Goal: Task Accomplishment & Management: Contribute content

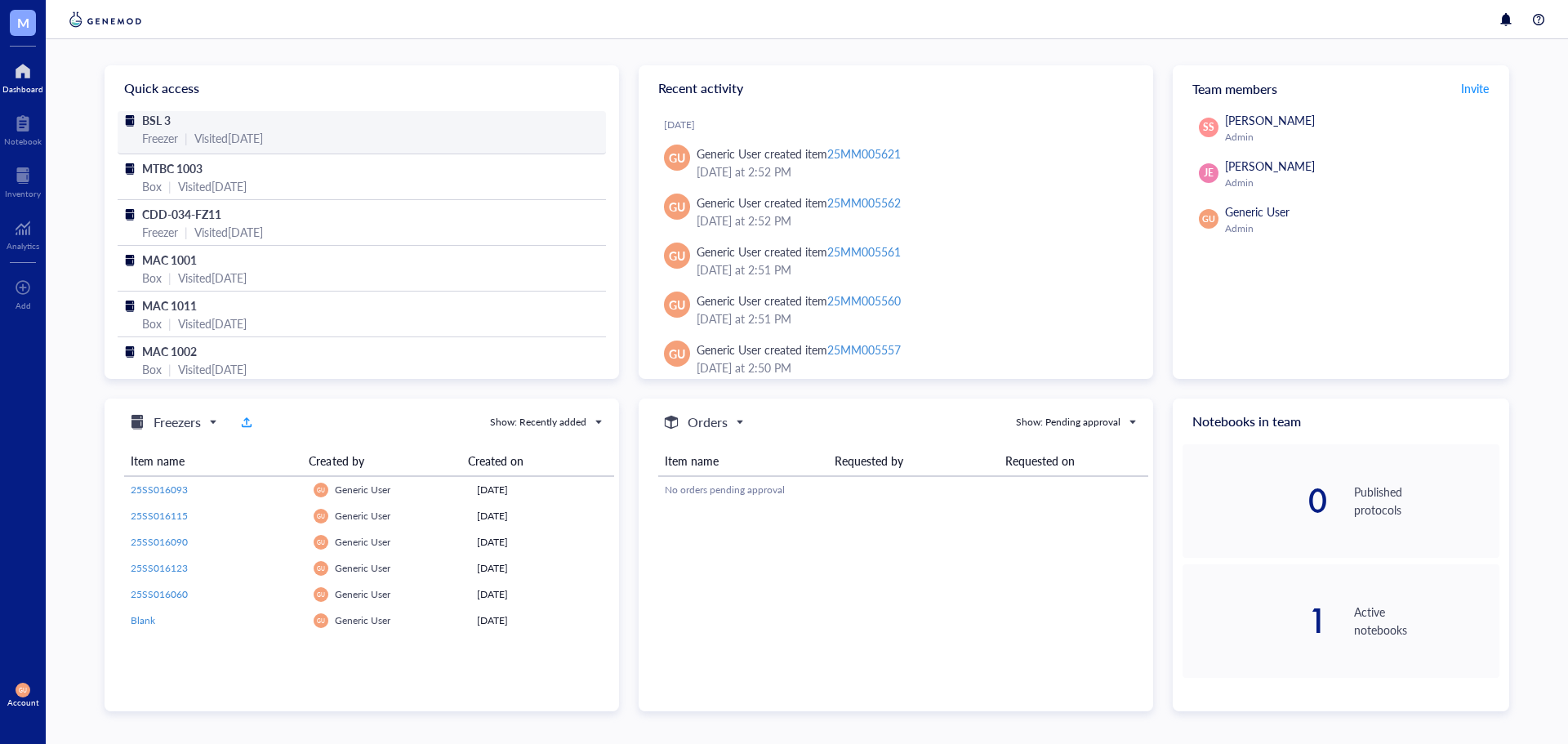
click at [185, 130] on div "|" at bounding box center [186, 138] width 3 height 18
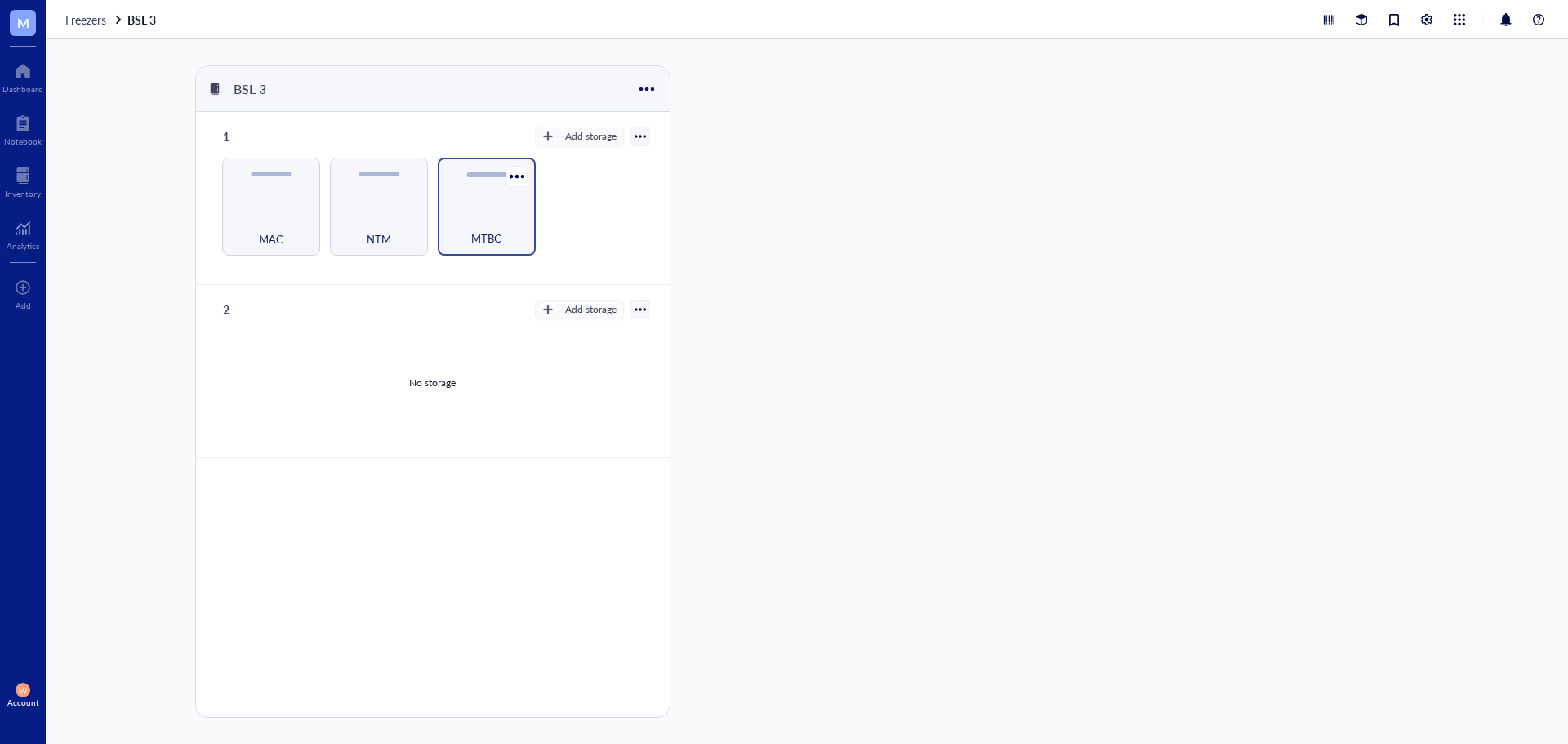
click at [495, 222] on div "MTBC" at bounding box center [486, 229] width 81 height 36
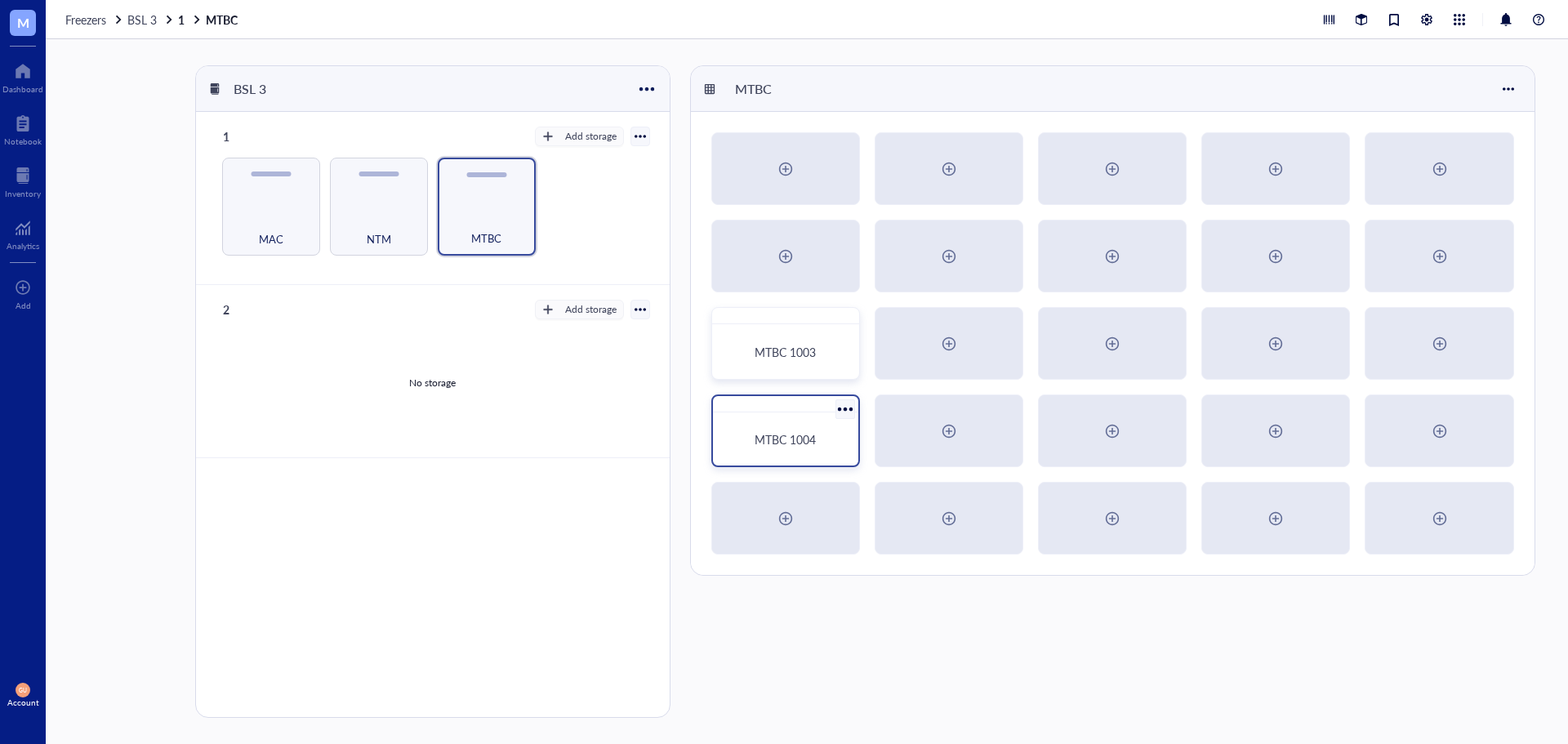
click at [803, 452] on div "MTBC 1004" at bounding box center [786, 439] width 133 height 40
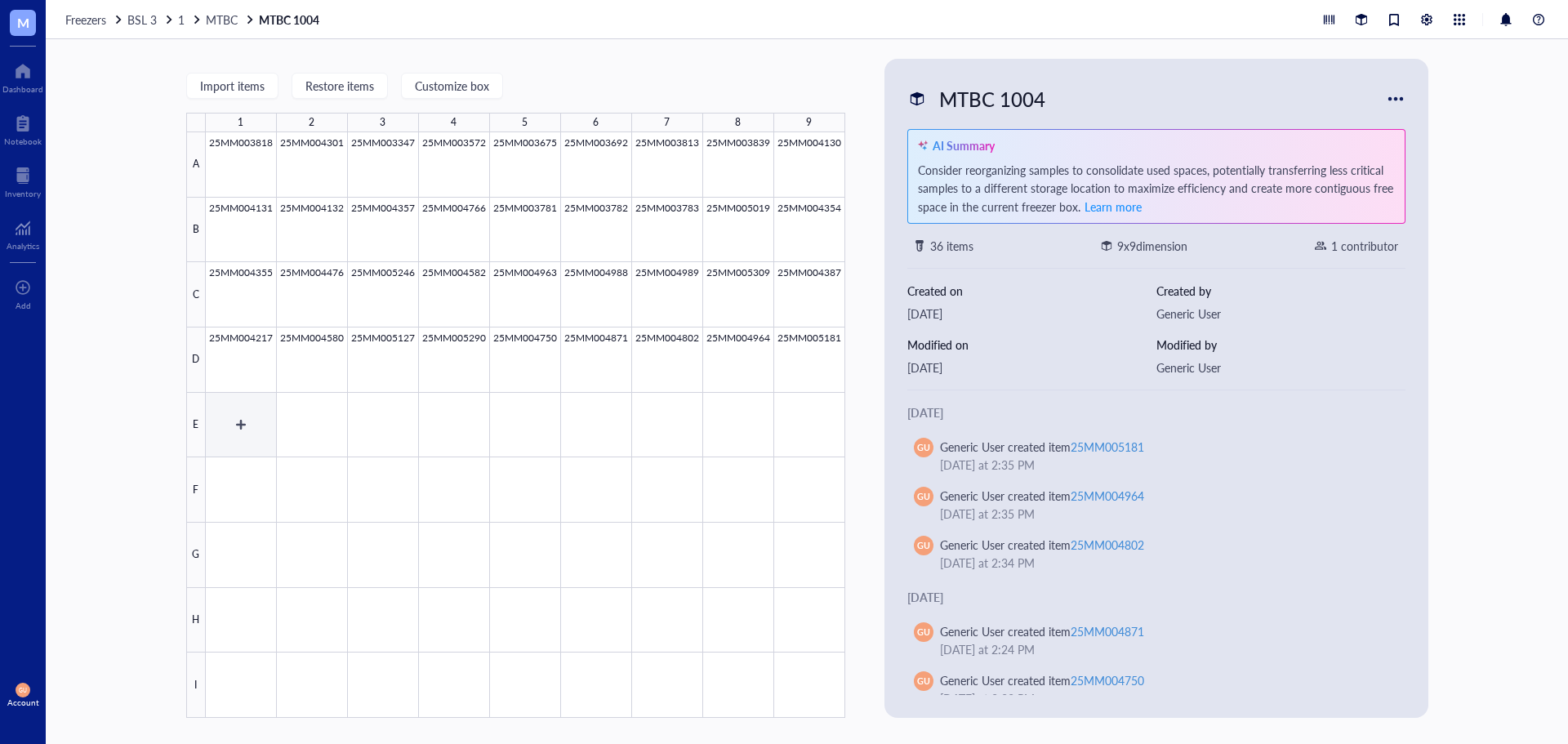
click at [229, 431] on div at bounding box center [525, 425] width 639 height 585
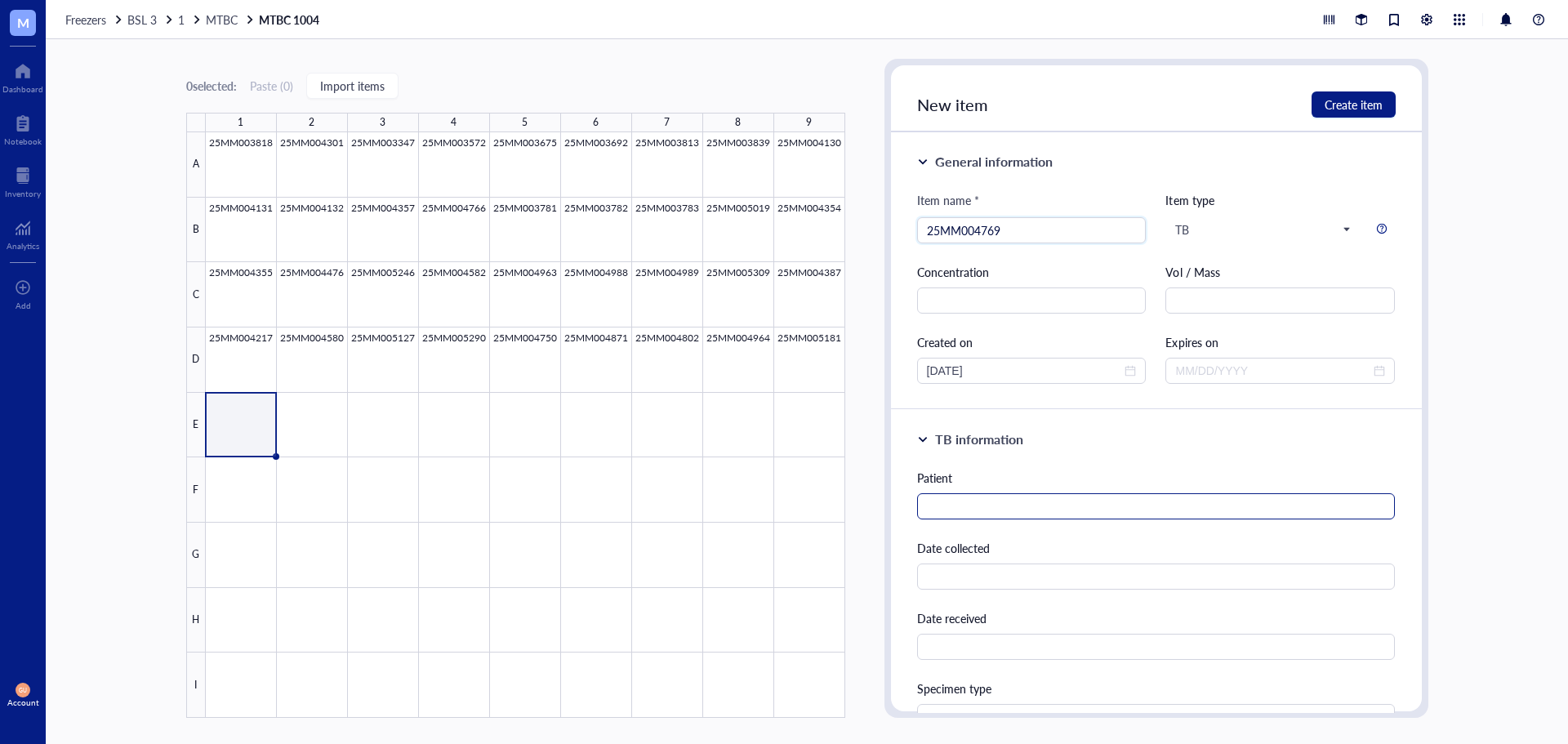
type input "25MM004769"
click at [1031, 510] on input "text" at bounding box center [1156, 506] width 478 height 26
type input "Harris, Reginald"
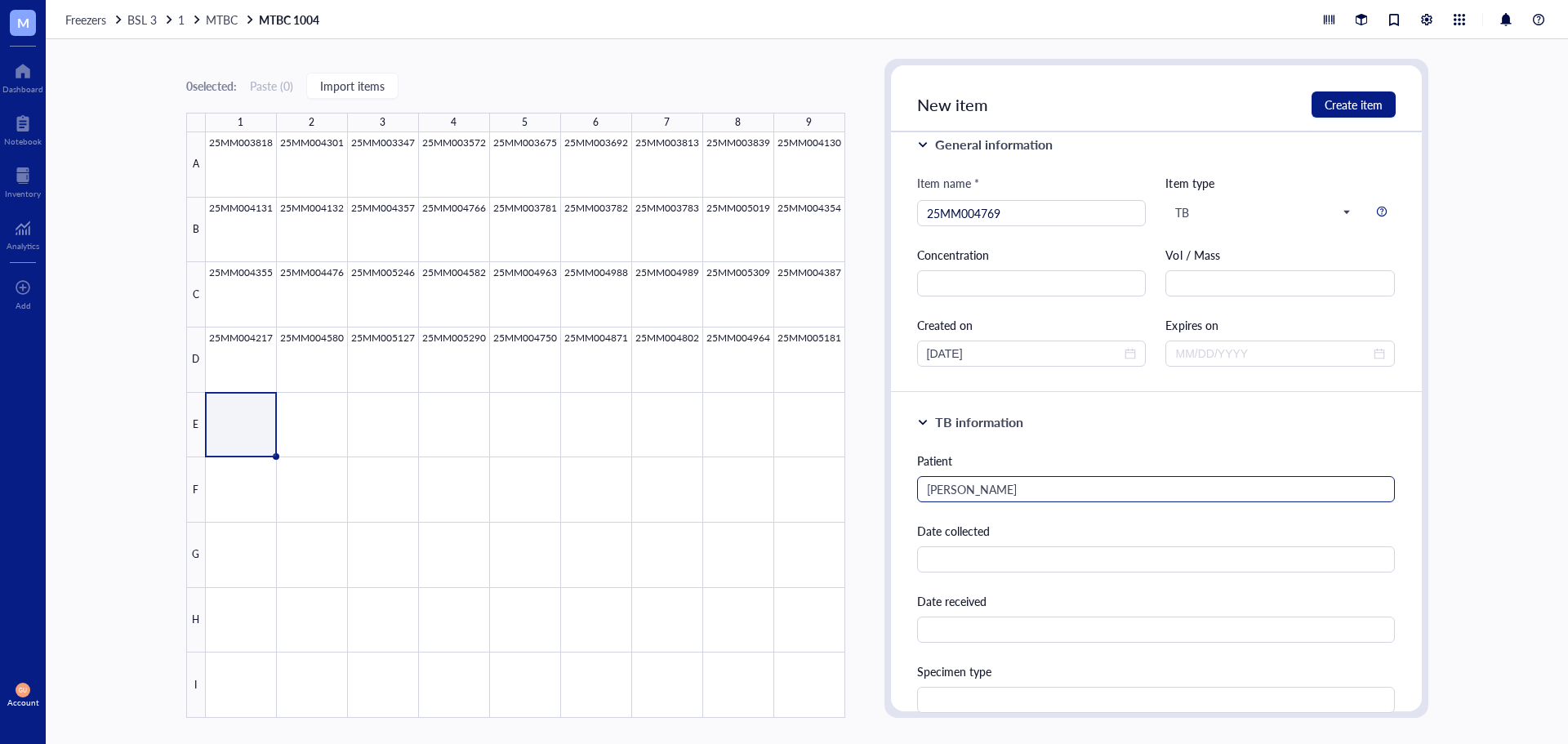
scroll to position [365, 0]
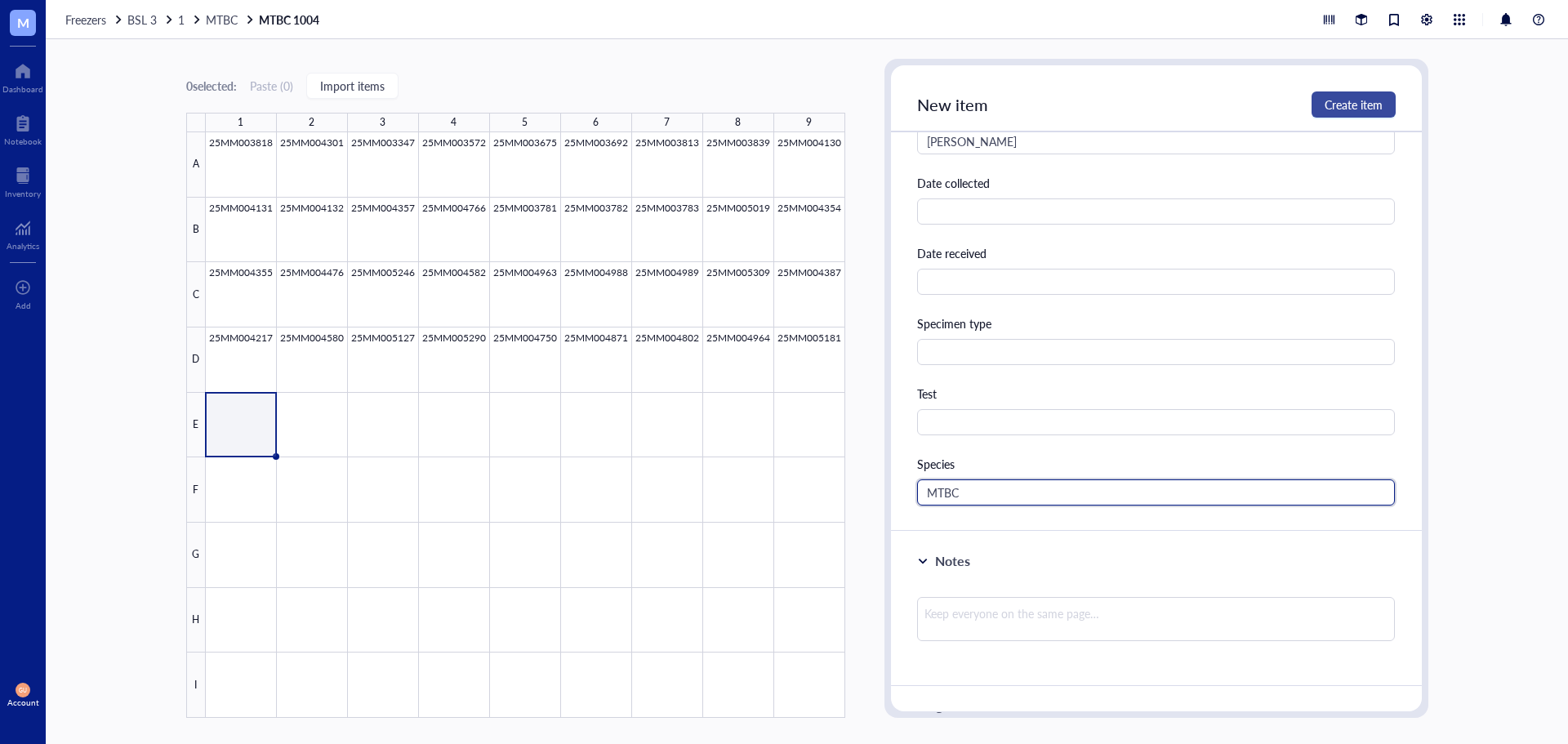
type input "MTBC"
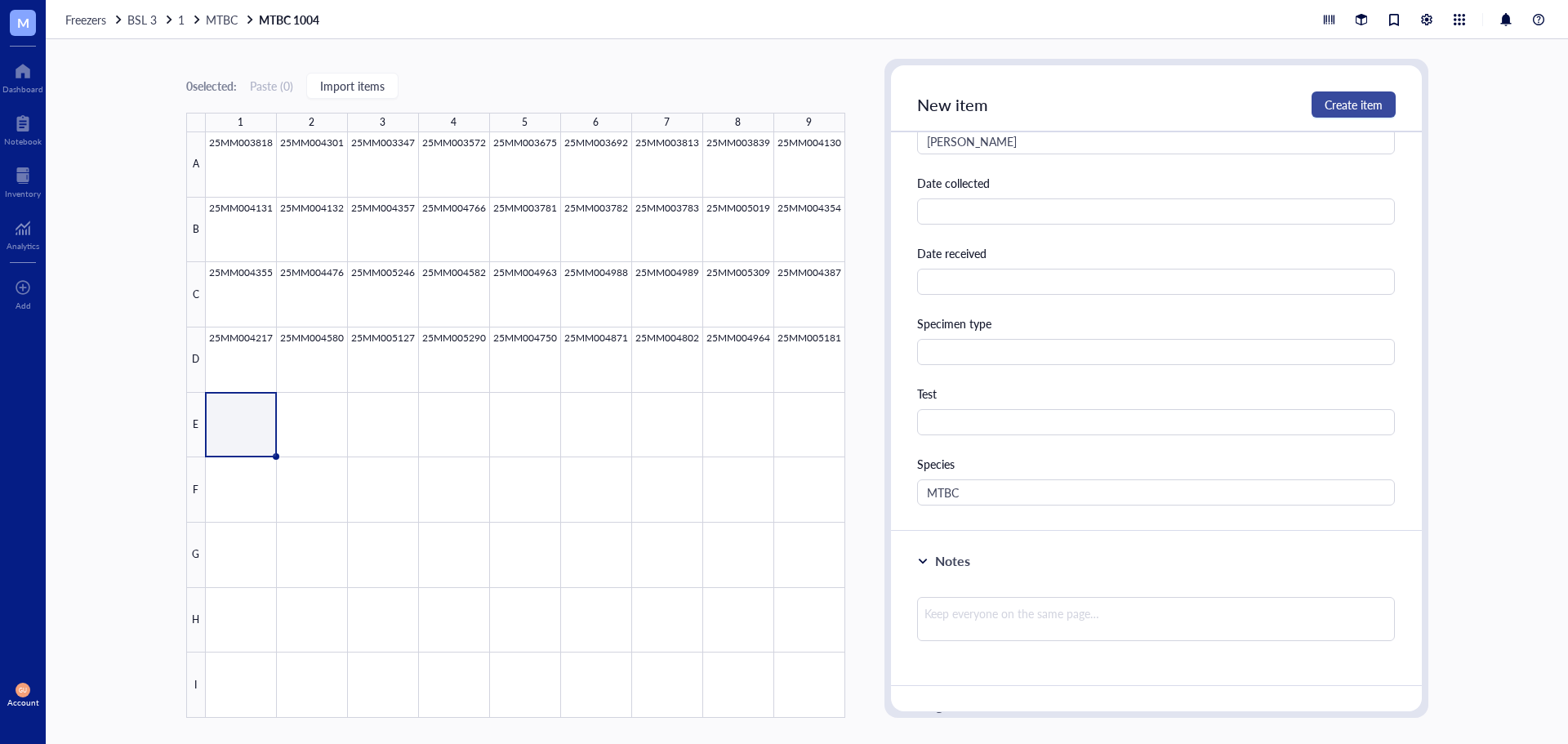
click at [1357, 102] on span "Create item" at bounding box center [1353, 105] width 58 height 13
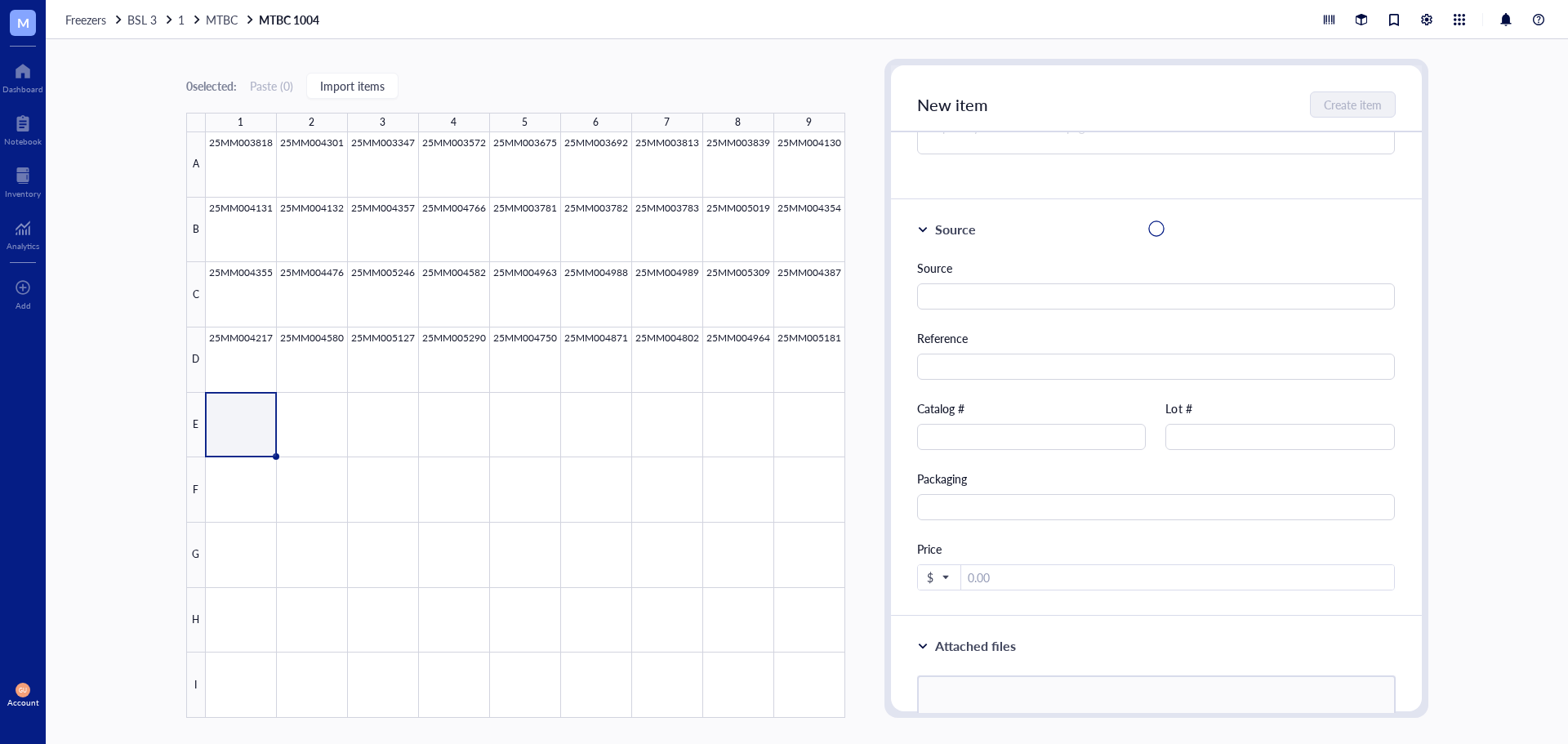
scroll to position [0, 0]
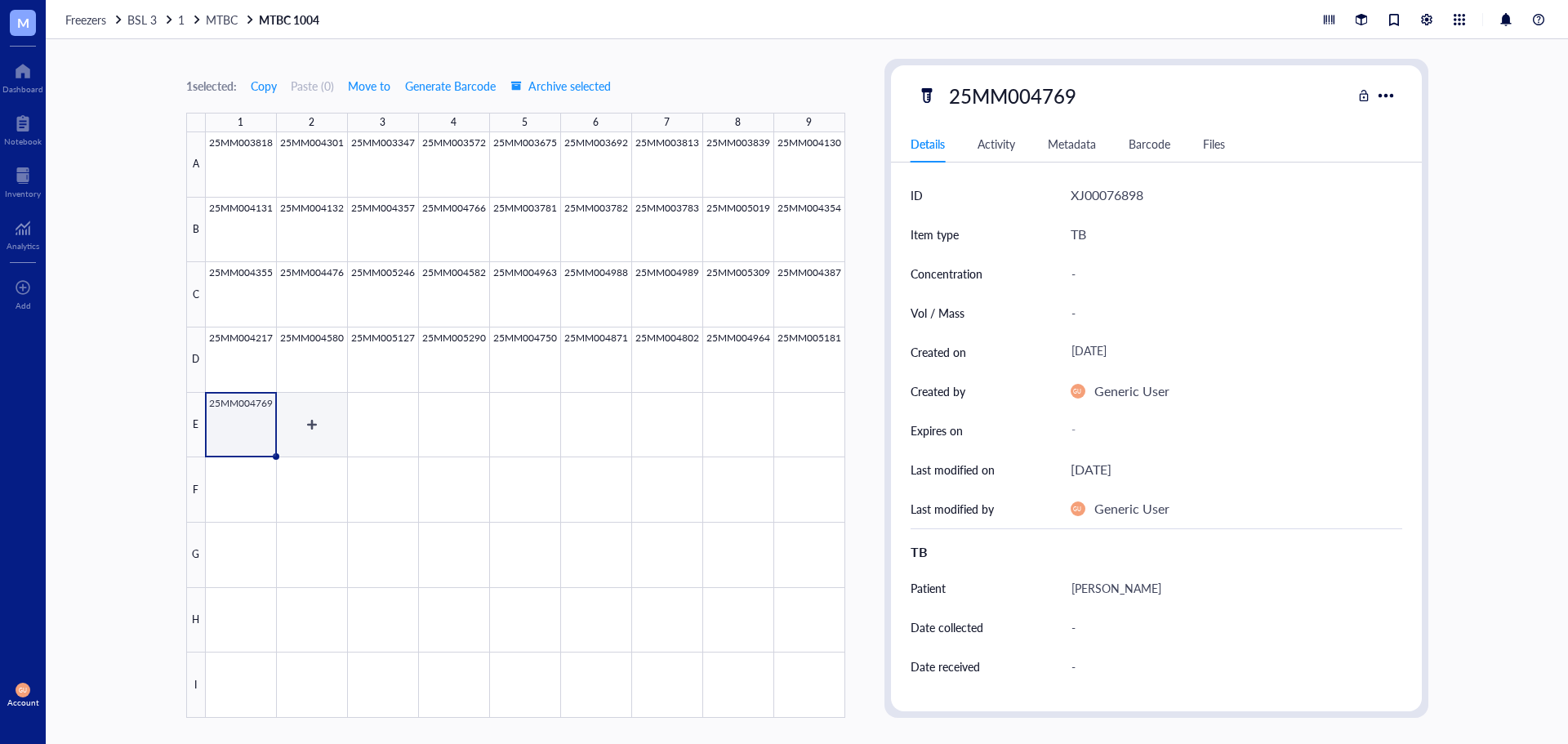
drag, startPoint x: 325, startPoint y: 414, endPoint x: 325, endPoint y: 387, distance: 27.0
click at [325, 414] on div at bounding box center [525, 425] width 639 height 585
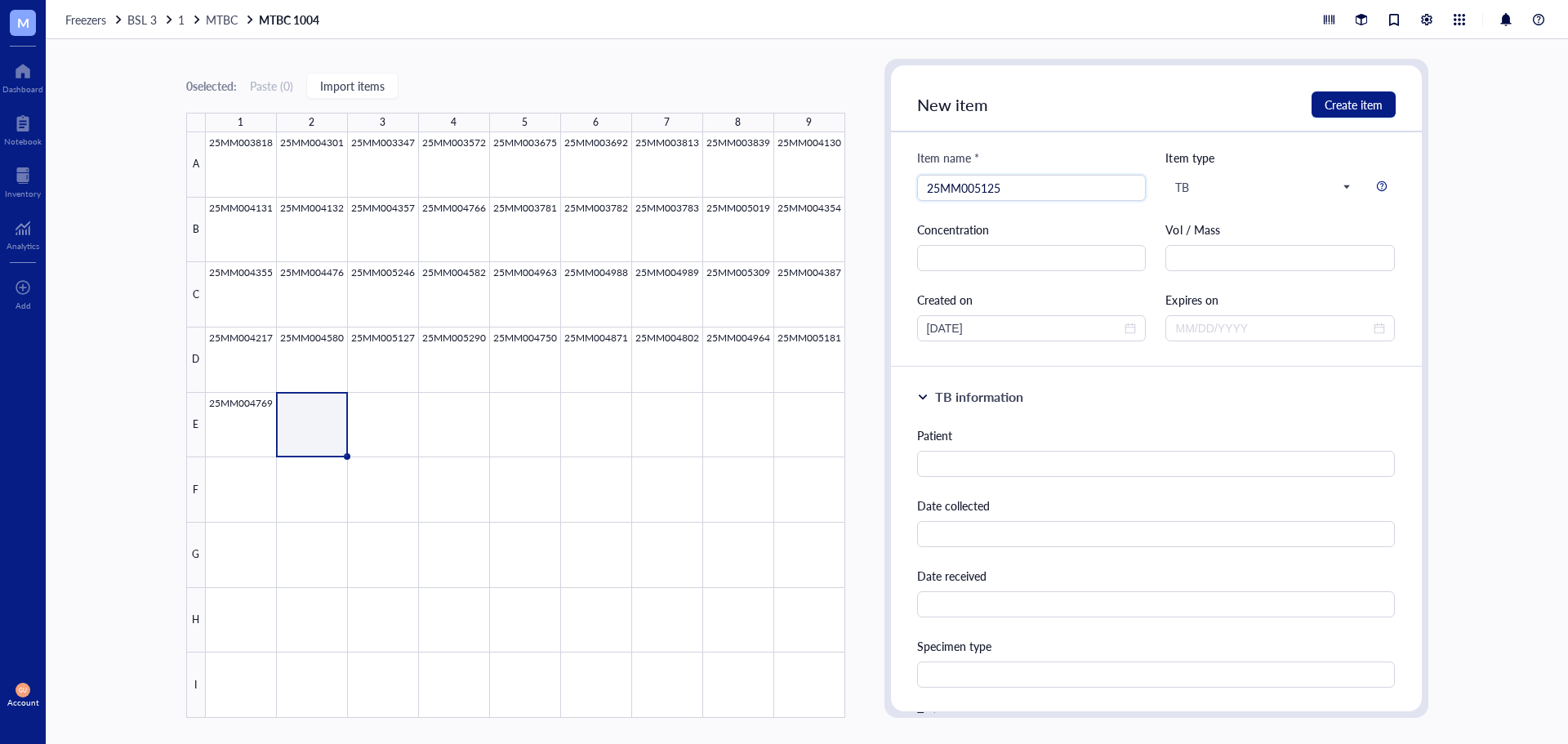
scroll to position [81, 0]
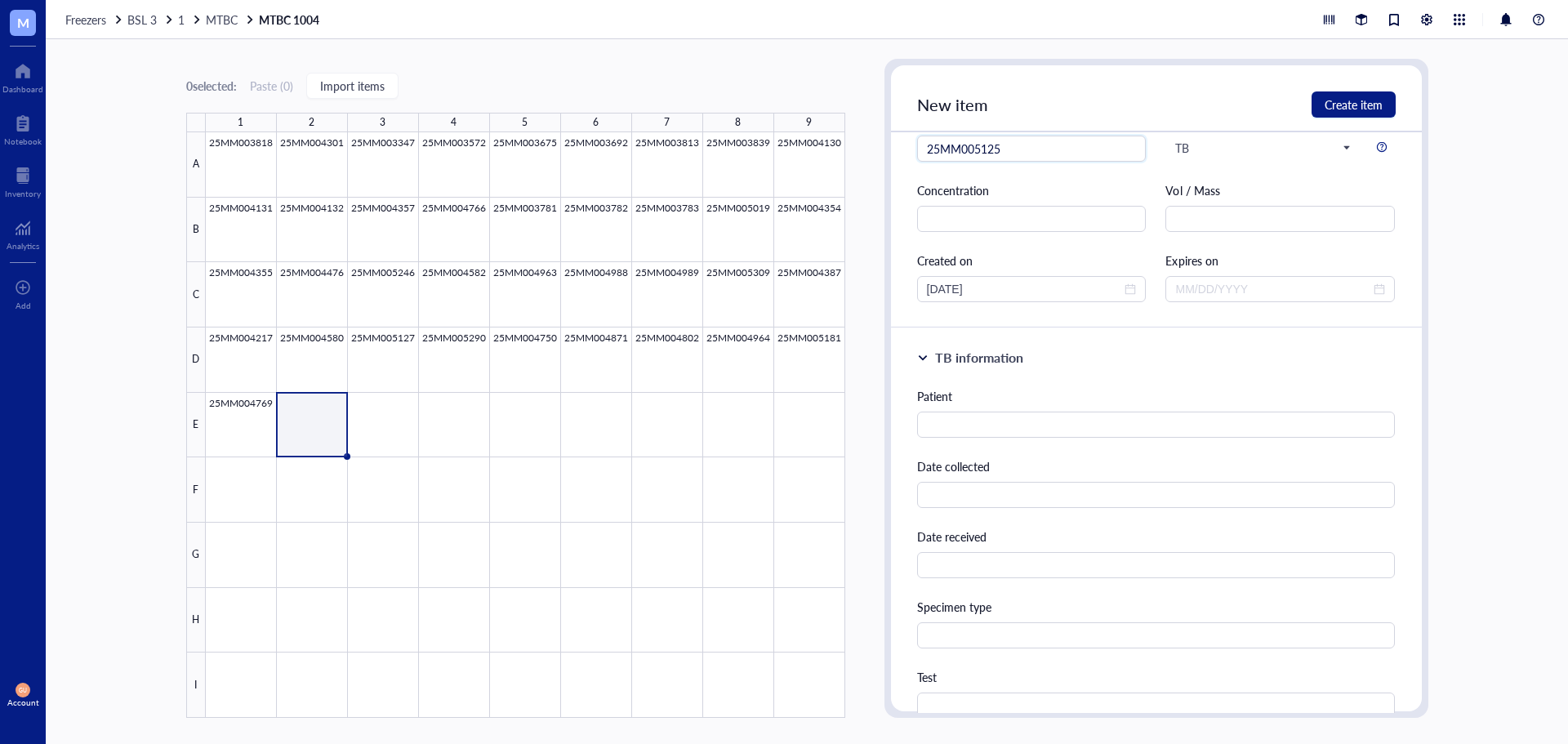
type input "25MM005125"
click at [979, 502] on input "text" at bounding box center [1156, 494] width 478 height 26
click at [979, 419] on input "text" at bounding box center [1156, 424] width 478 height 26
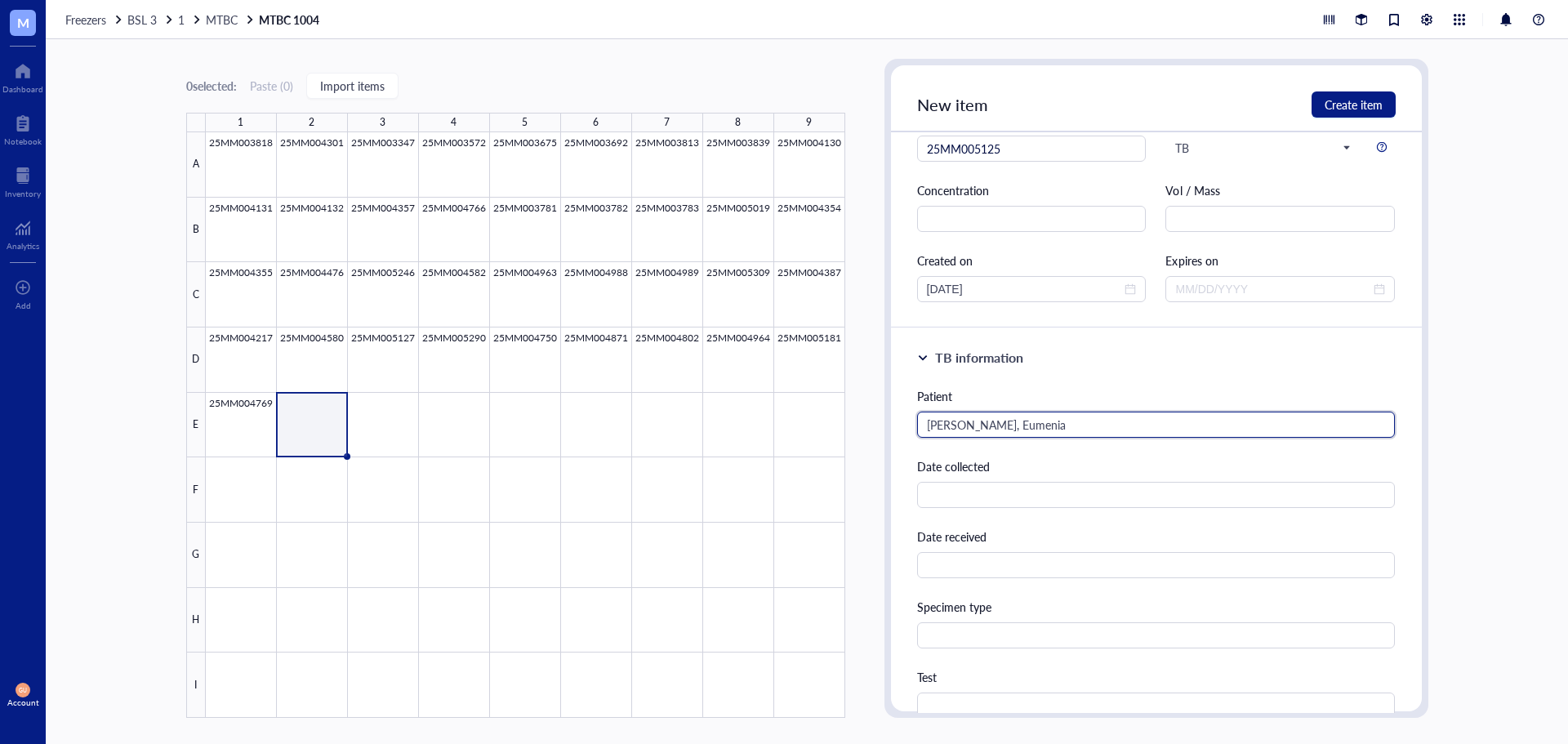
type input "Castro, Eumenia"
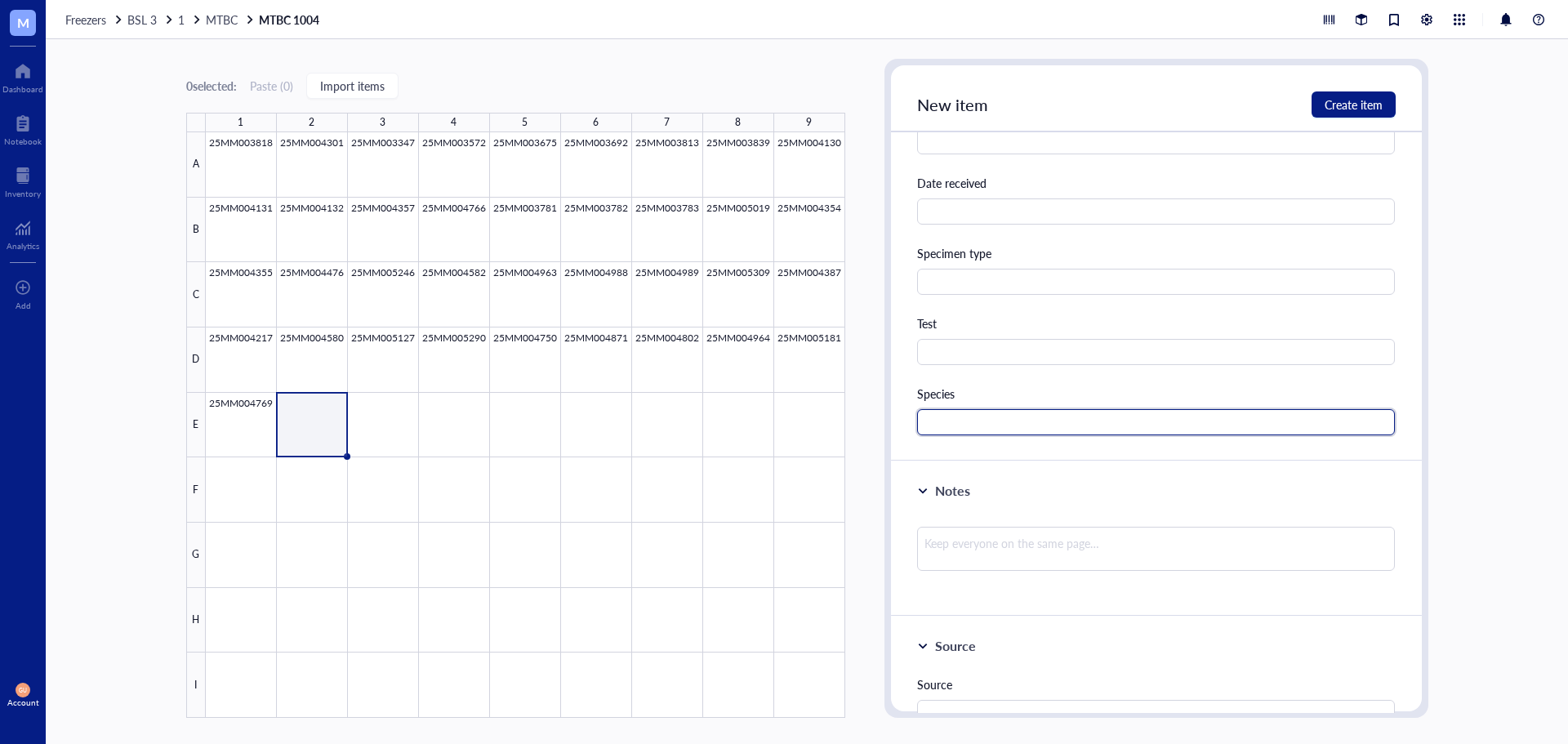
paste input "MTBC"
type input "MTBC"
click at [1346, 103] on span "Create item" at bounding box center [1353, 105] width 58 height 13
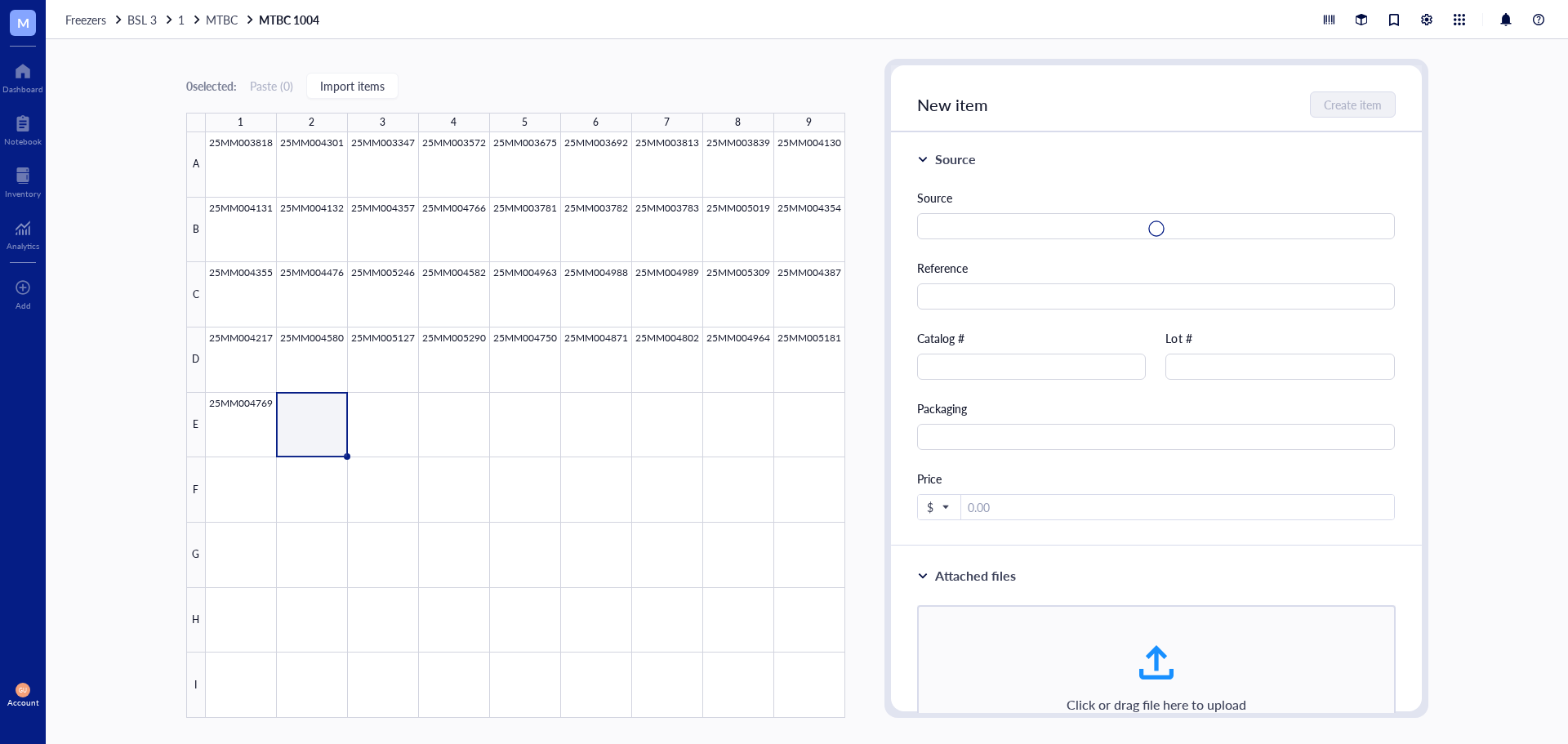
scroll to position [0, 0]
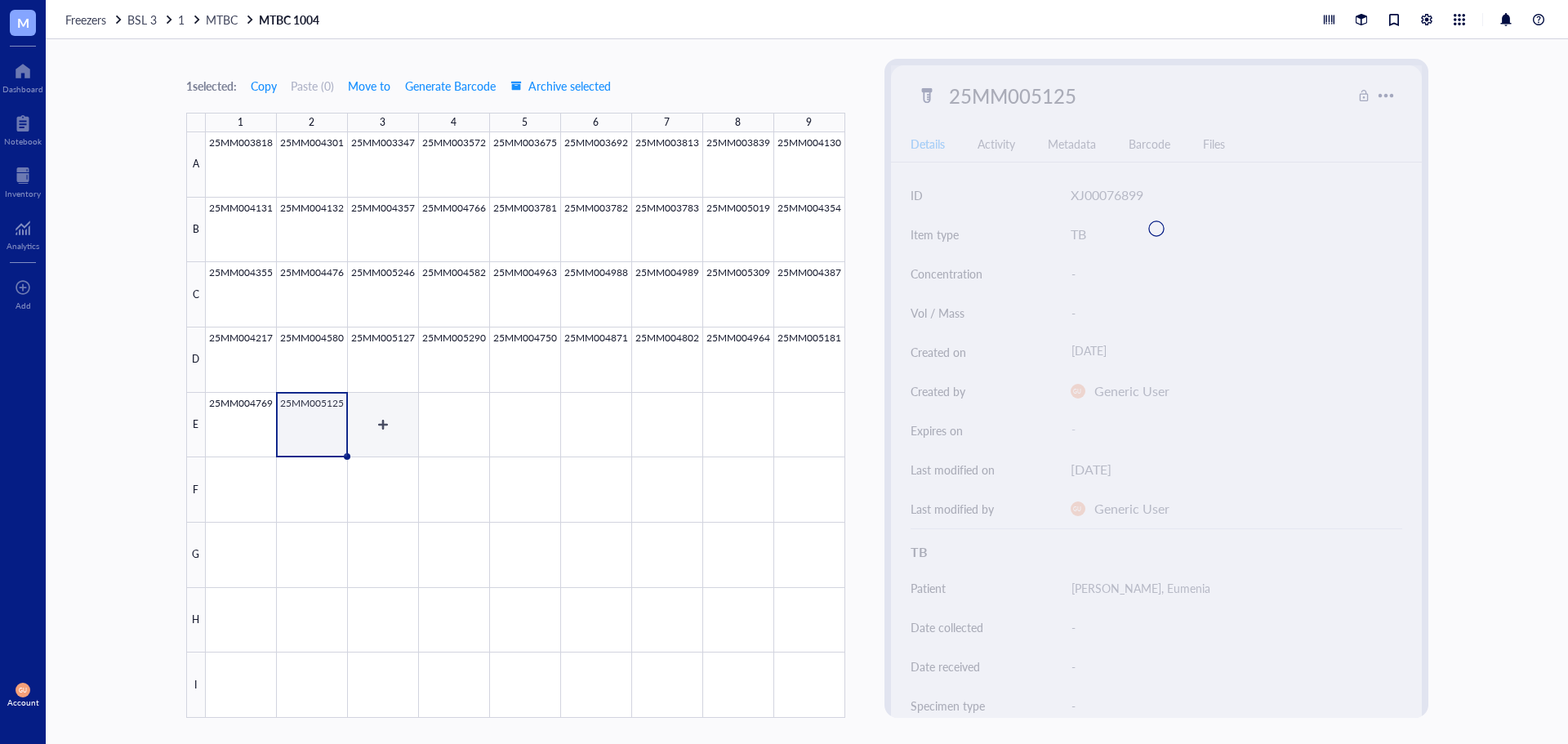
click at [381, 424] on div at bounding box center [525, 425] width 639 height 585
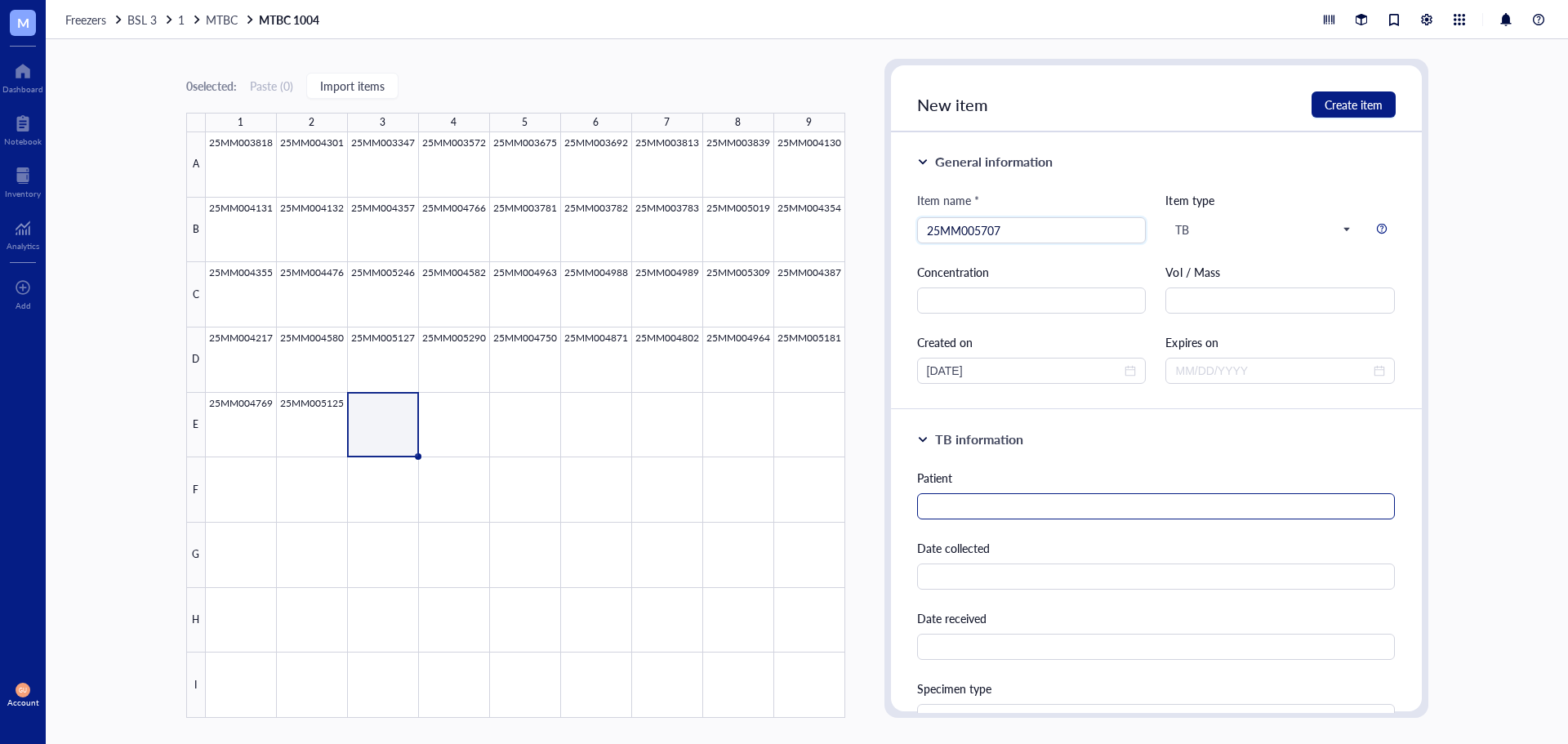
type input "25MM005707"
click at [997, 495] on input "text" at bounding box center [1156, 506] width 478 height 26
type input "CAP, E-07"
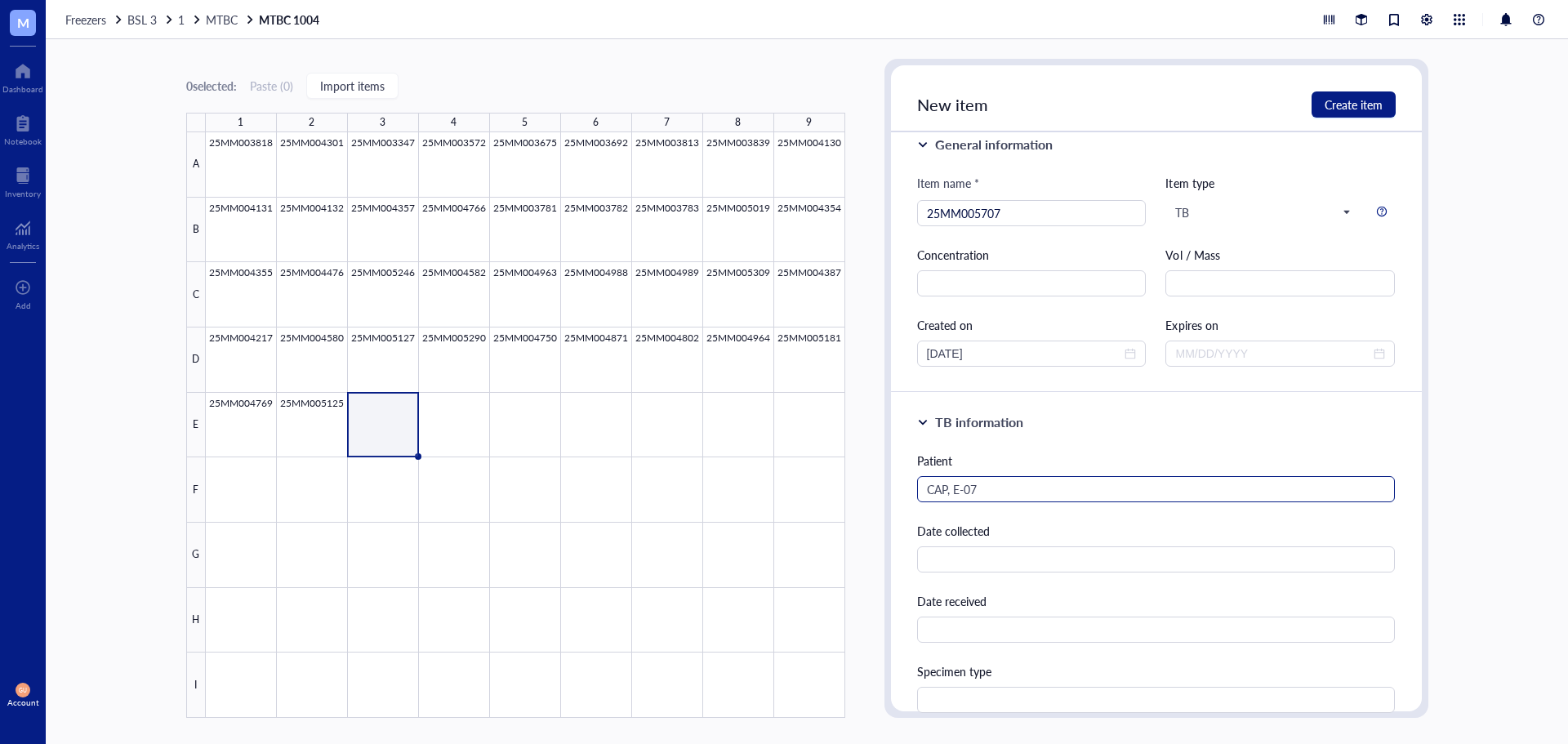
scroll to position [365, 0]
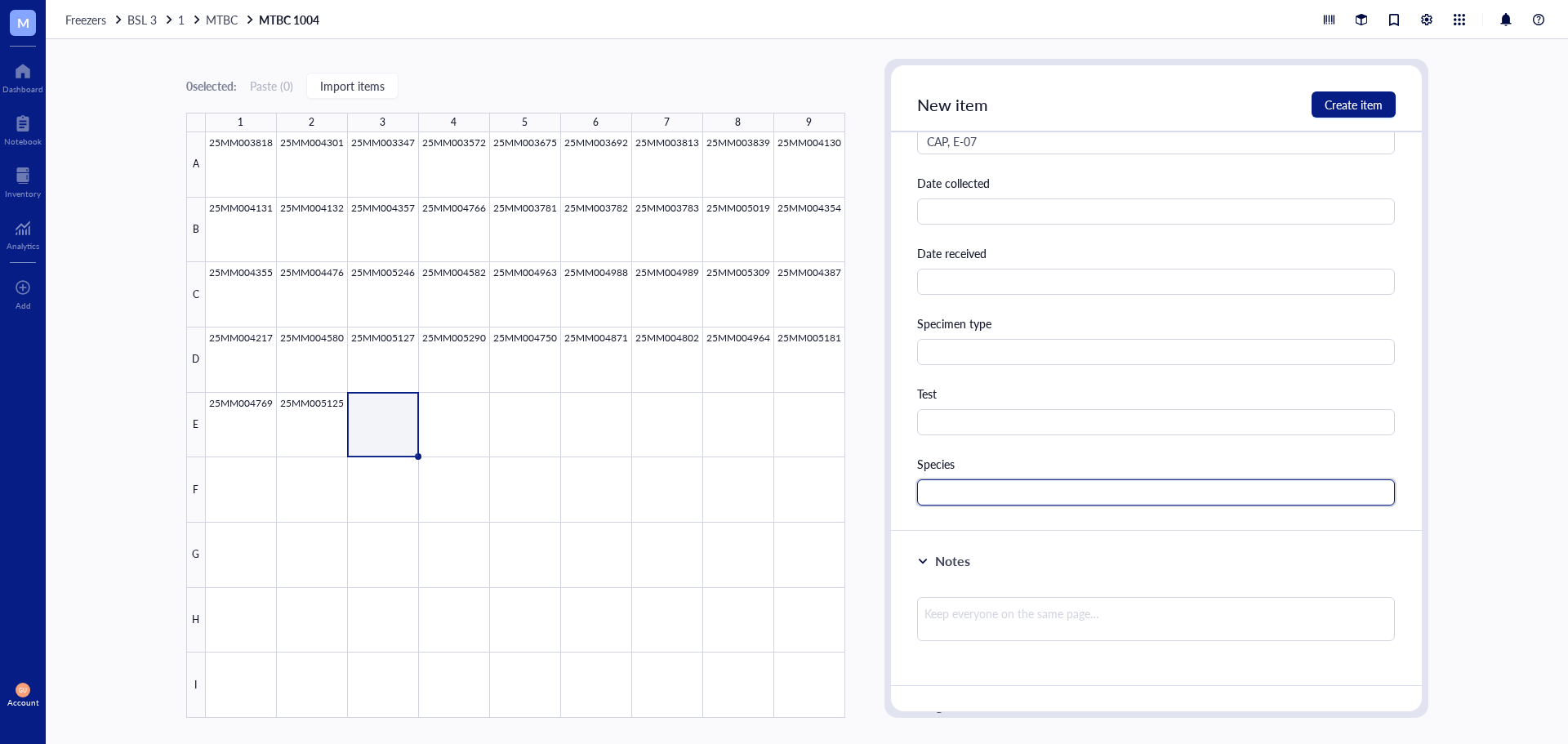
paste input "MTBC"
type input "MTBC"
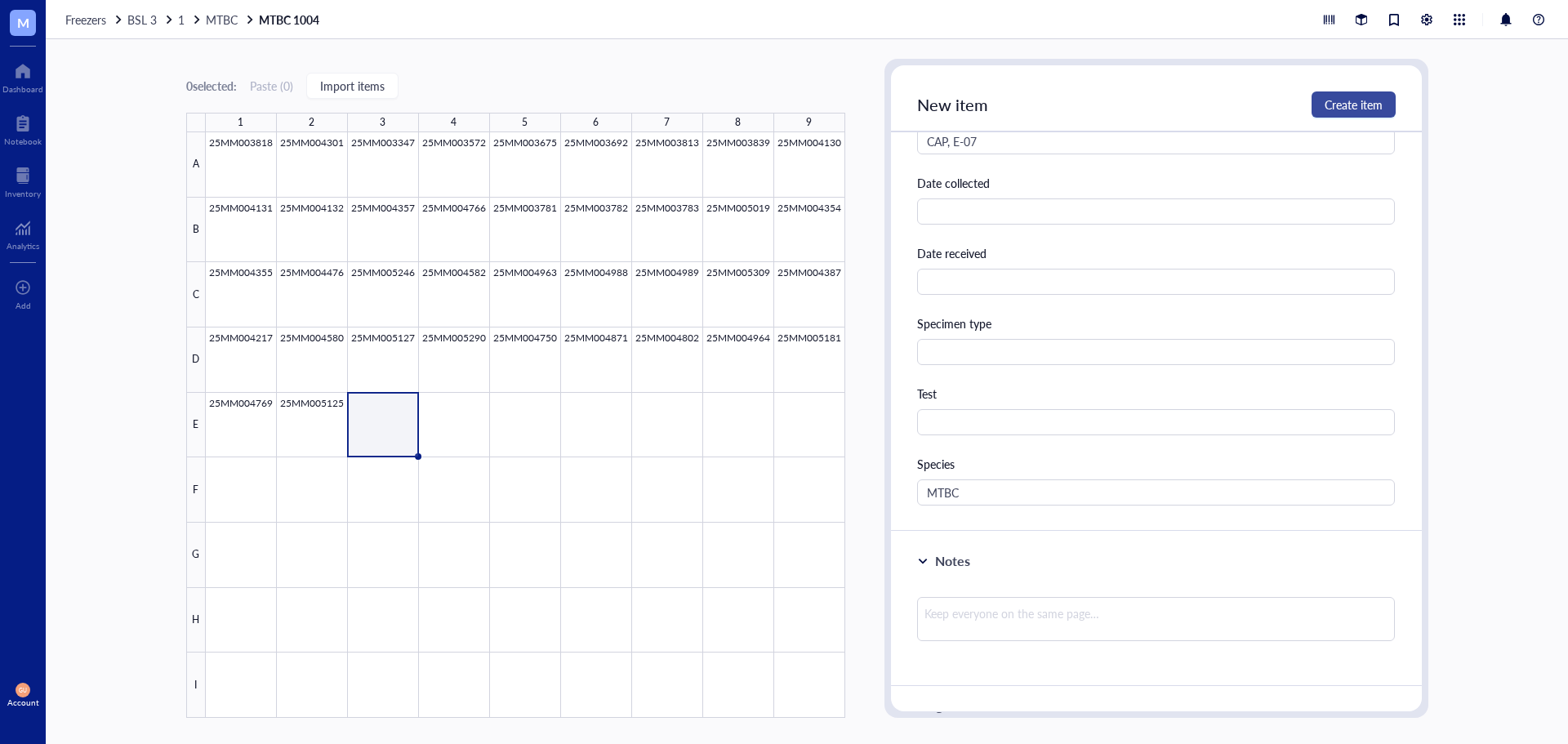
click at [1368, 101] on span "Create item" at bounding box center [1353, 105] width 58 height 13
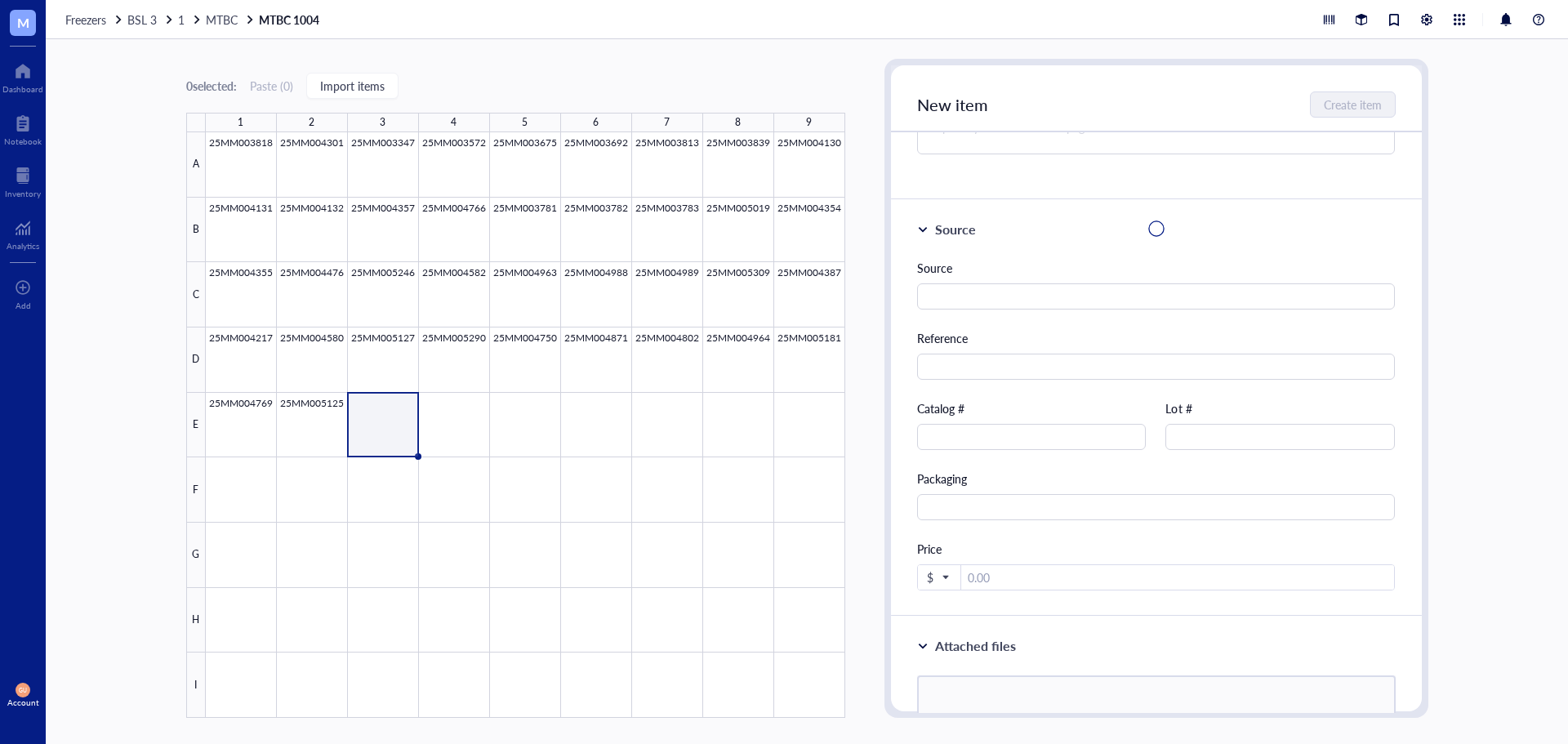
scroll to position [0, 0]
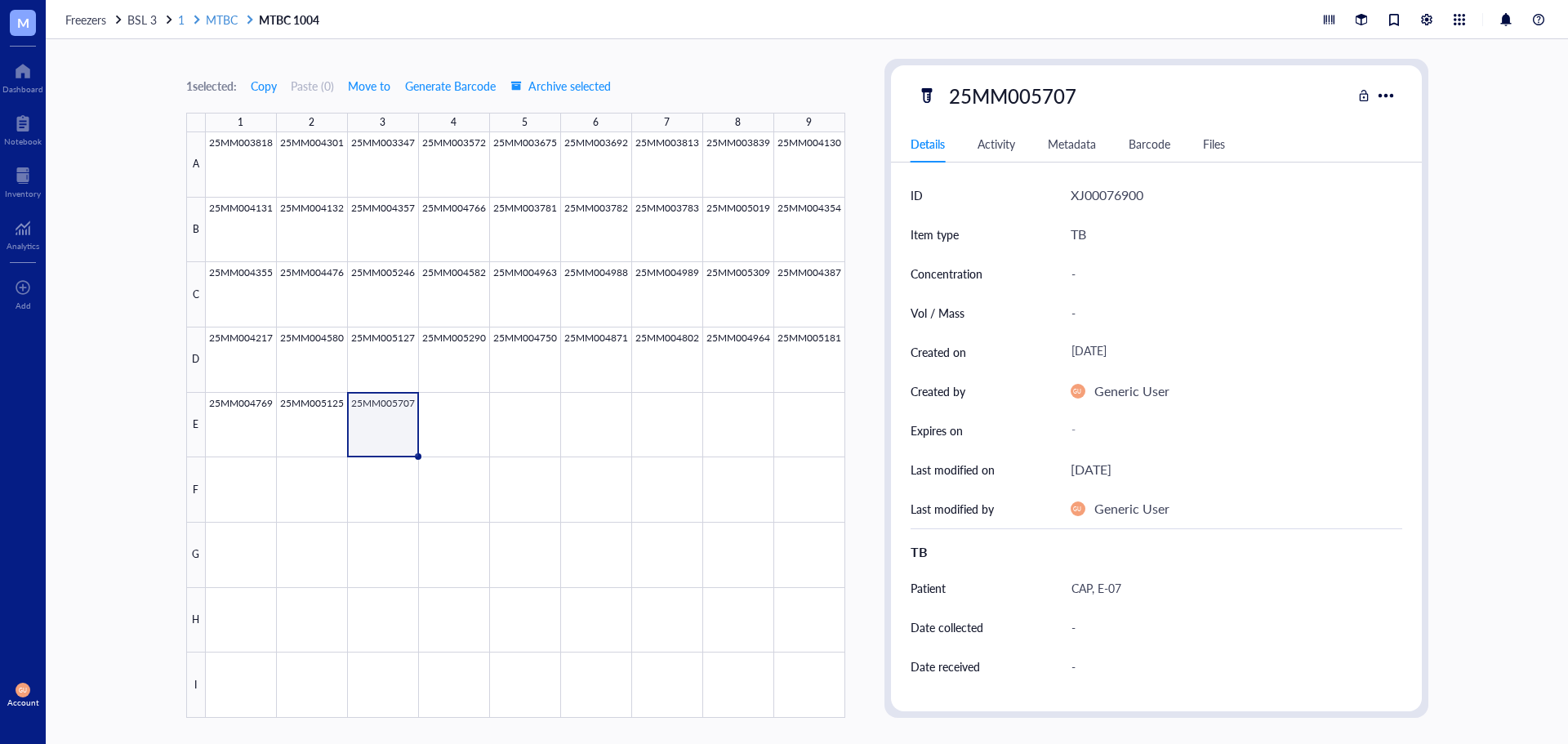
click at [221, 13] on span "MTBC" at bounding box center [221, 19] width 32 height 16
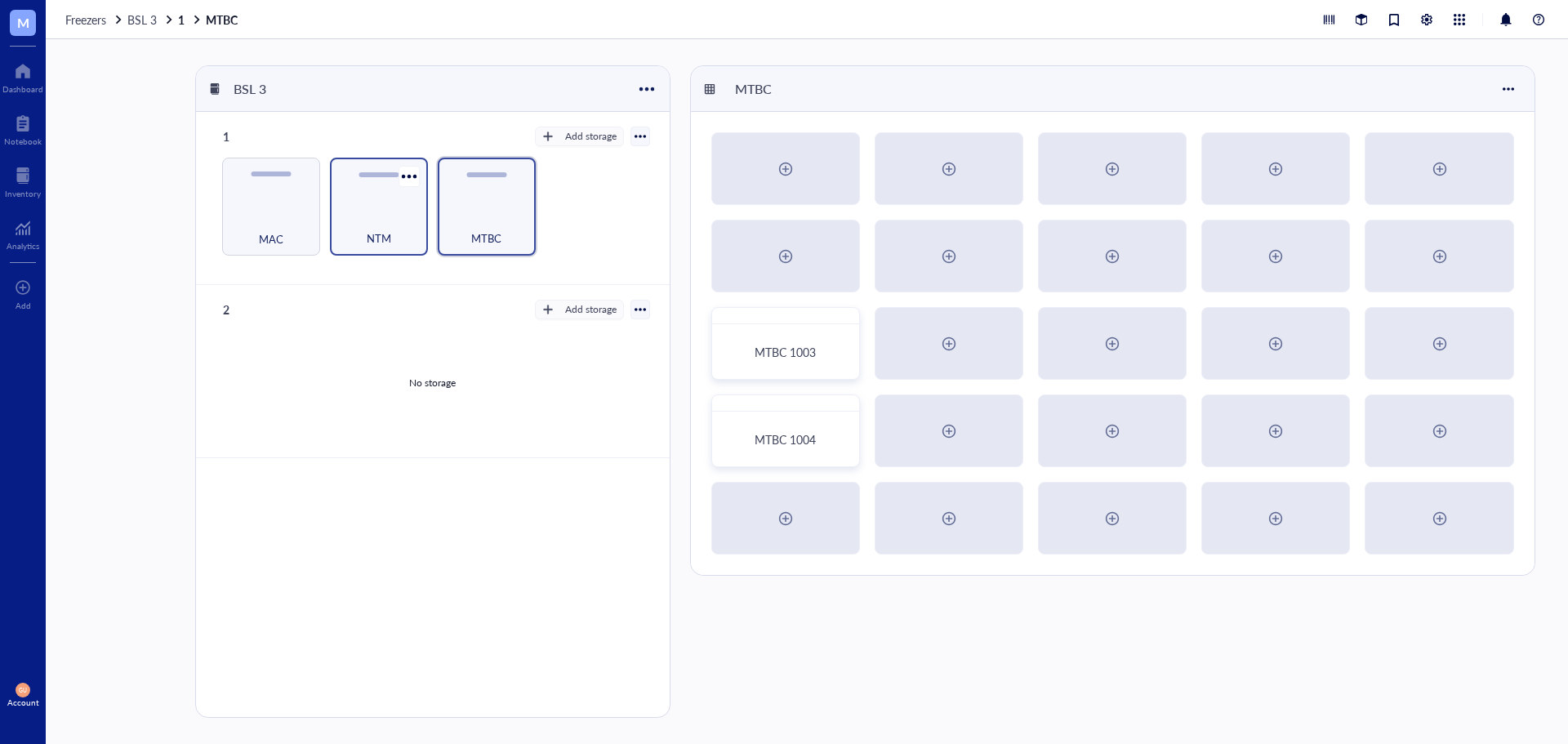
click at [386, 222] on div "NTM" at bounding box center [378, 229] width 81 height 36
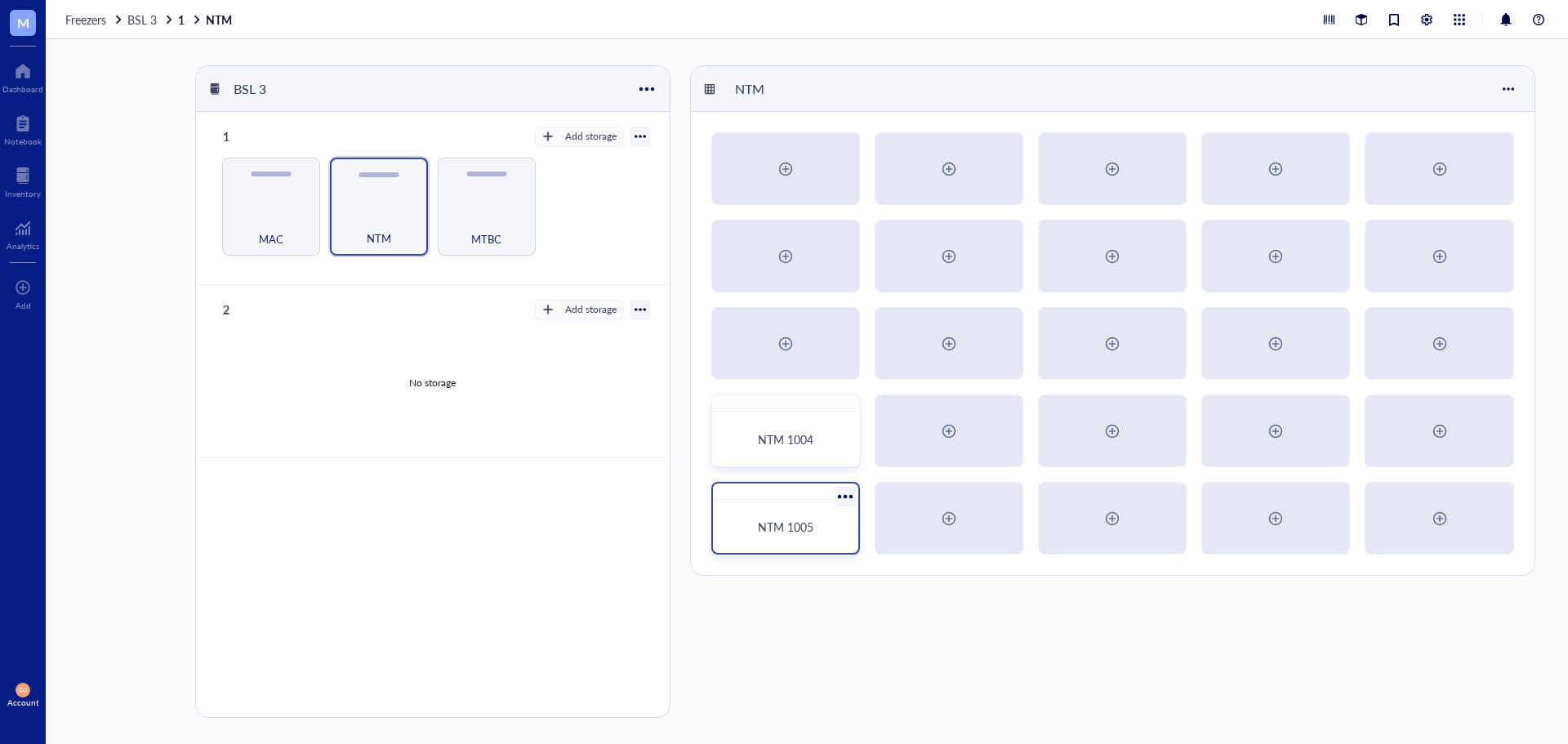
click at [797, 537] on div "NTM 1005" at bounding box center [786, 526] width 133 height 40
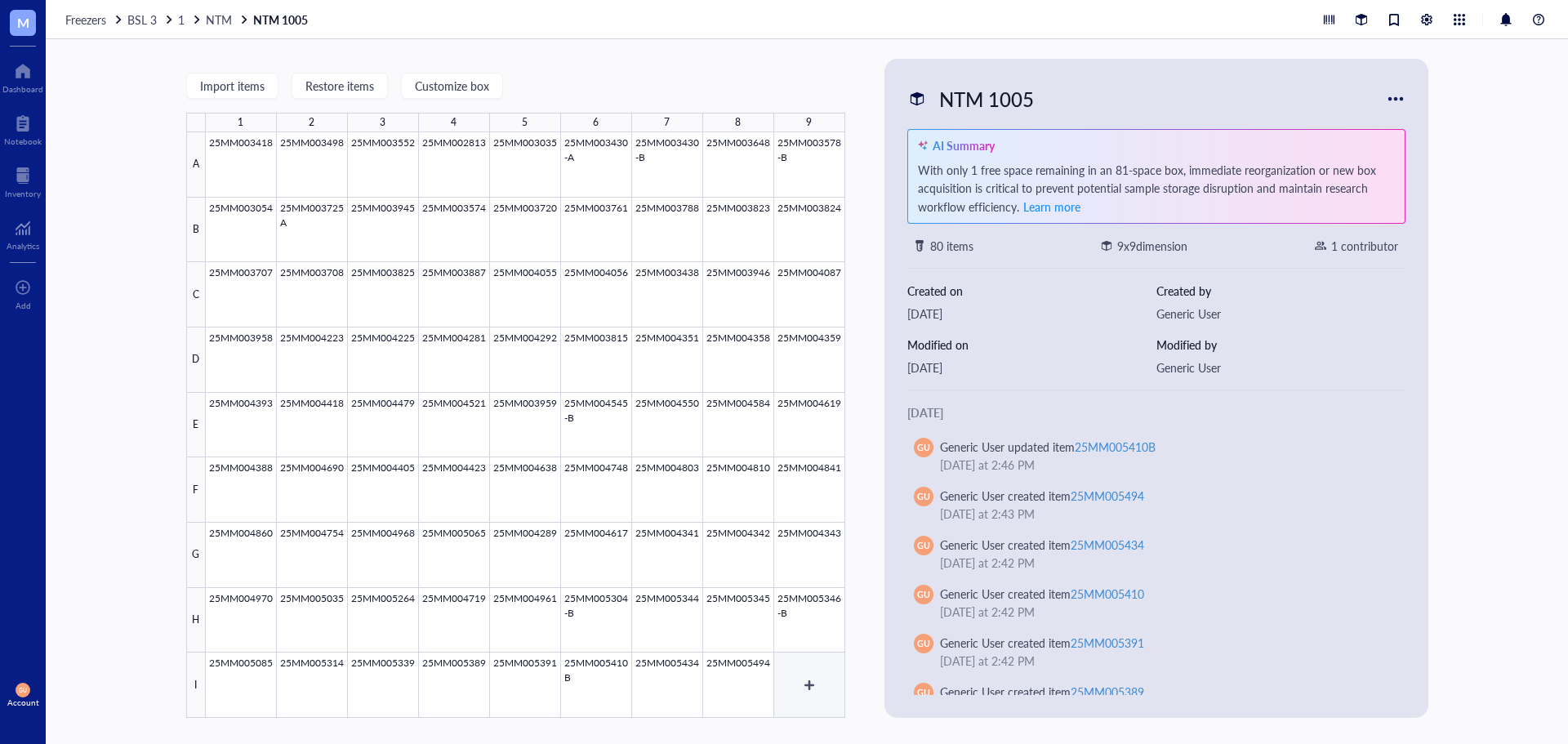
click at [802, 679] on div at bounding box center [525, 425] width 639 height 585
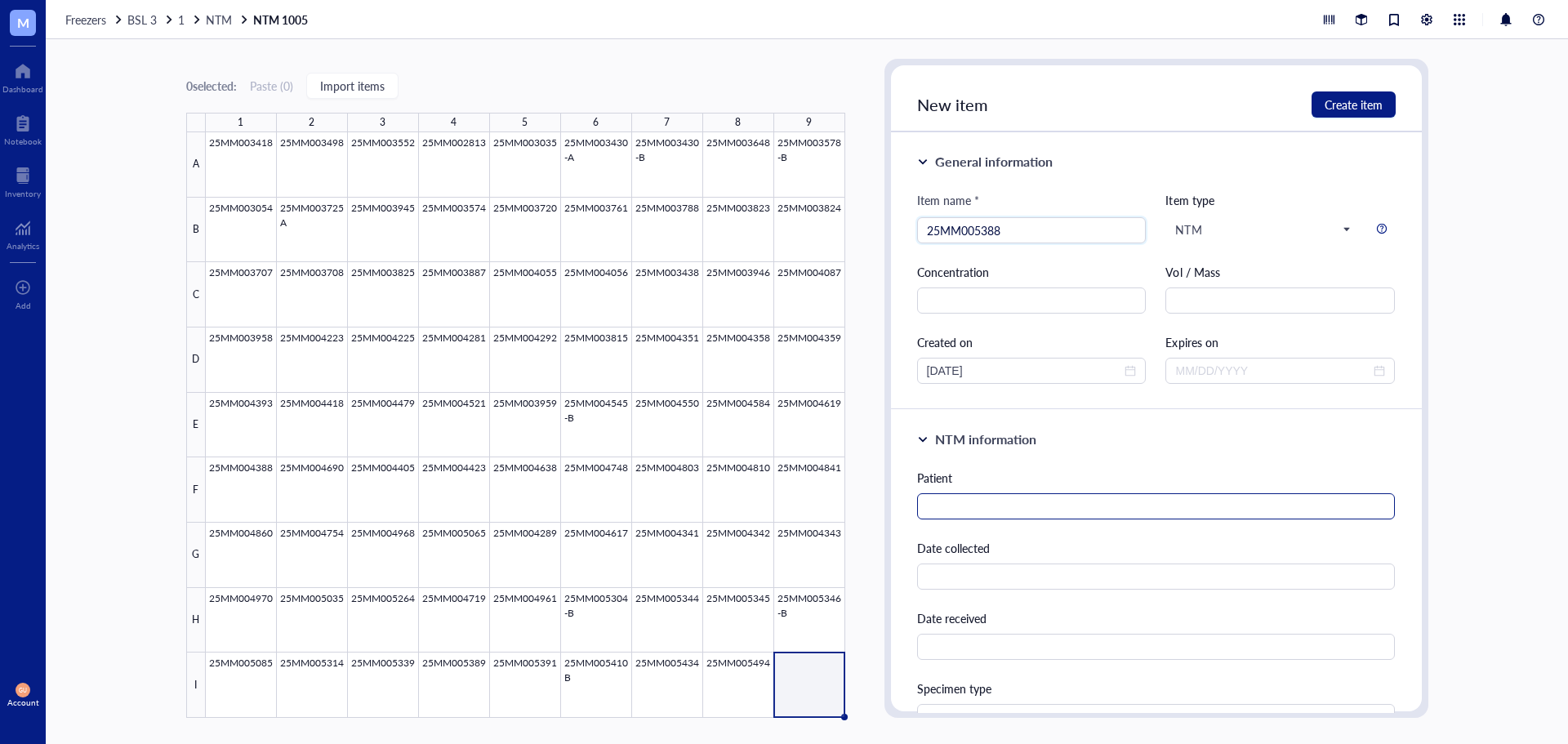
type input "25MM005388"
click at [1017, 506] on input "text" at bounding box center [1156, 506] width 478 height 26
type input "Kao, Pam"
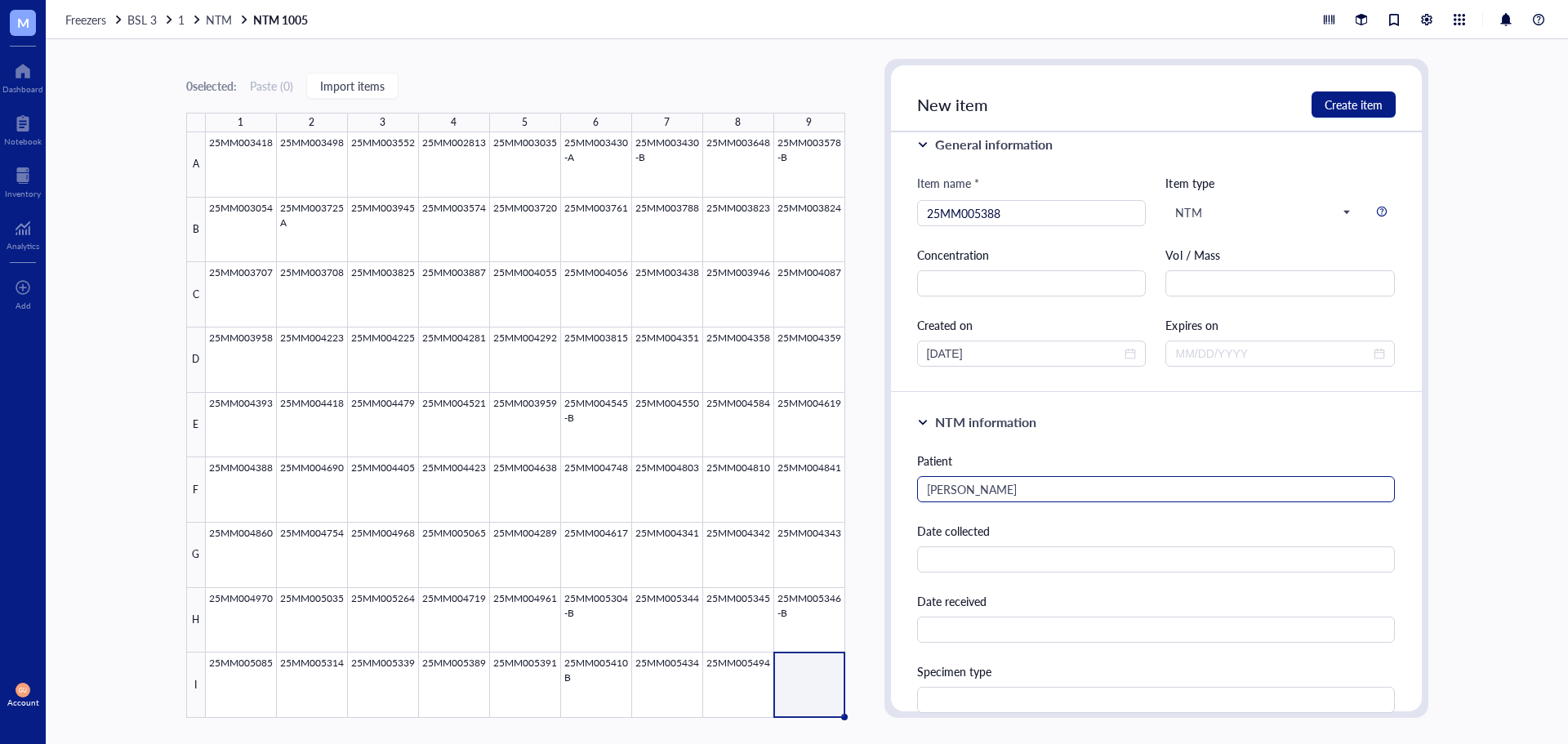
scroll to position [365, 0]
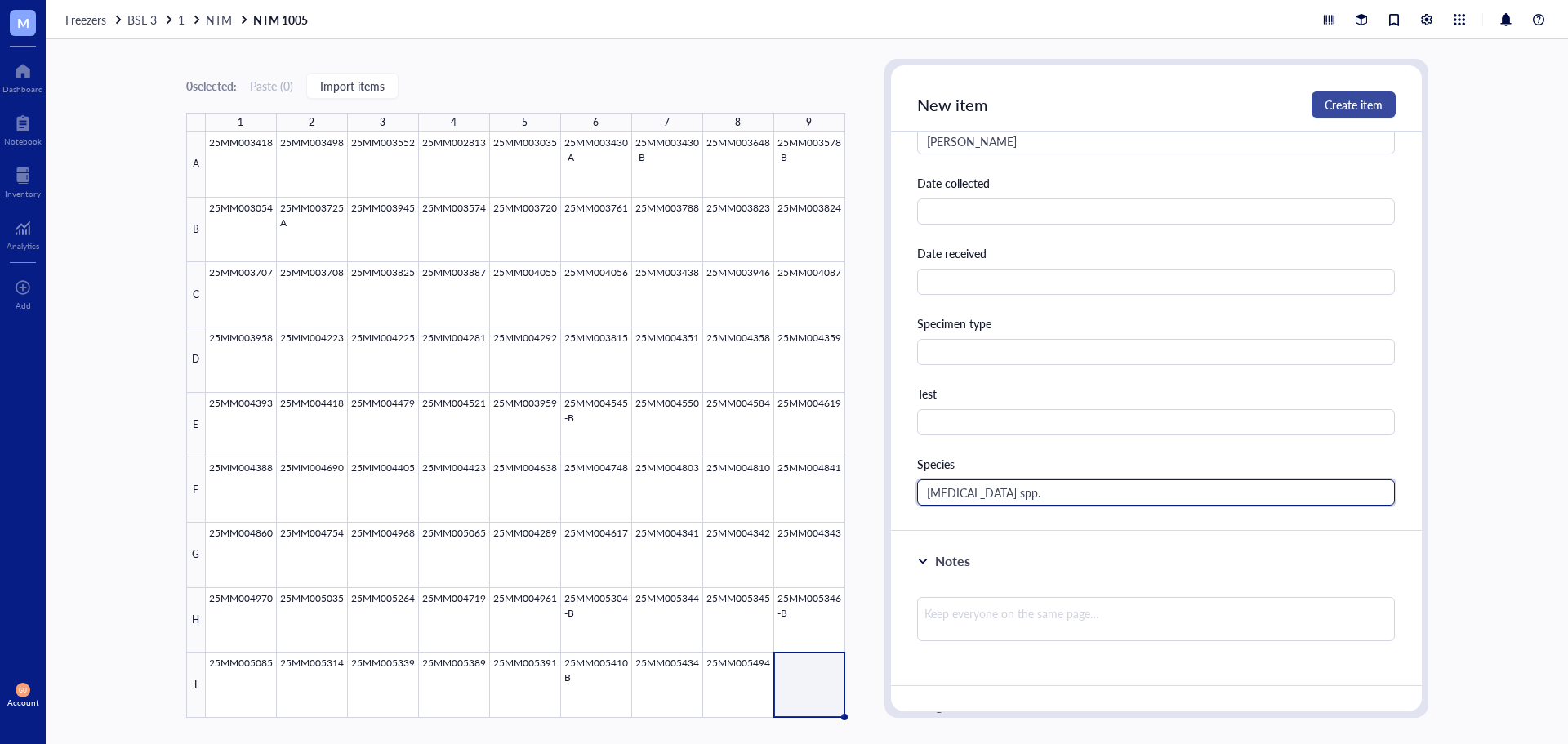
type input "Nocardia spp."
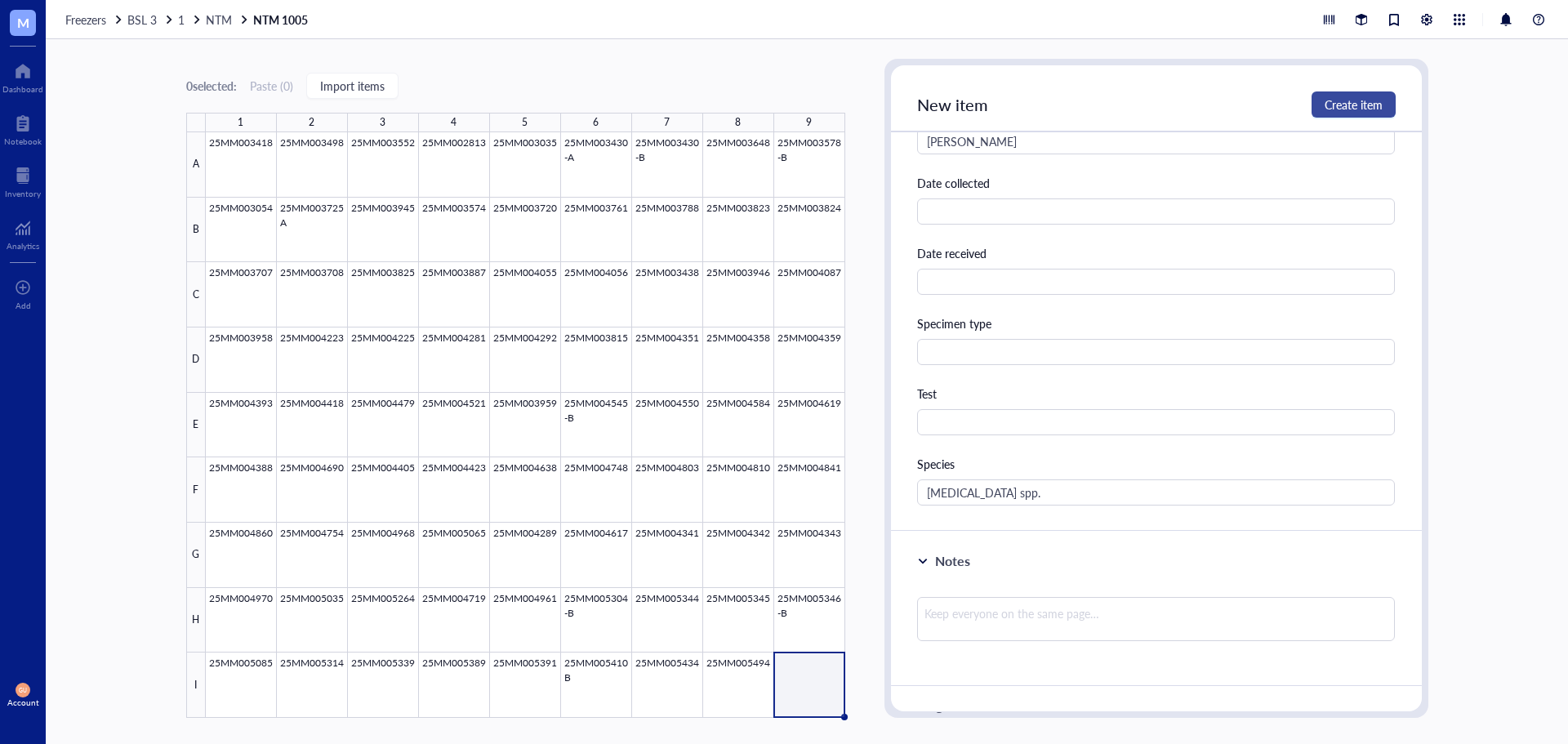
click at [1333, 101] on span "Create item" at bounding box center [1353, 105] width 58 height 13
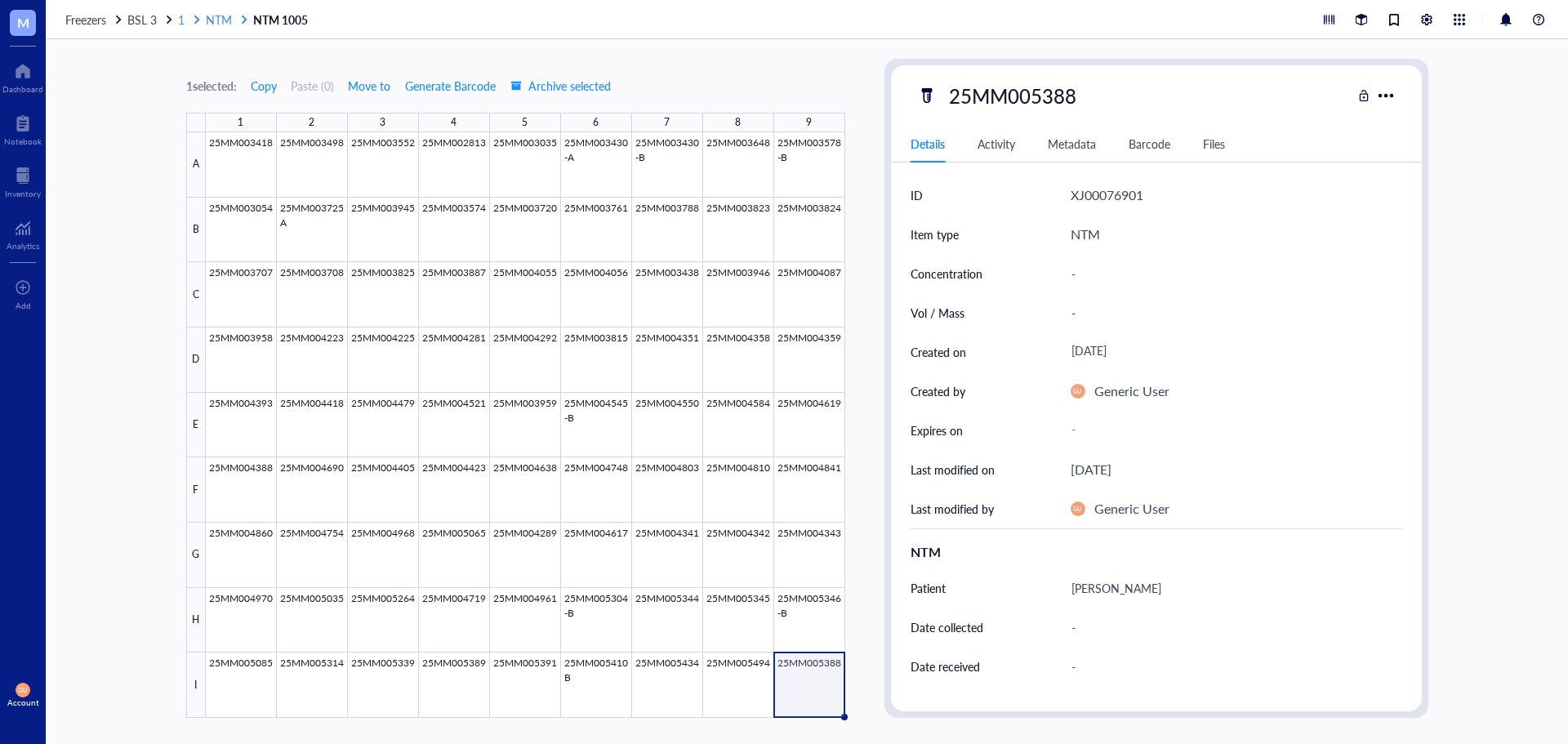
click at [211, 15] on span "NTM" at bounding box center [218, 19] width 26 height 16
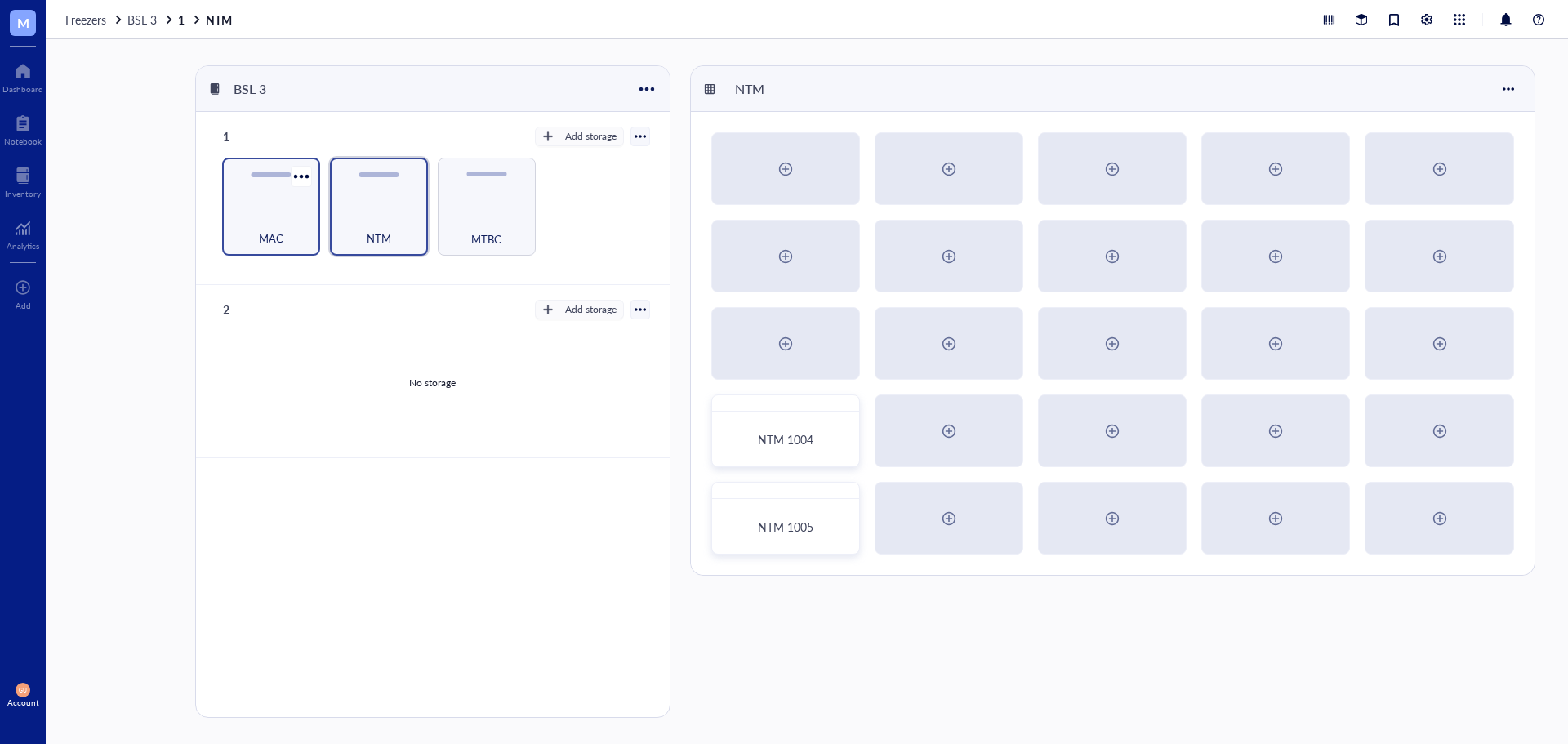
click at [237, 214] on div "MAC" at bounding box center [270, 229] width 81 height 36
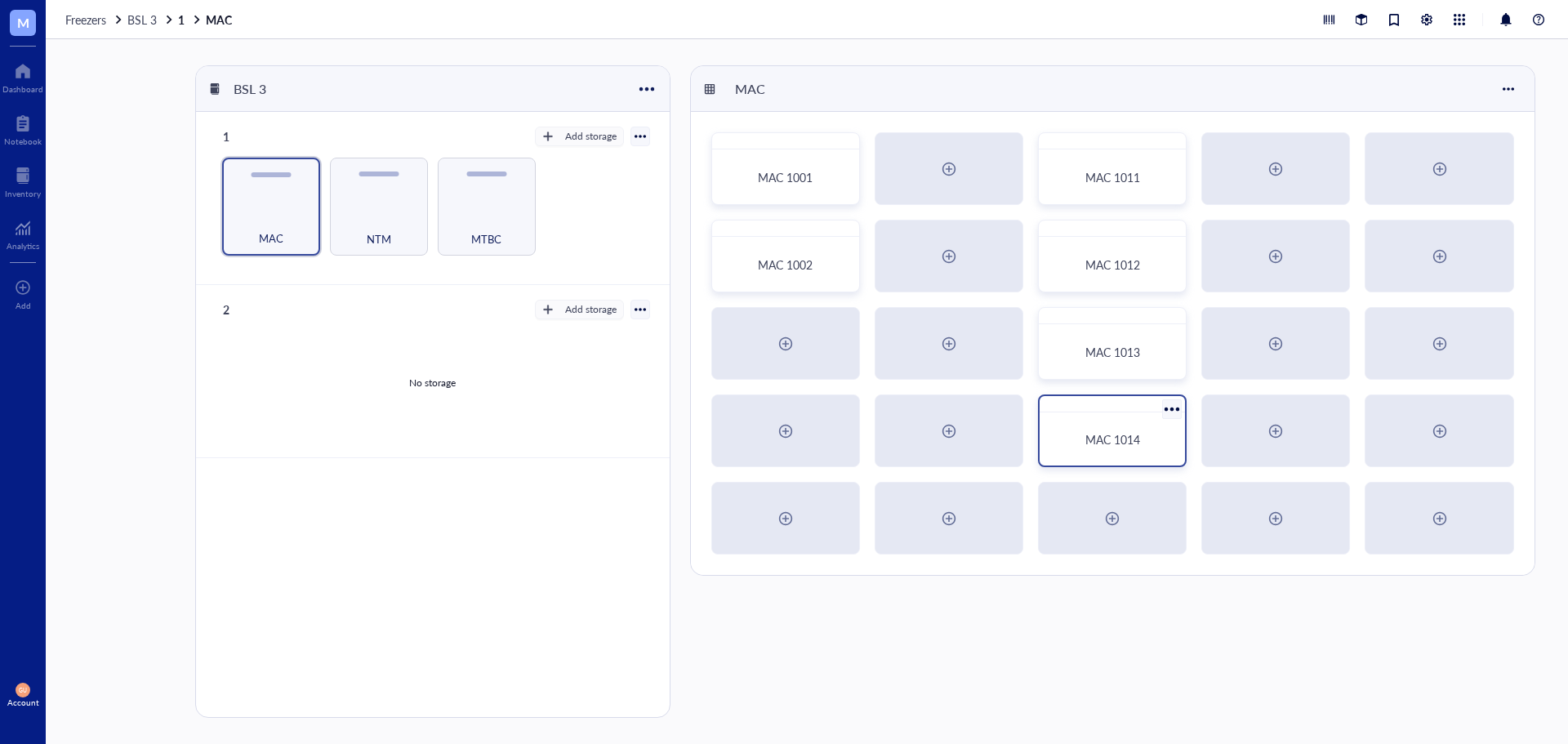
click at [1097, 440] on span "MAC 1014" at bounding box center [1112, 439] width 55 height 16
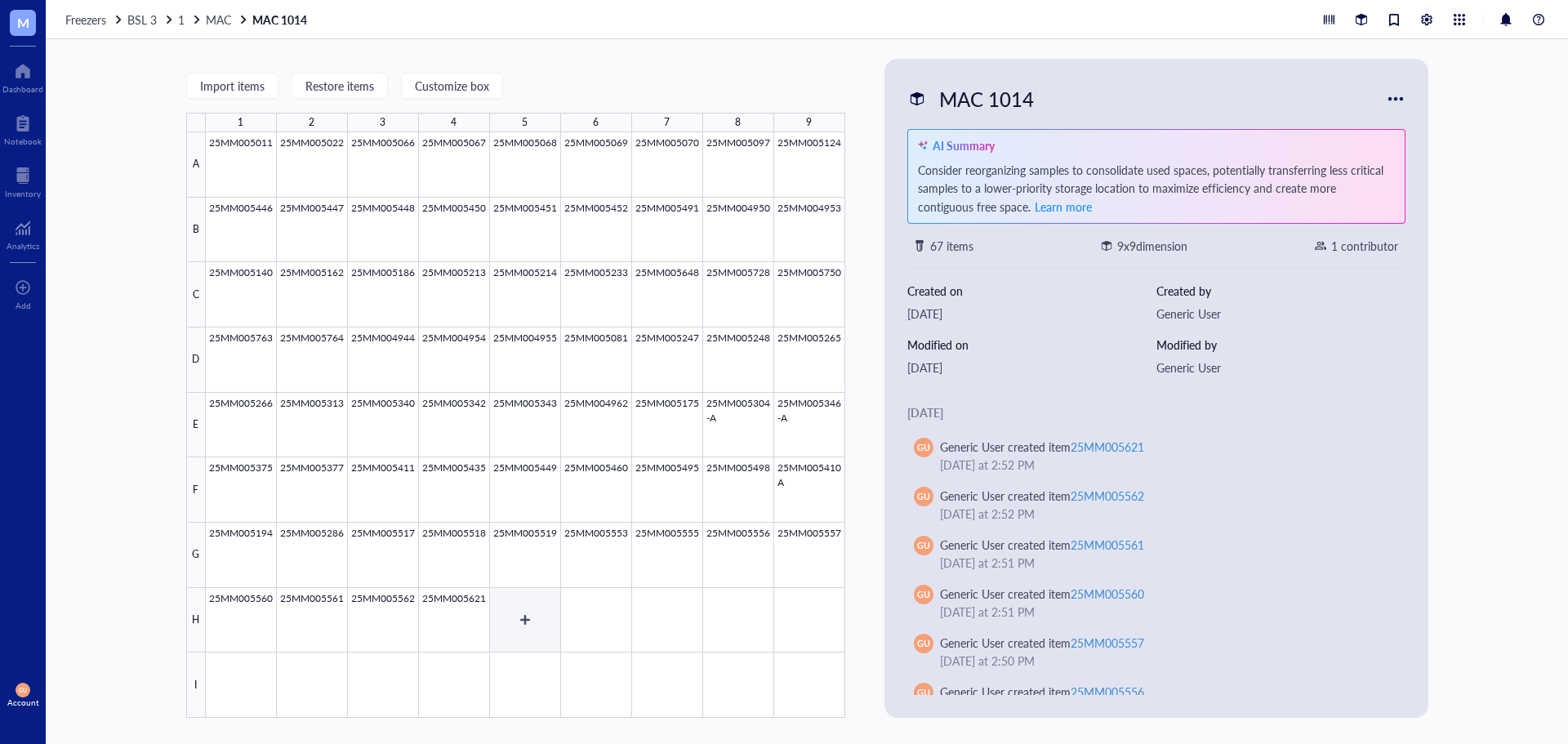
click at [541, 617] on div at bounding box center [525, 425] width 639 height 585
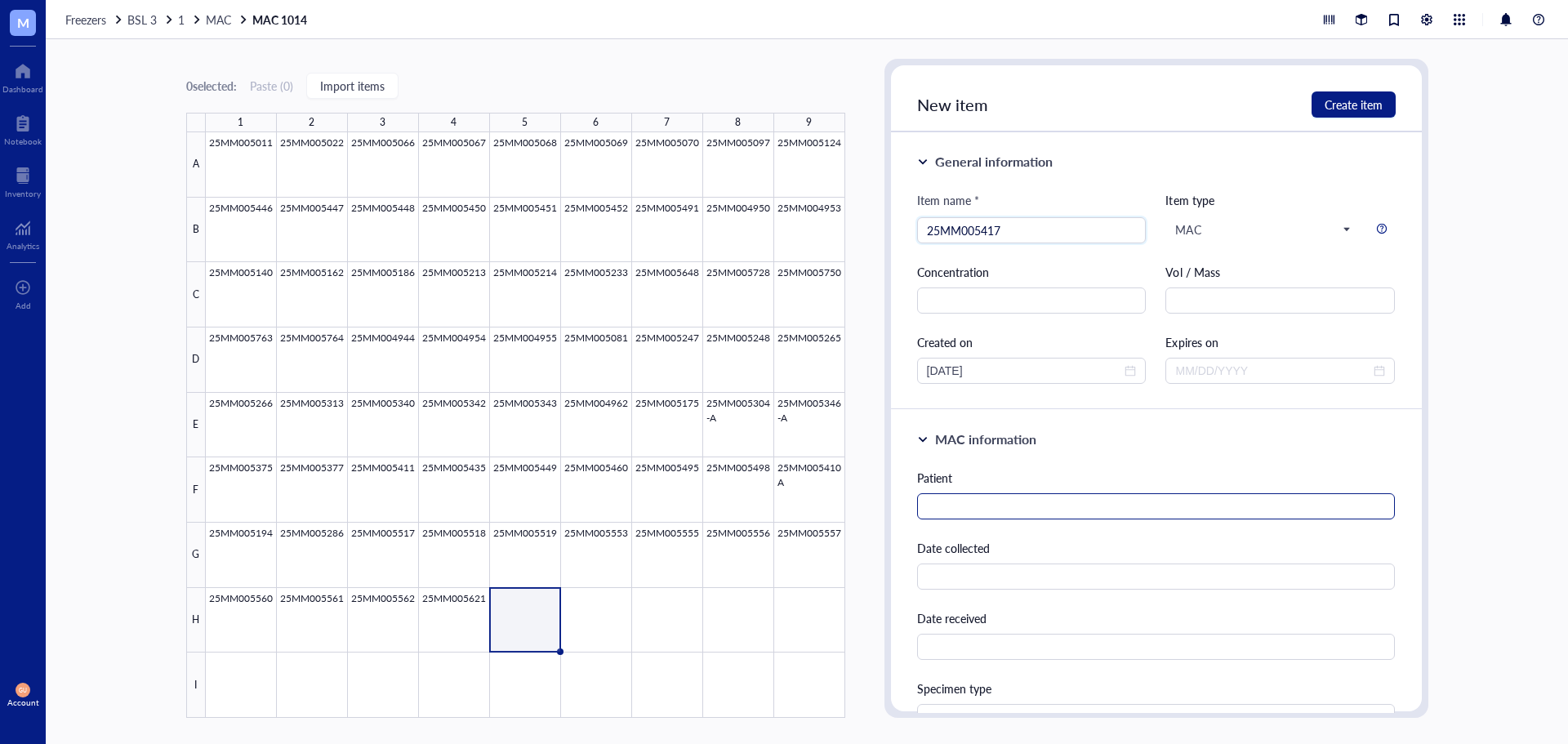
type input "25MM005417"
click at [1012, 497] on input "text" at bounding box center [1156, 506] width 478 height 26
type input "S"
type input "Schneider, Amber"
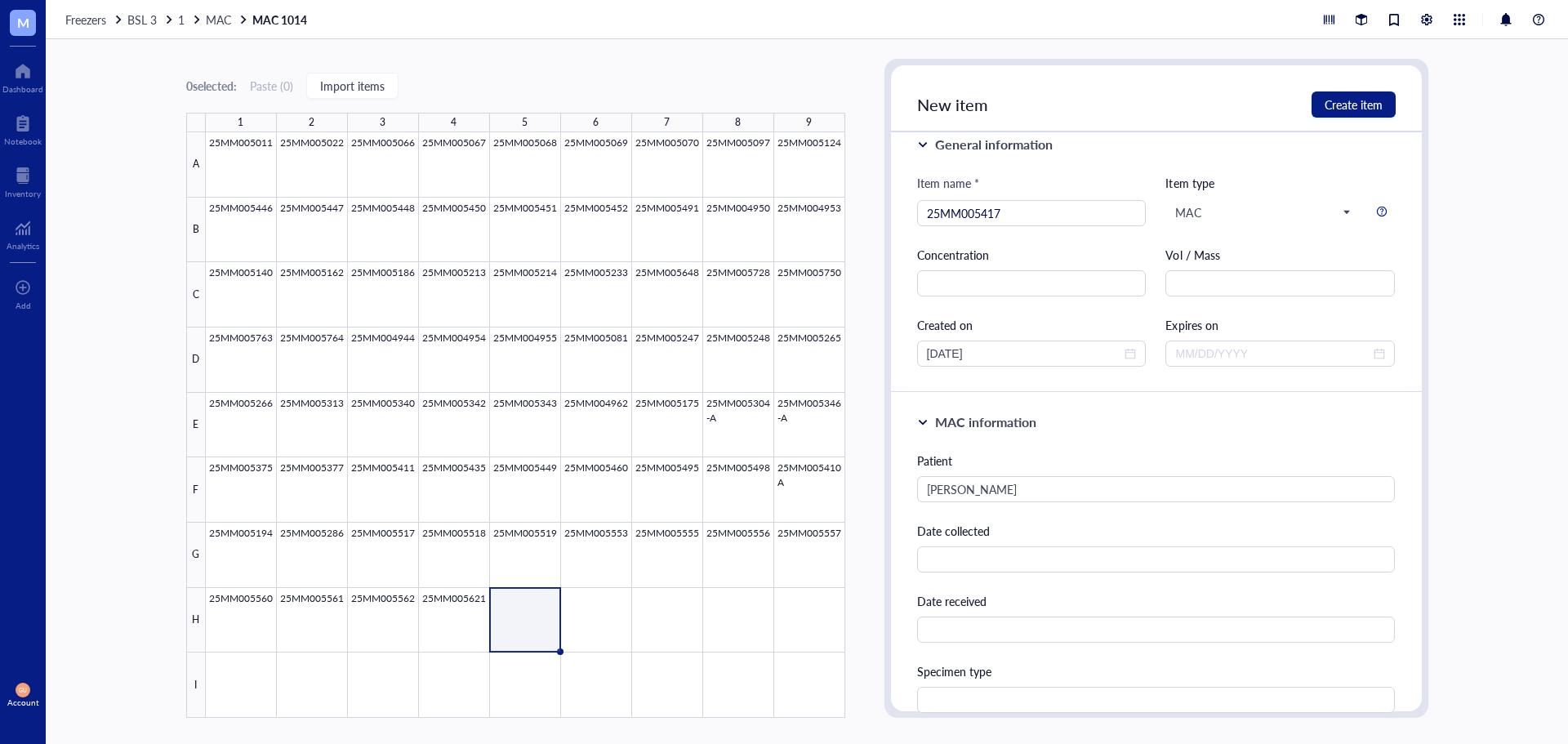
scroll to position [365, 0]
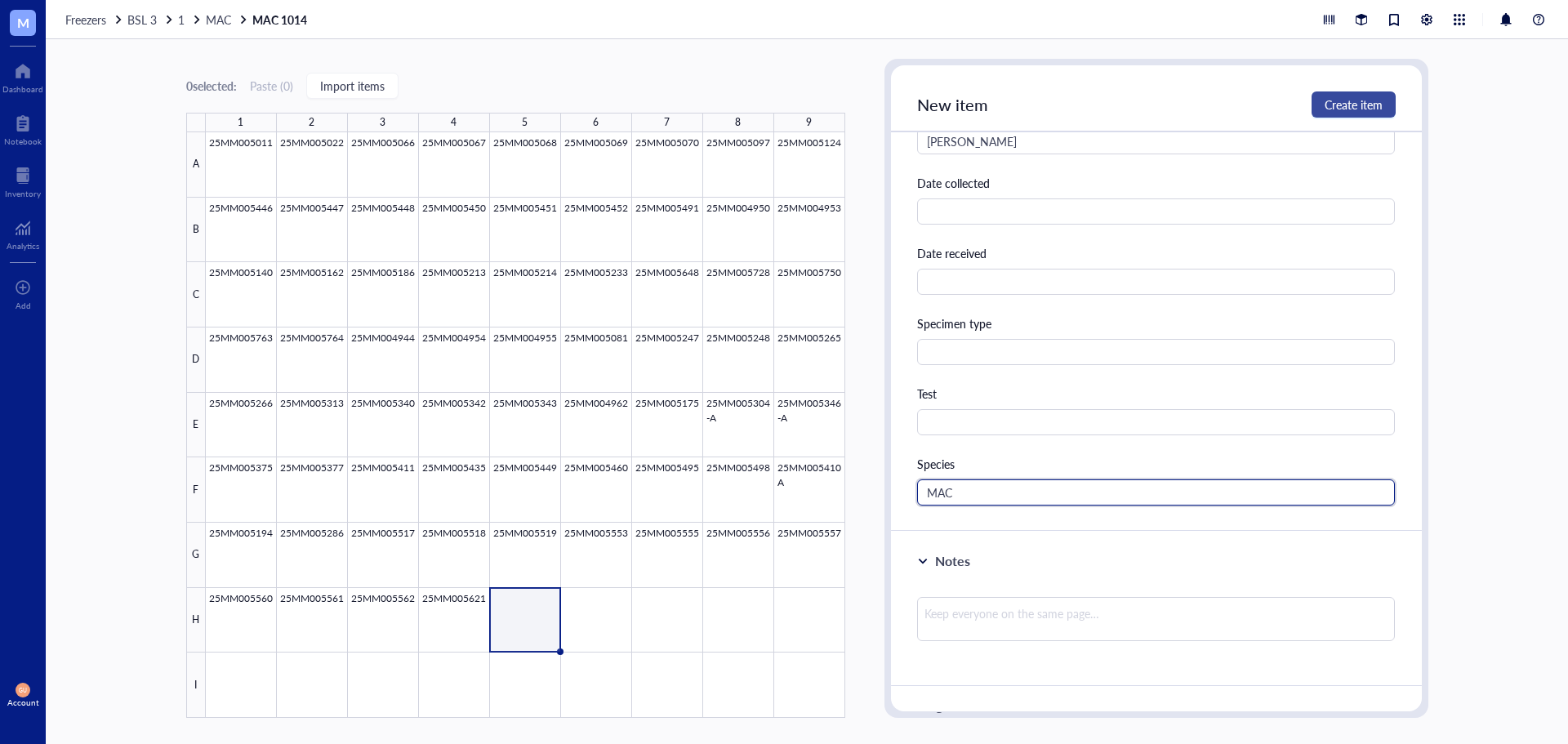
type input "MAC"
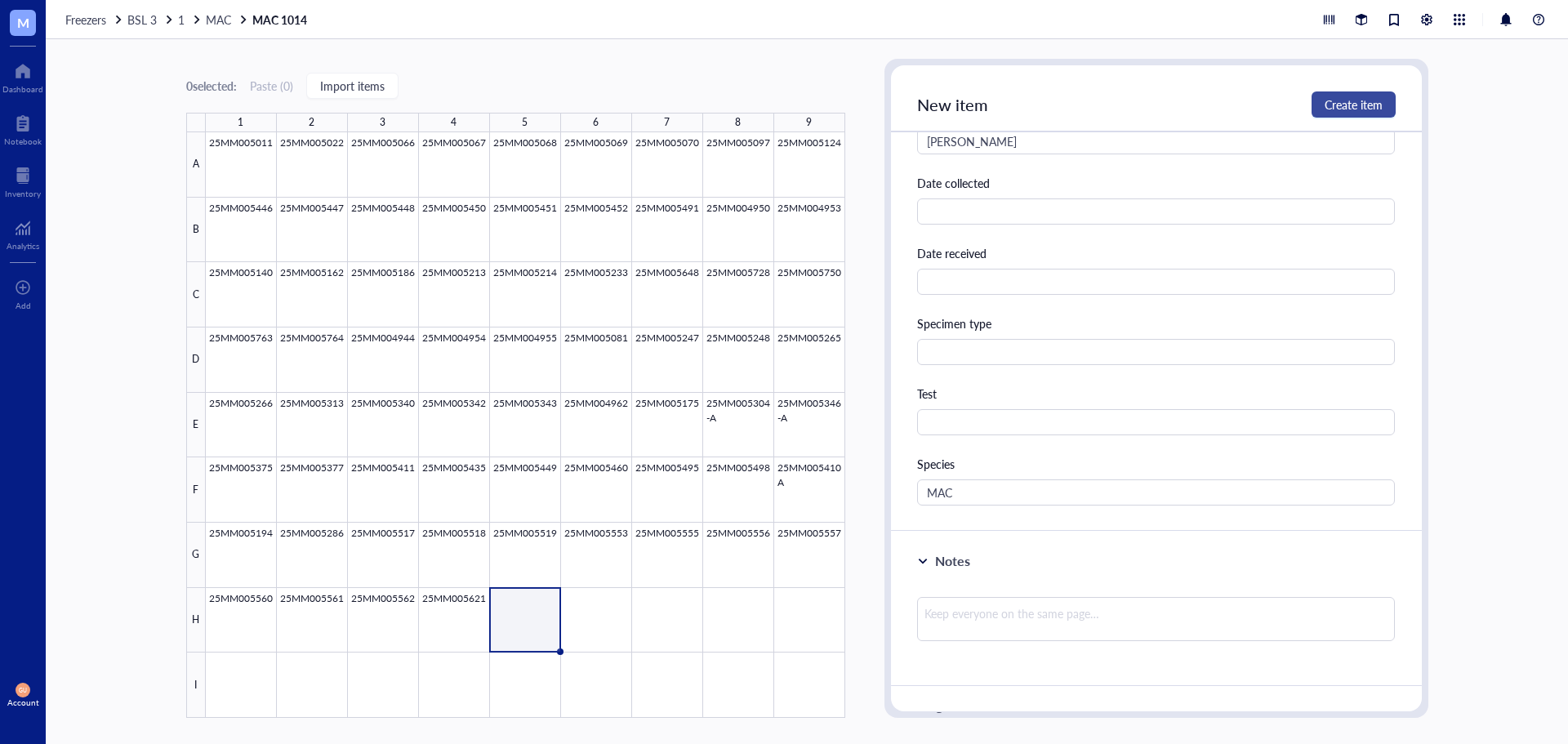
click at [1340, 102] on span "Create item" at bounding box center [1353, 105] width 58 height 13
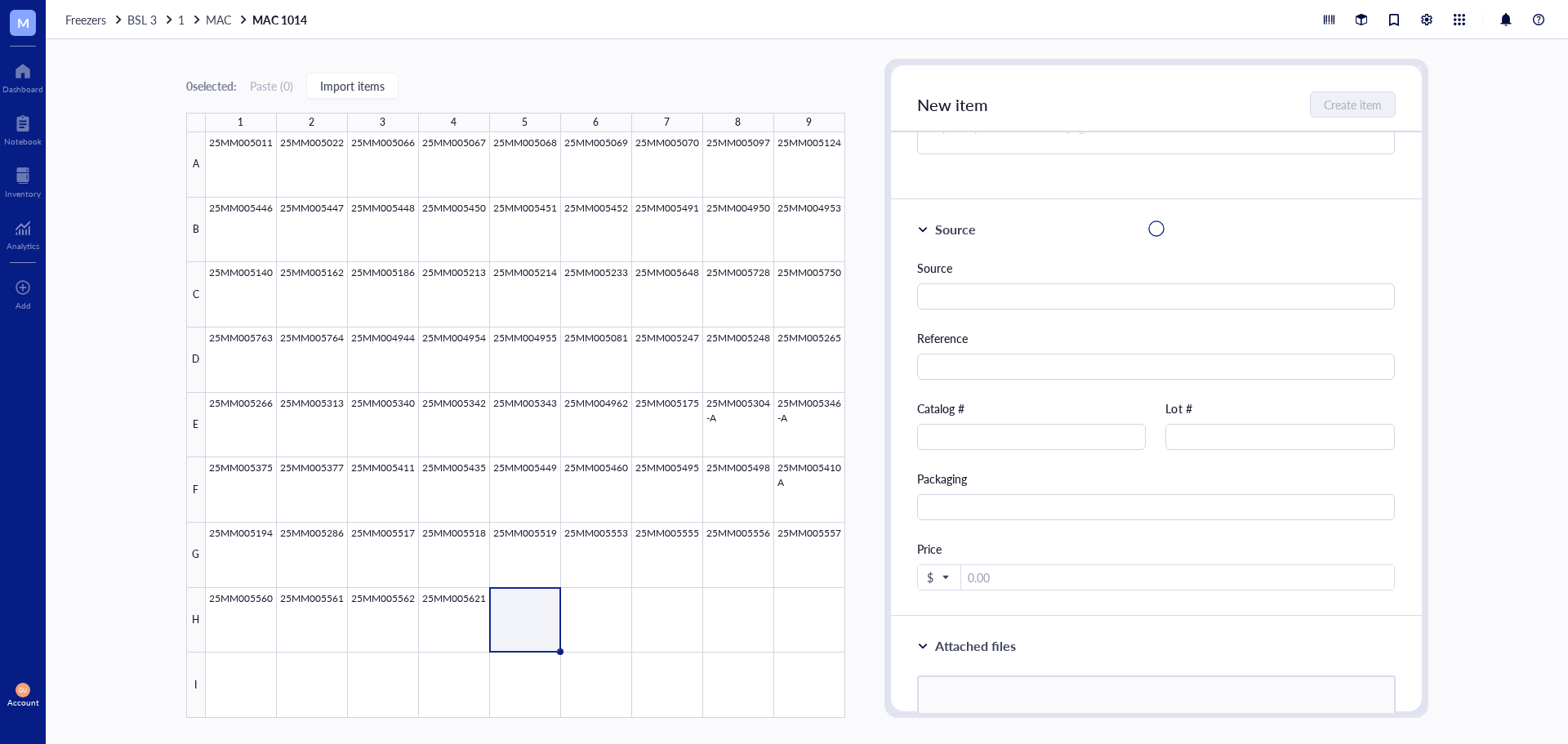
scroll to position [0, 0]
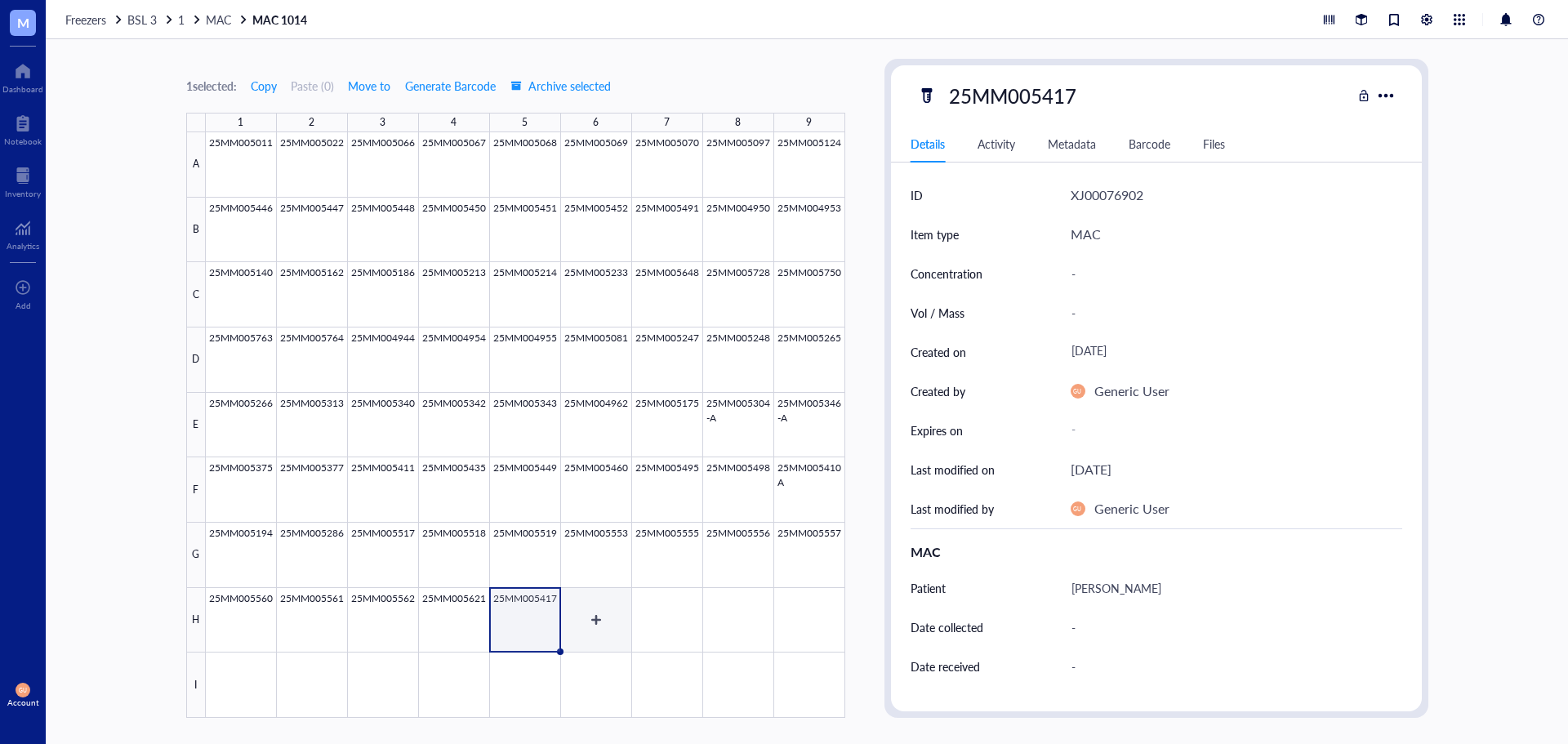
click at [581, 622] on div at bounding box center [525, 425] width 639 height 585
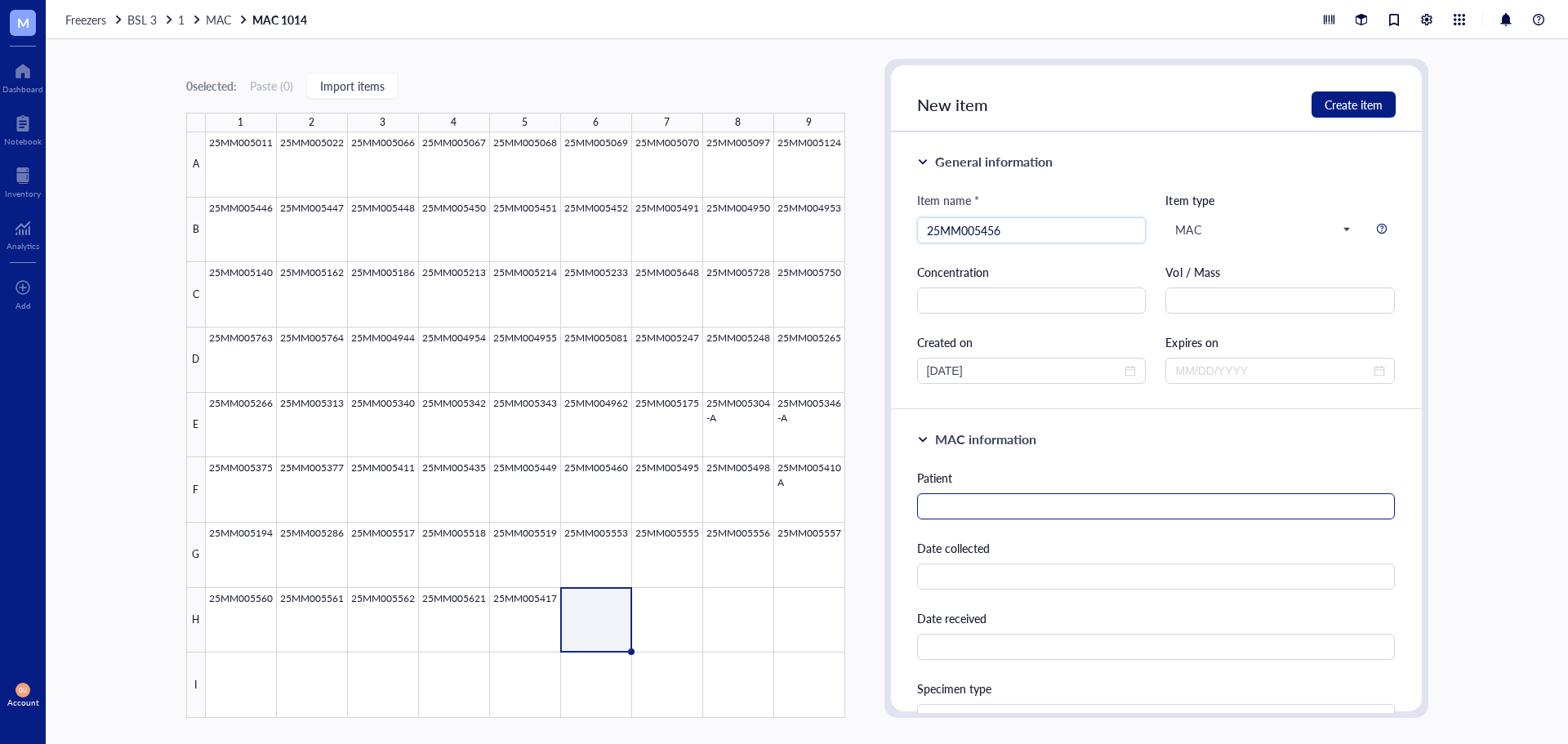
type input "25MM005456"
drag, startPoint x: 997, startPoint y: 506, endPoint x: 1014, endPoint y: 434, distance: 74.0
click at [1017, 497] on input "text" at bounding box center [1156, 506] width 478 height 26
type input "Switzky, Steven"
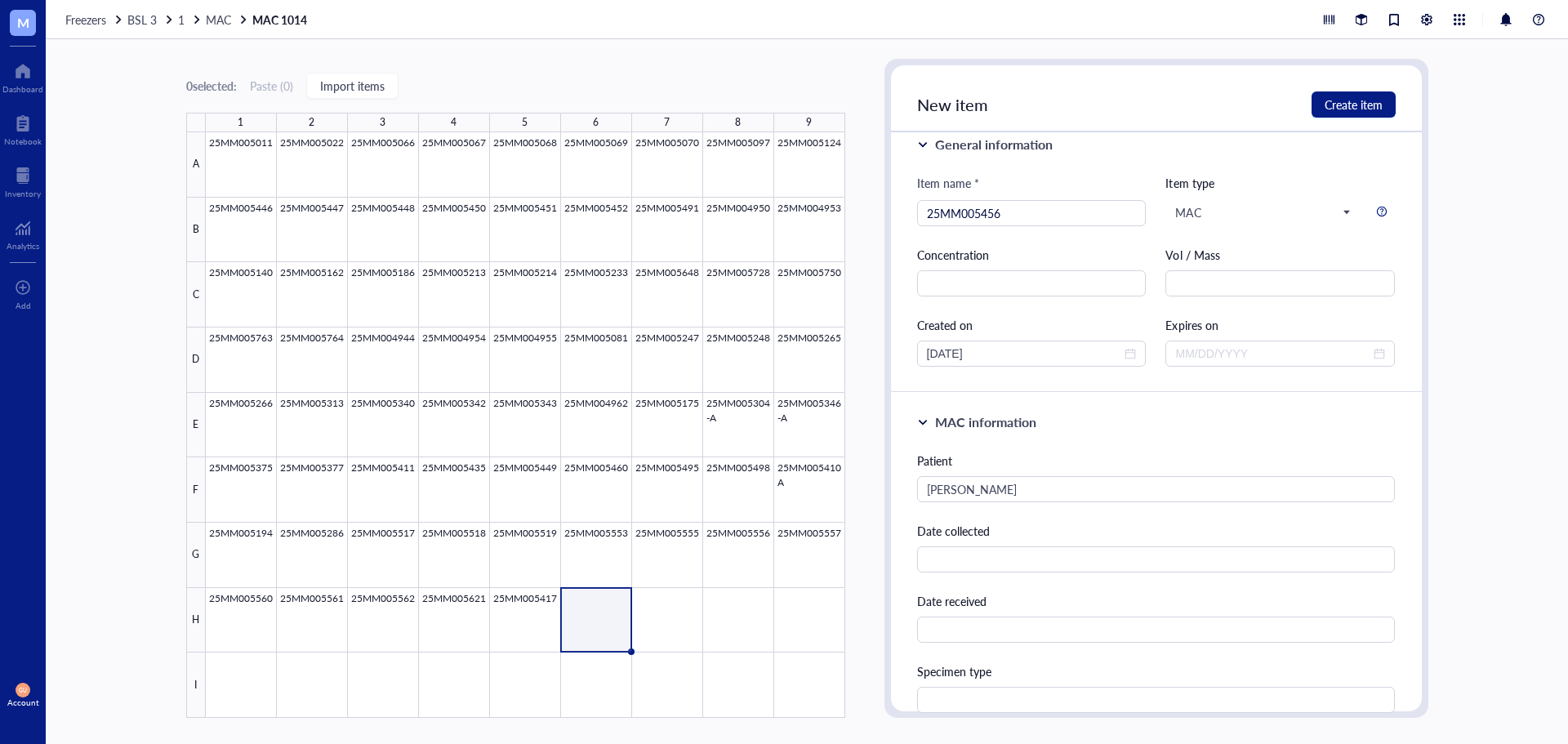
scroll to position [365, 0]
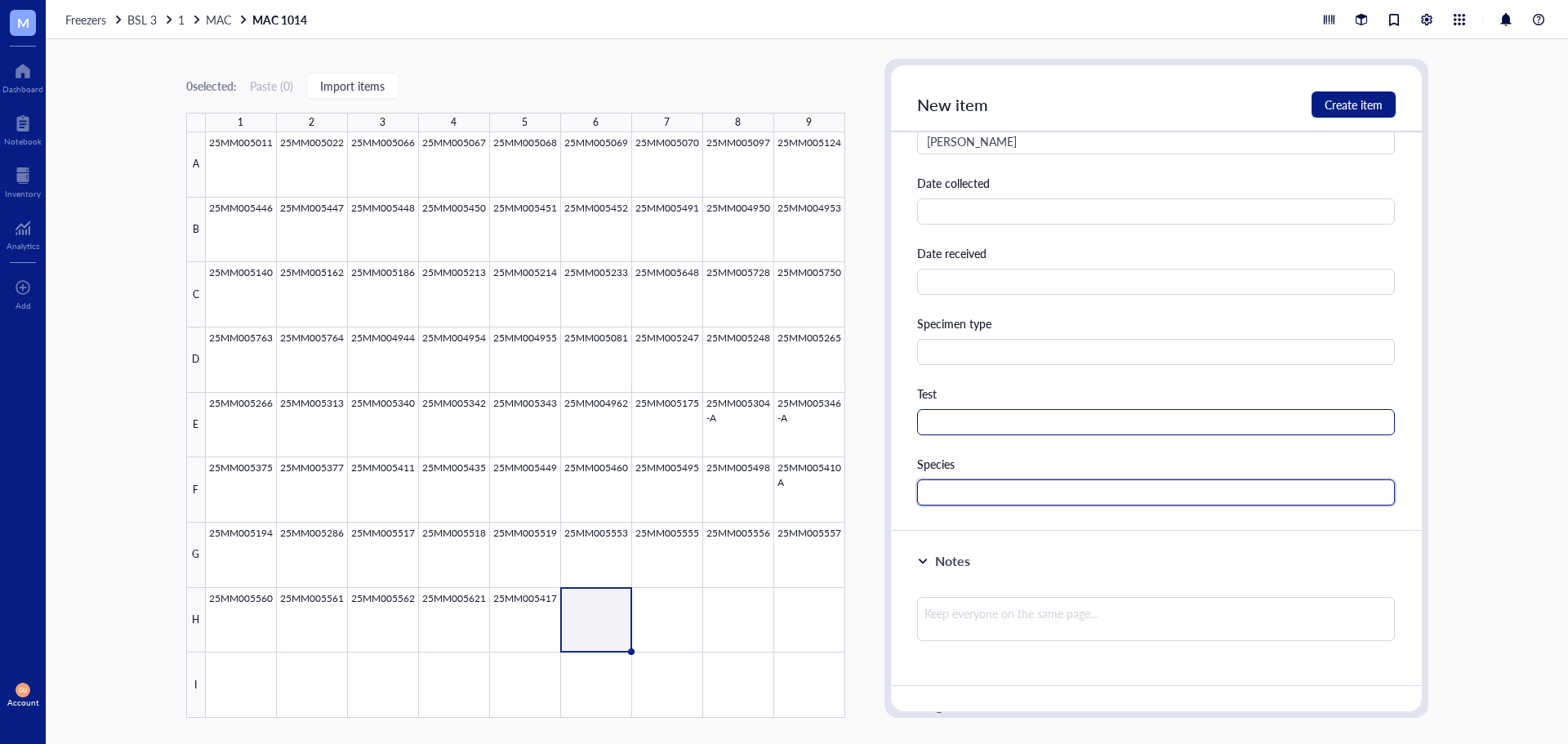
paste input "MAC"
type input "MAC"
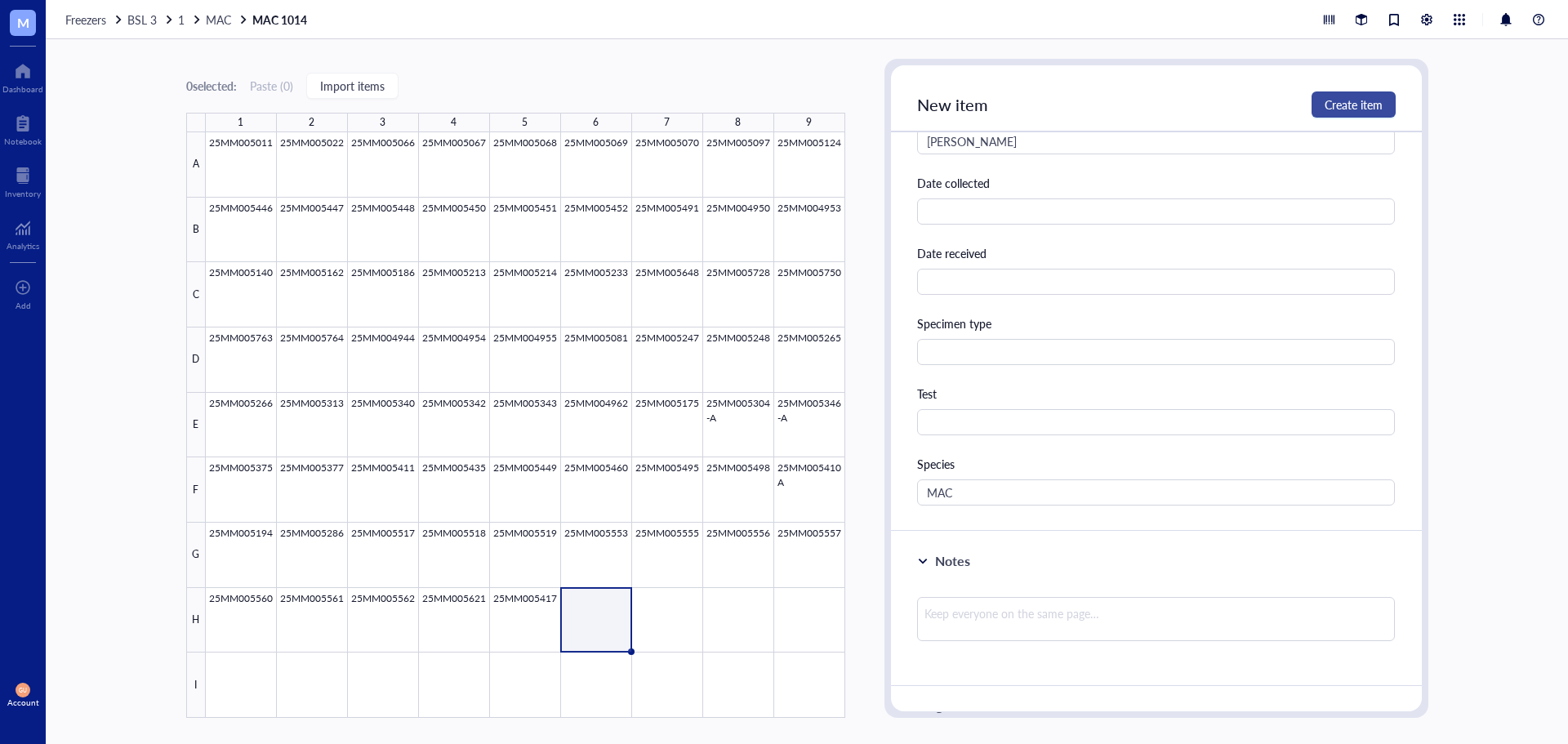
click at [1363, 107] on span "Create item" at bounding box center [1353, 105] width 58 height 13
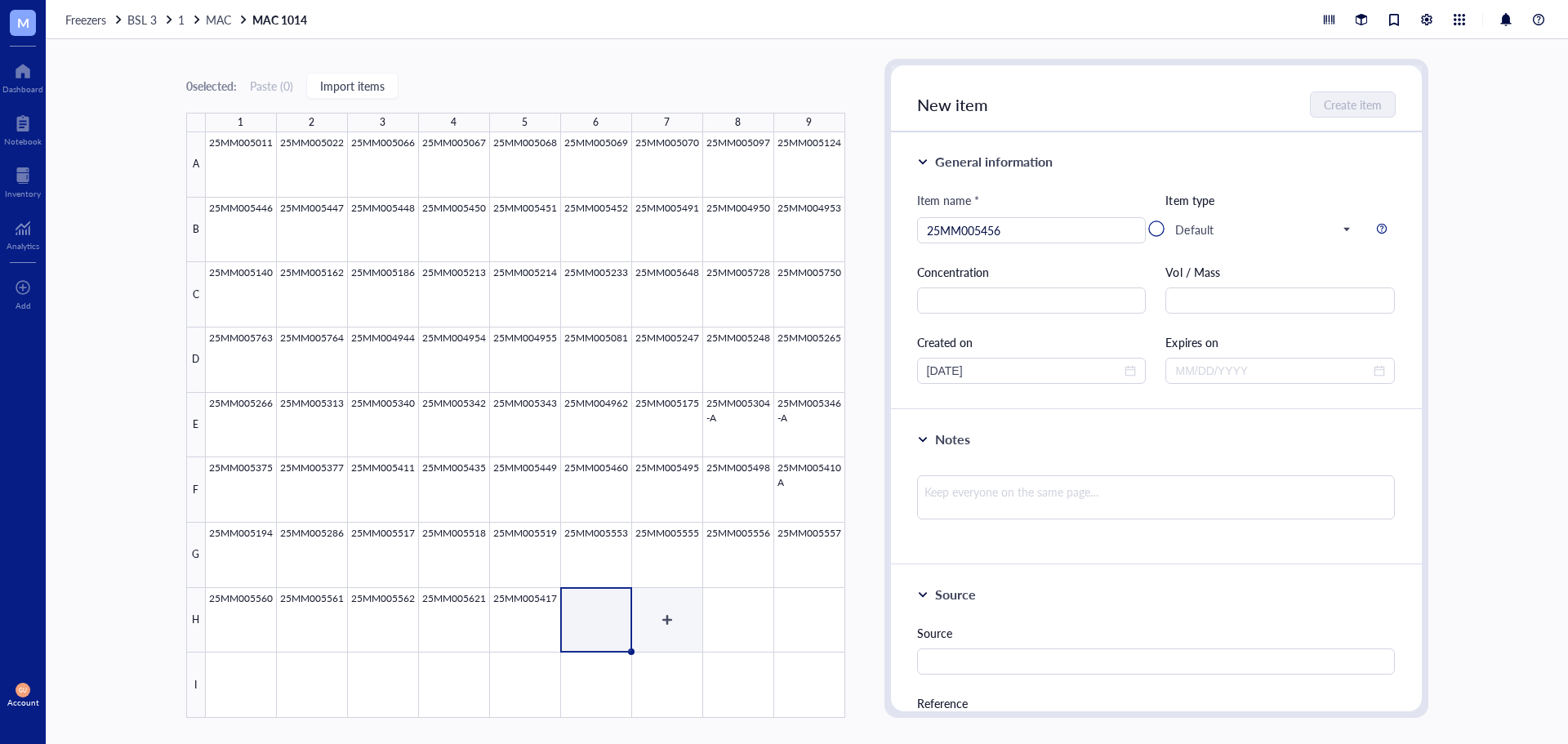
click at [659, 617] on div at bounding box center [525, 425] width 639 height 585
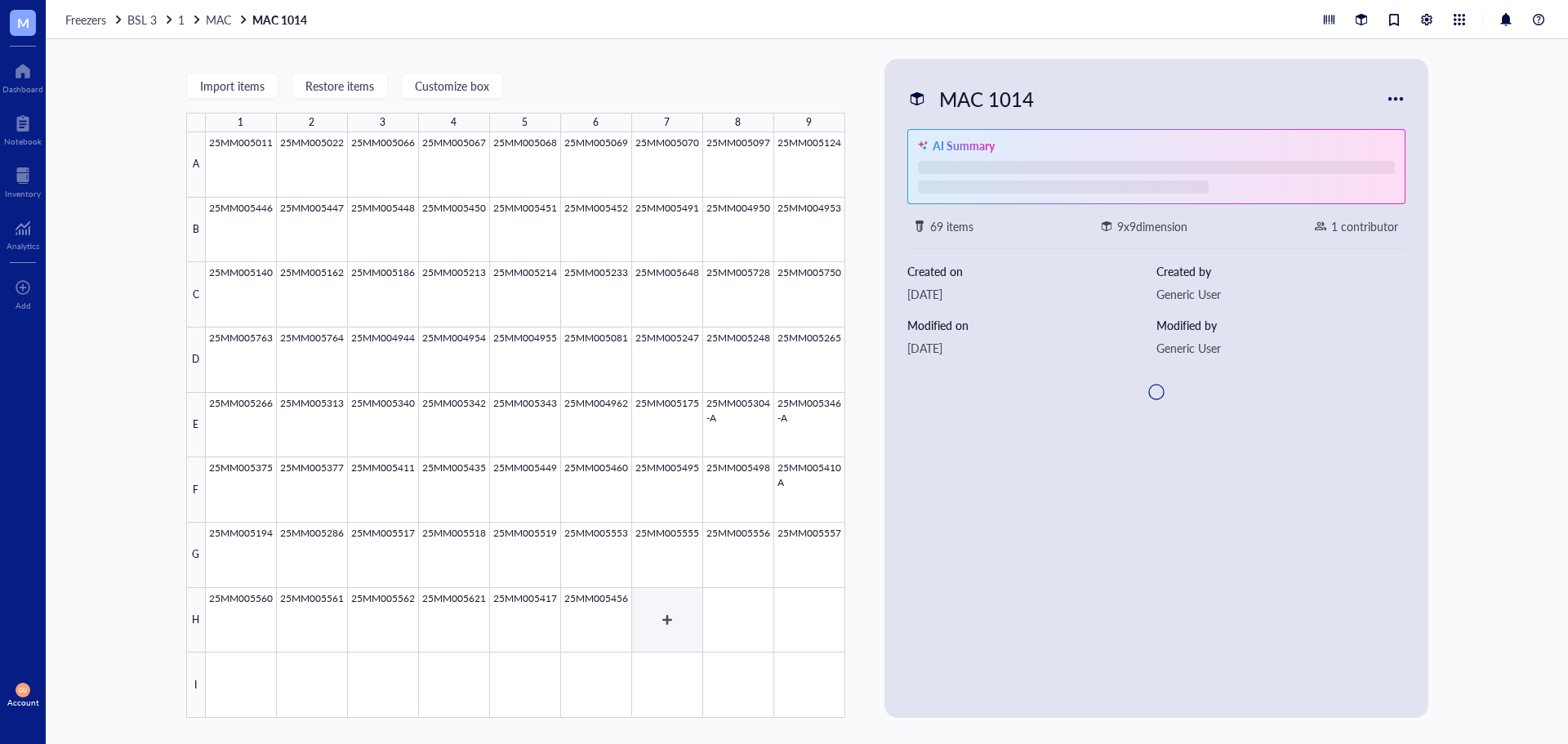
click at [662, 611] on div at bounding box center [525, 425] width 639 height 585
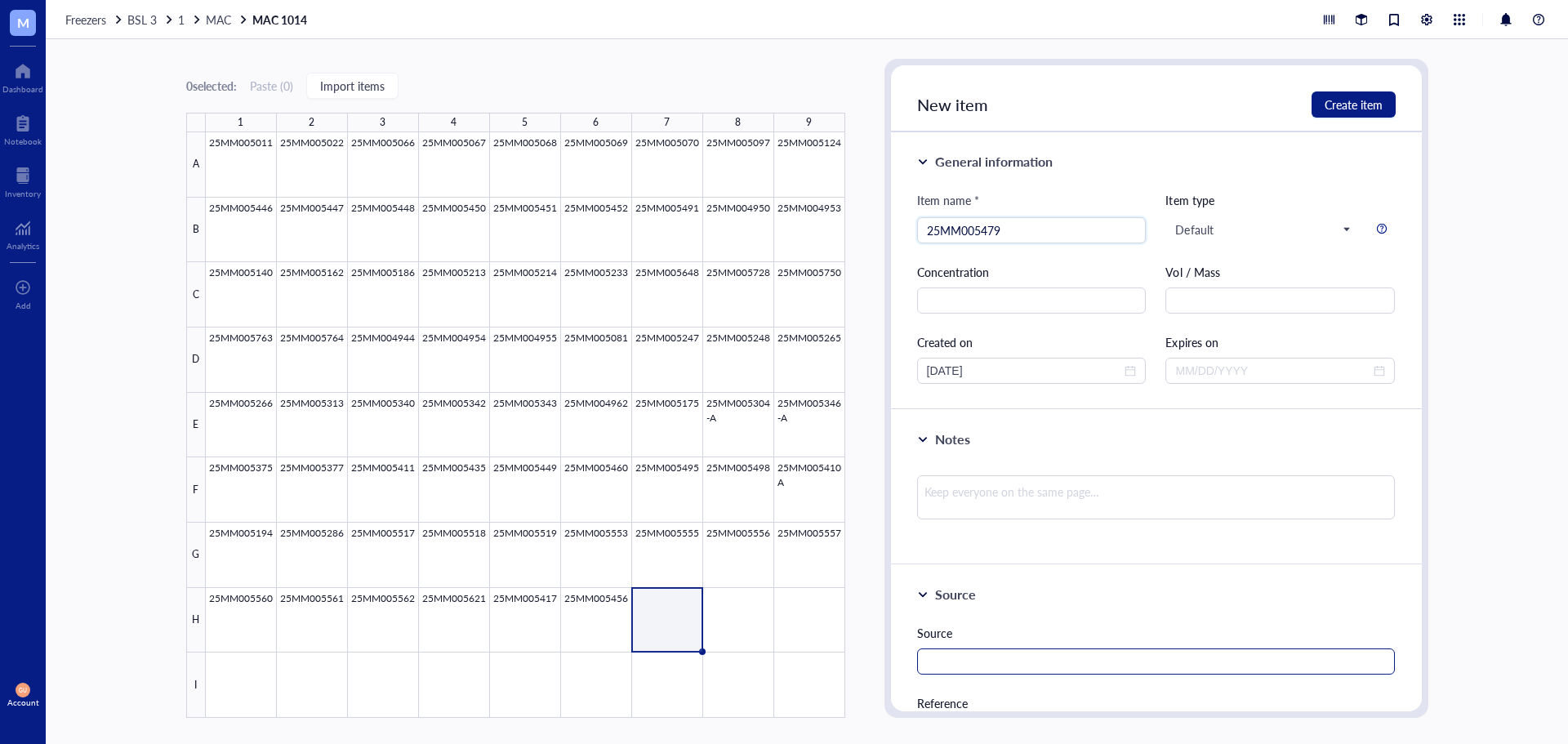
type input "25MM005479"
click at [963, 653] on input "text" at bounding box center [1156, 661] width 478 height 26
click at [1238, 231] on span "Default" at bounding box center [1262, 230] width 174 height 15
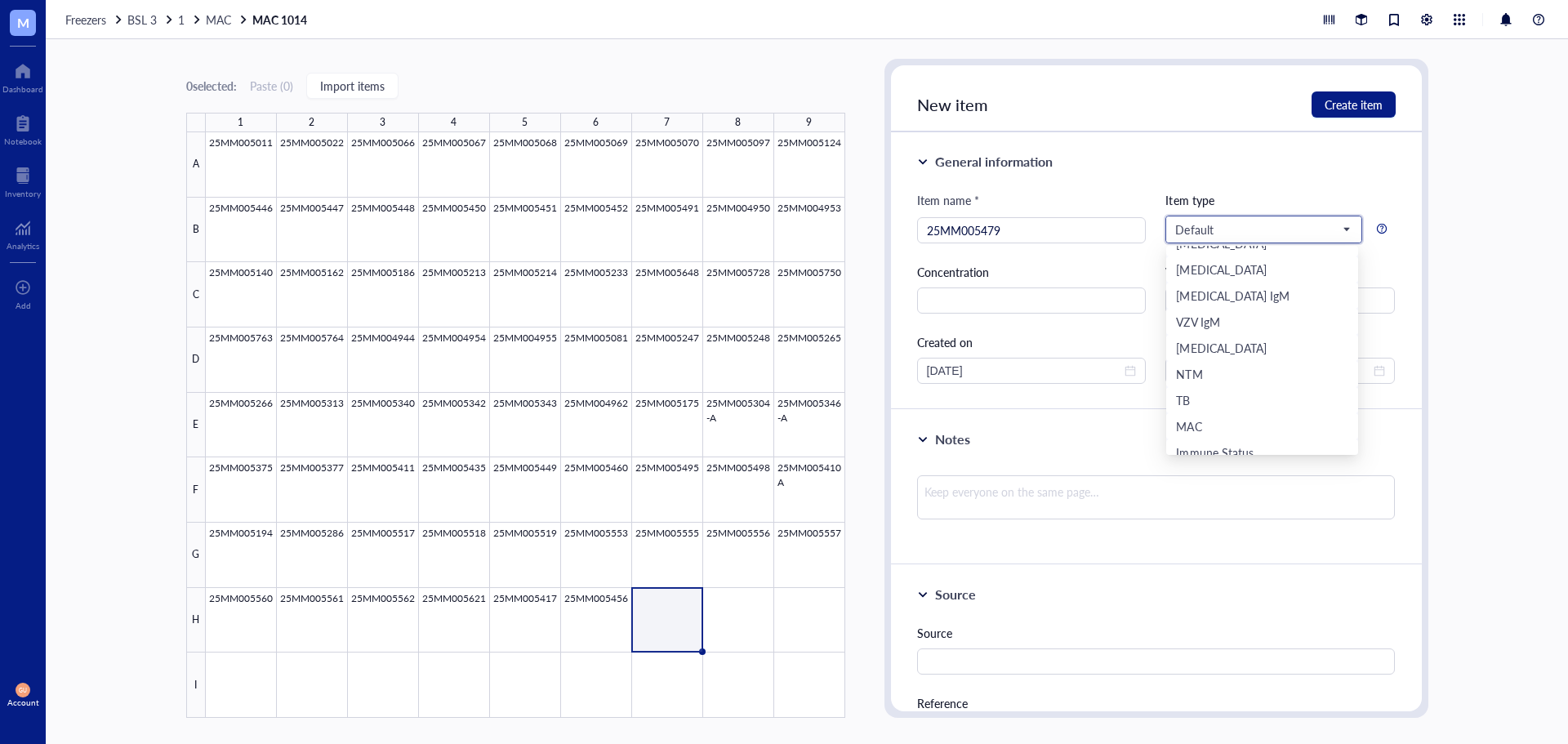
scroll to position [85, 0]
click at [1203, 434] on div "MAC" at bounding box center [1262, 434] width 172 height 18
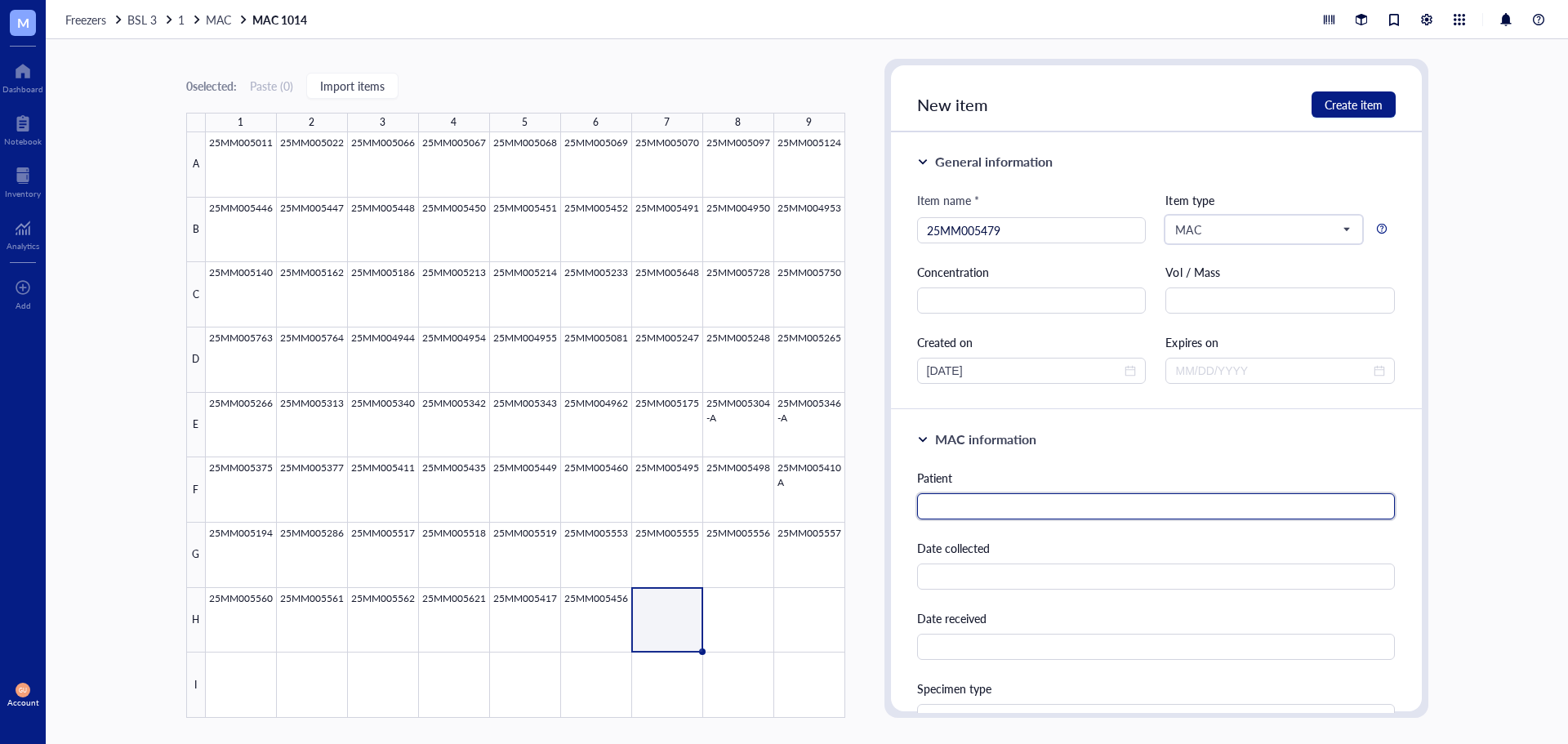
click at [1037, 505] on input "text" at bounding box center [1156, 506] width 478 height 26
type input "[PERSON_NAME]"
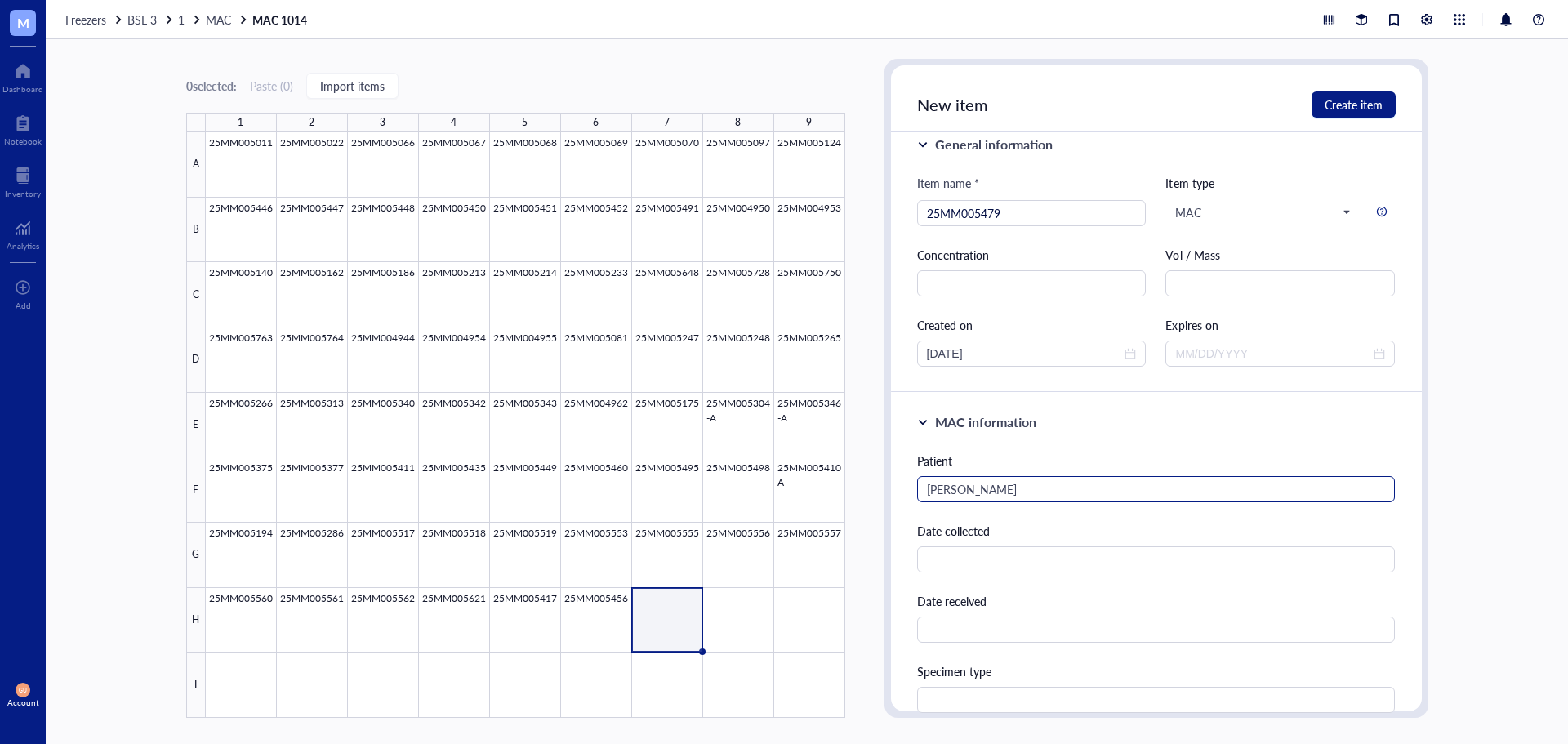
scroll to position [365, 0]
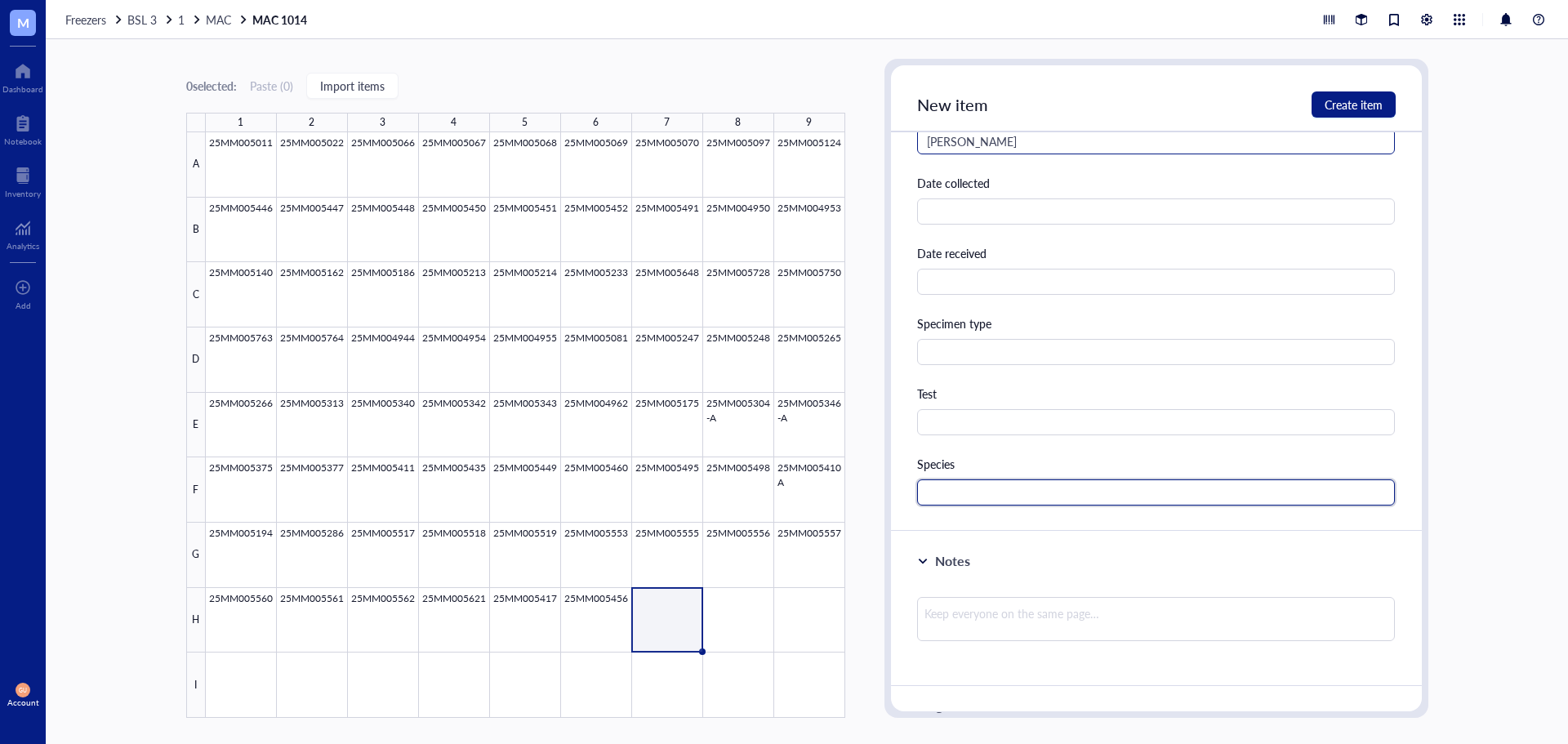
paste input "MAC"
type input "MAC"
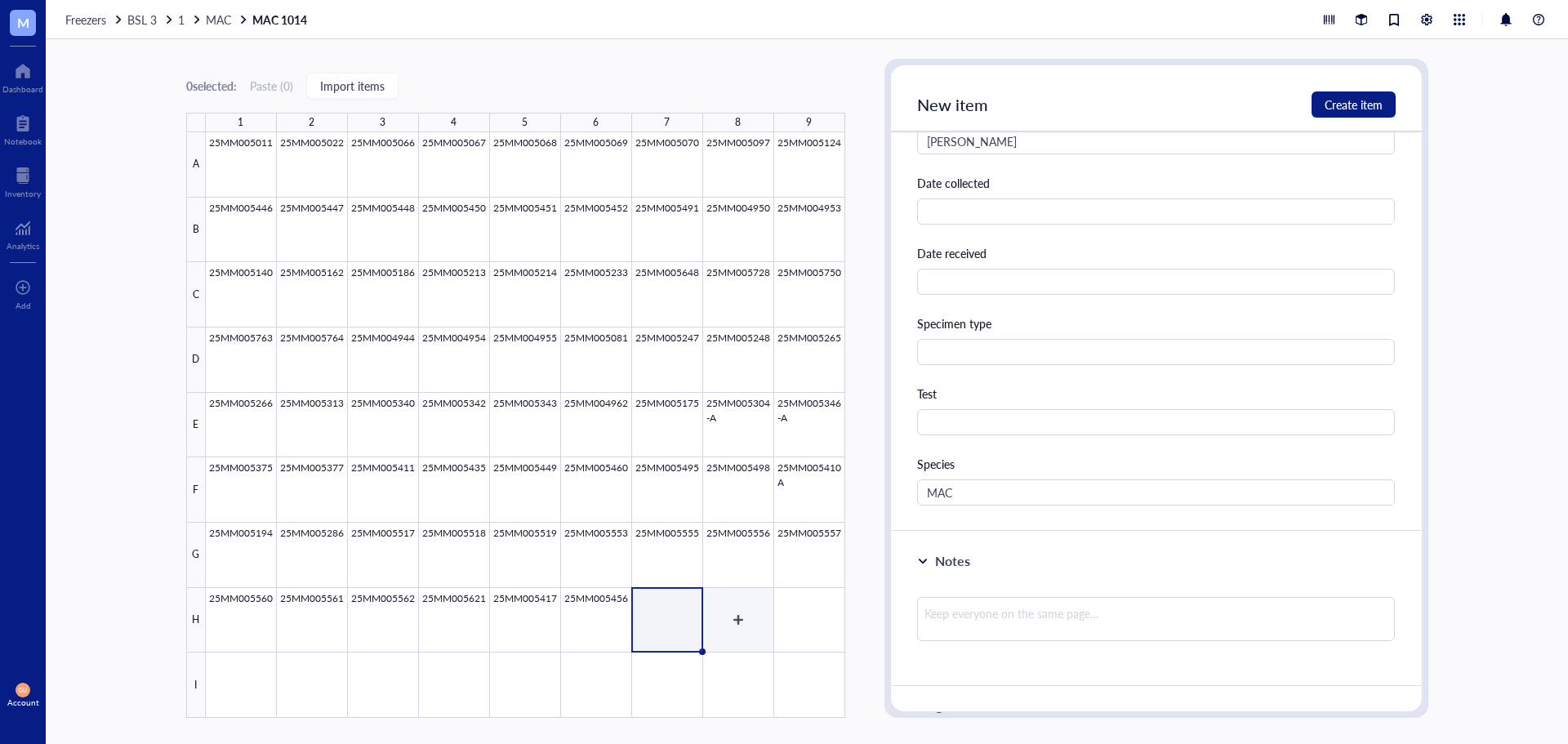
click at [725, 622] on div at bounding box center [525, 425] width 639 height 585
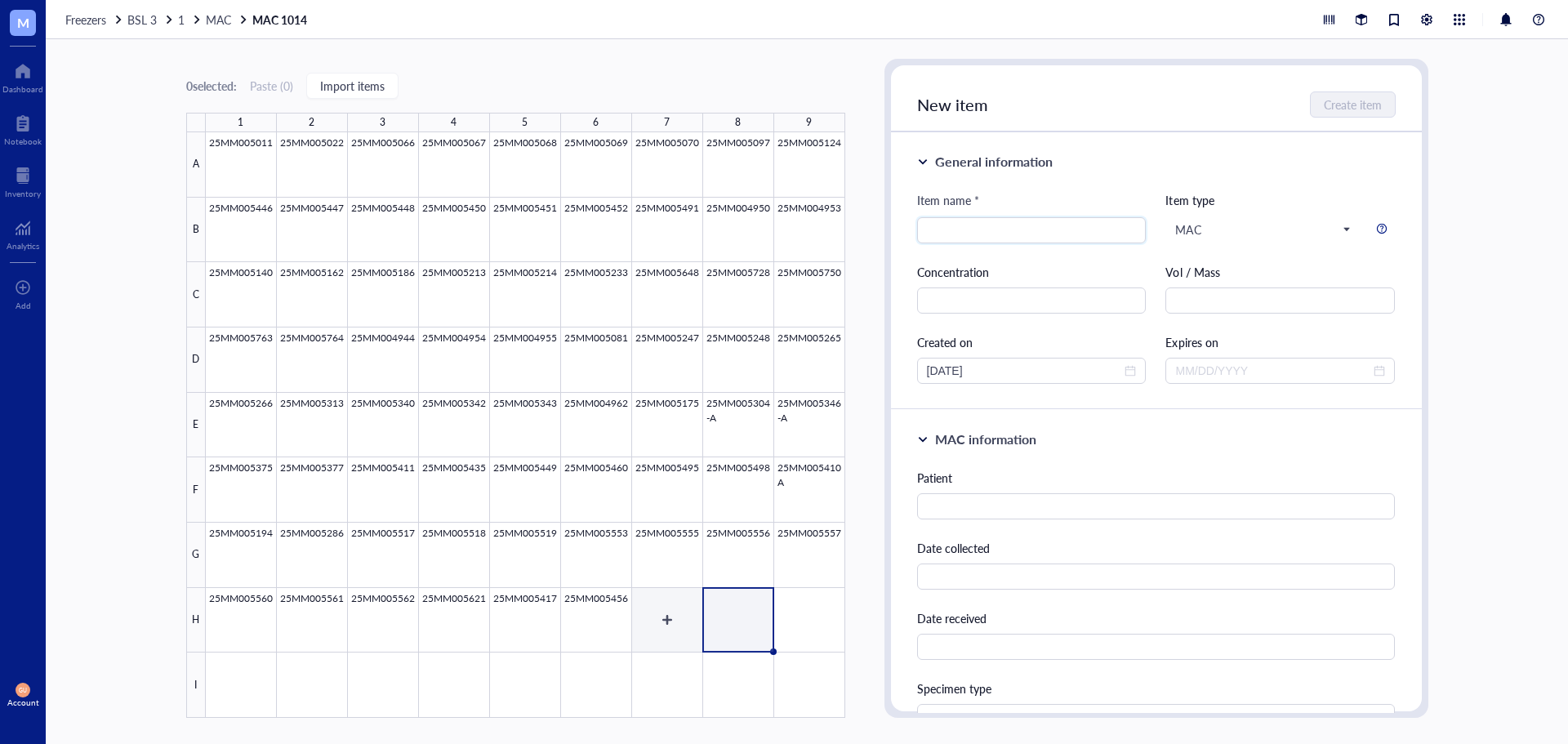
click at [663, 614] on div at bounding box center [525, 425] width 639 height 585
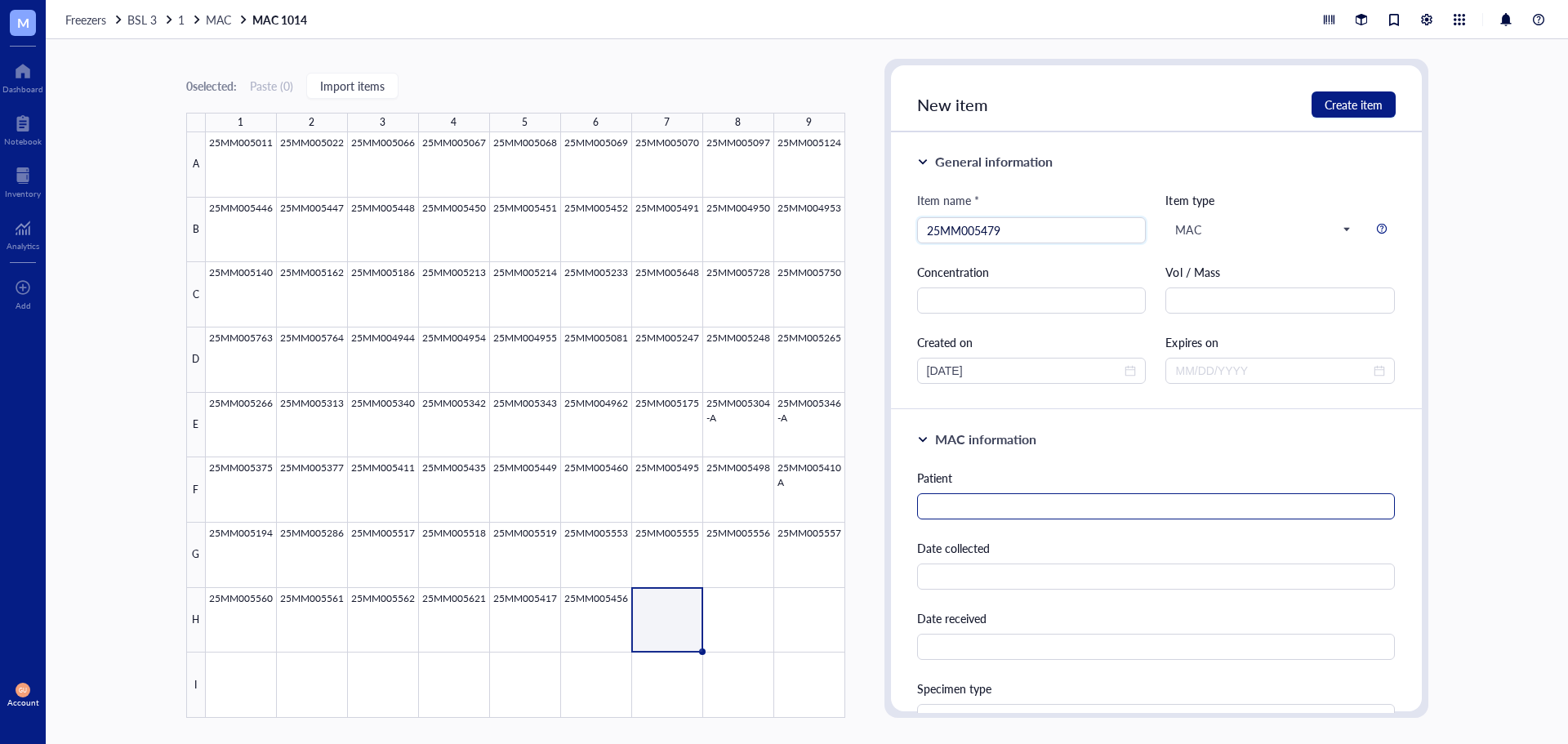
type input "25MM005479"
click at [1144, 506] on input "text" at bounding box center [1156, 506] width 478 height 26
type input "[PERSON_NAME]"
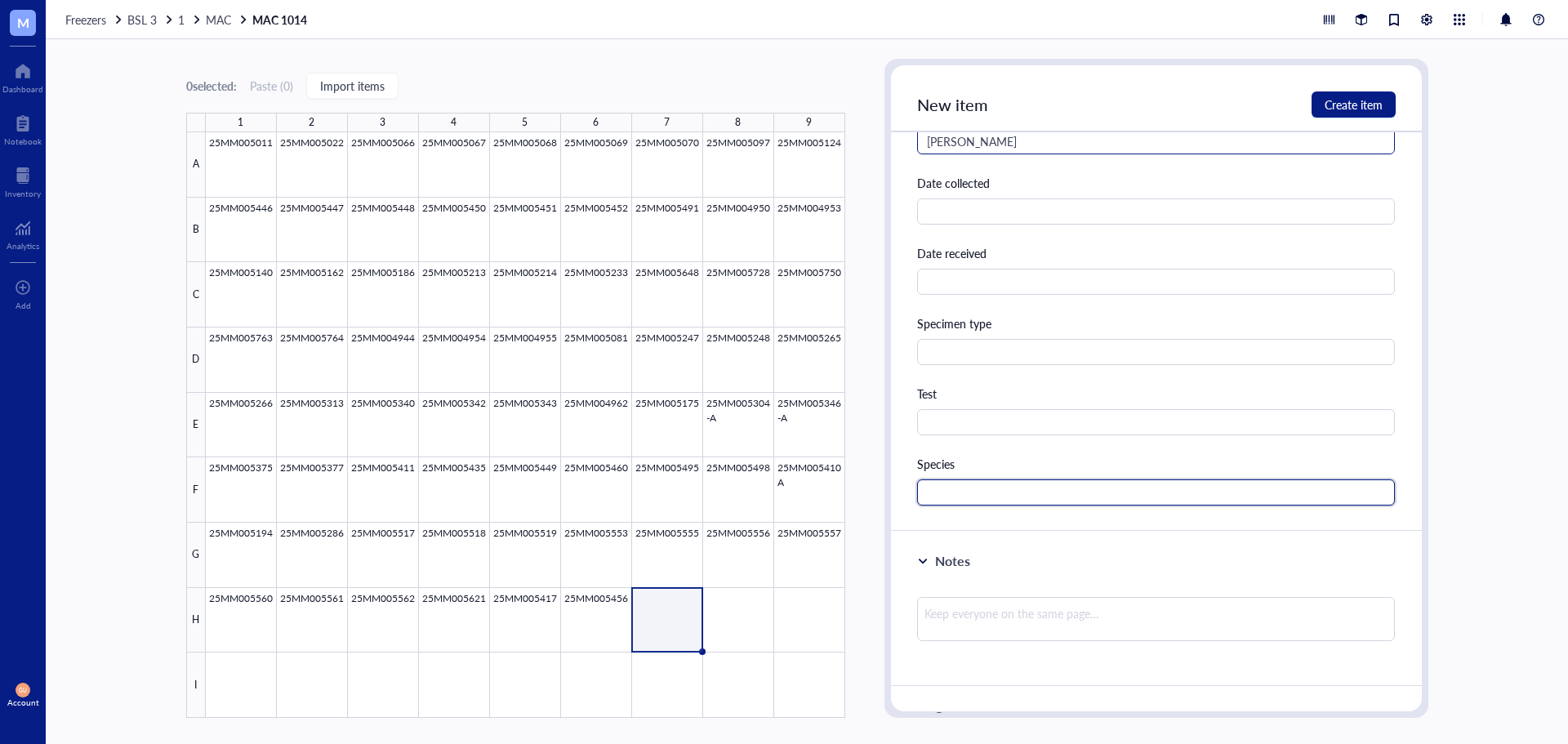
paste input "MAC"
type input "MAC"
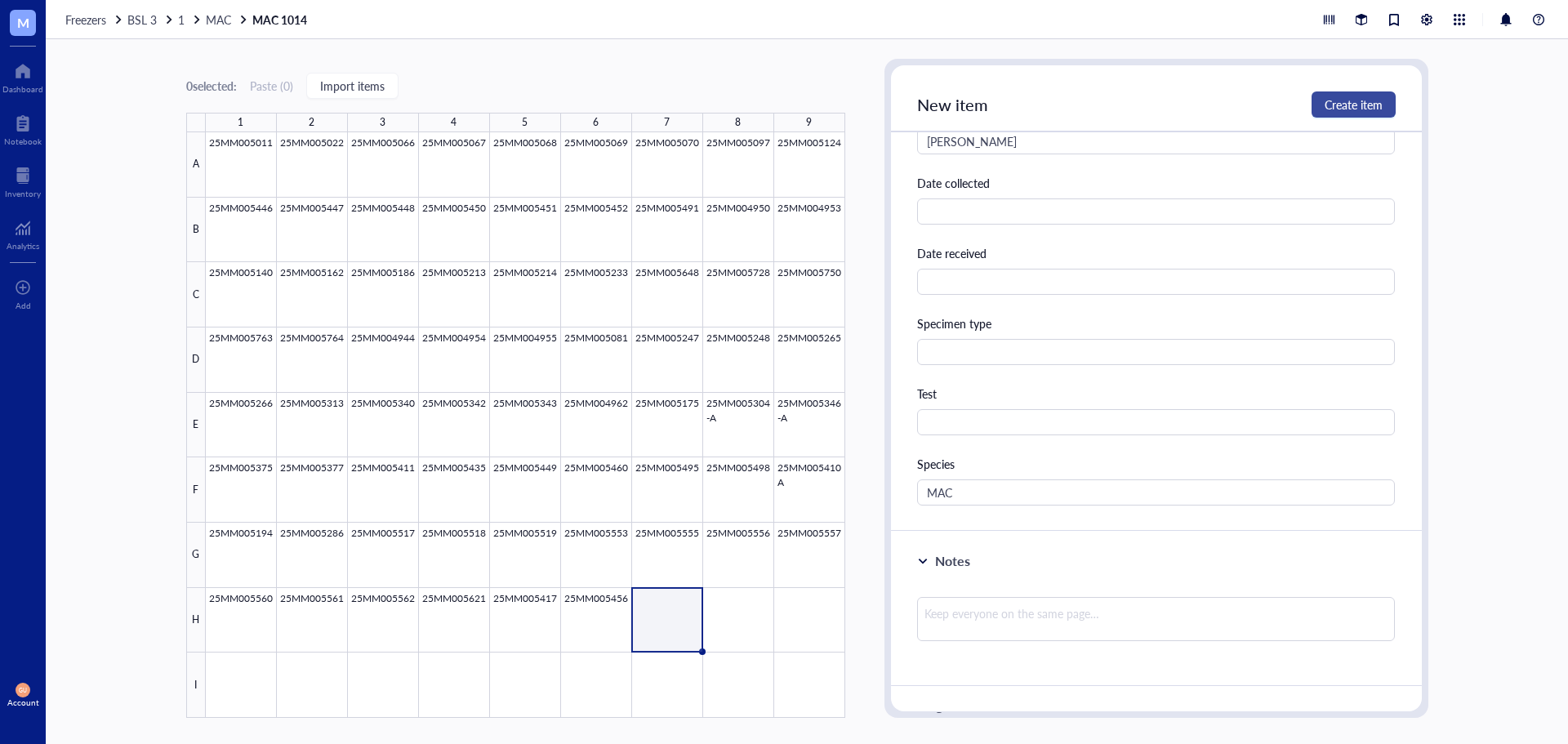
click at [1371, 103] on span "Create item" at bounding box center [1353, 105] width 58 height 13
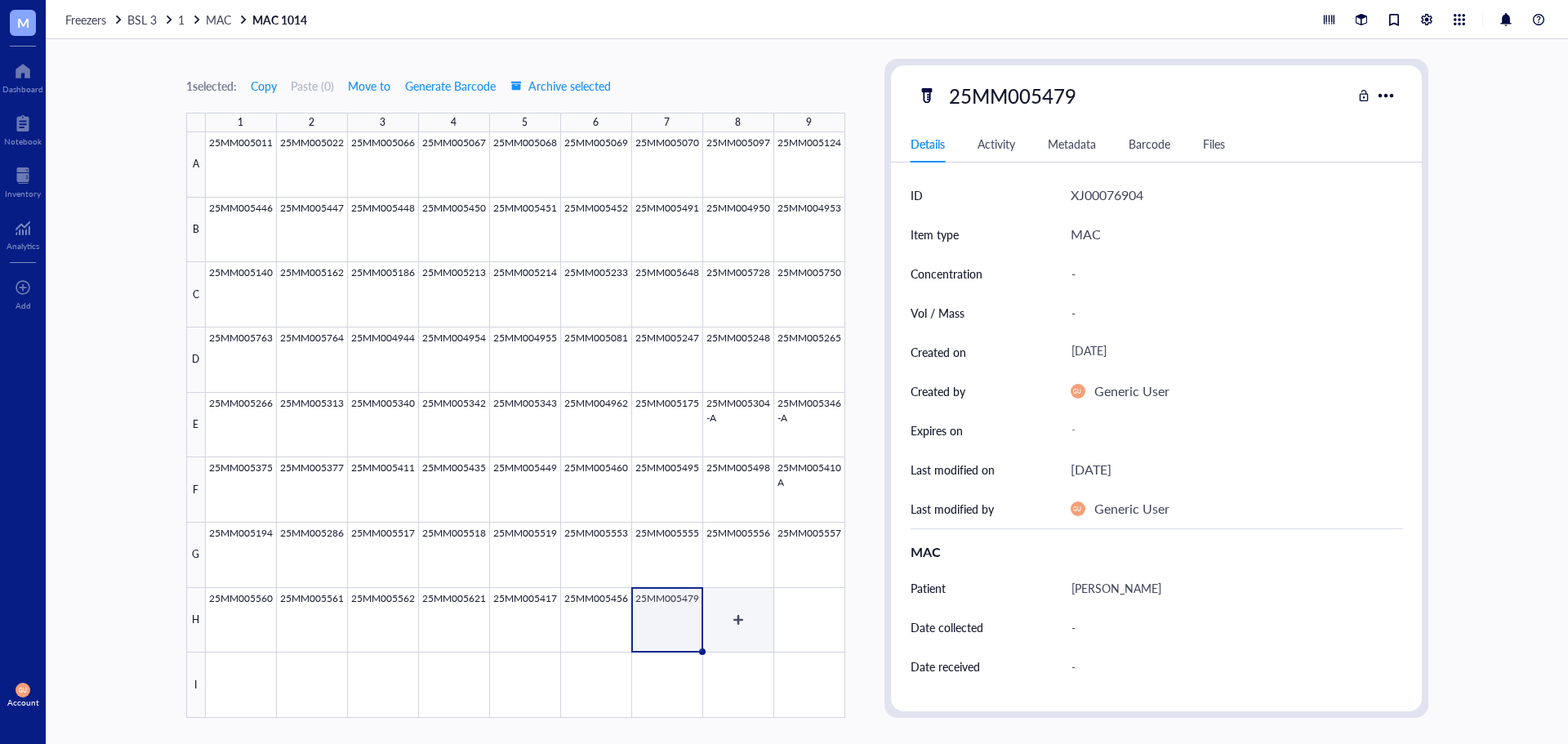
click at [729, 614] on div at bounding box center [525, 425] width 639 height 585
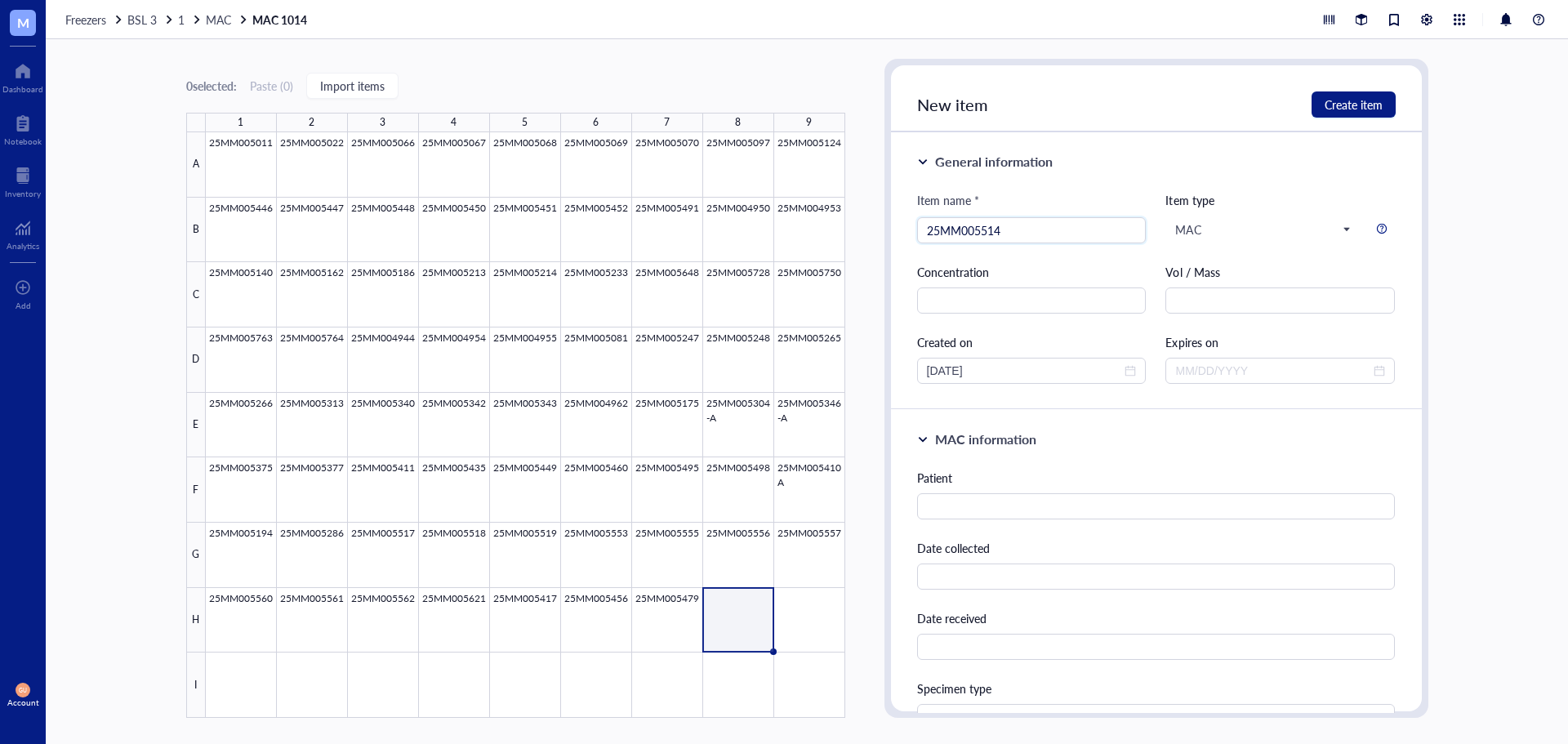
type input "25MM005514"
click at [1001, 488] on div "Patient" at bounding box center [1156, 494] width 478 height 50
click at [999, 500] on input "text" at bounding box center [1156, 506] width 478 height 26
type input "[PERSON_NAME]"
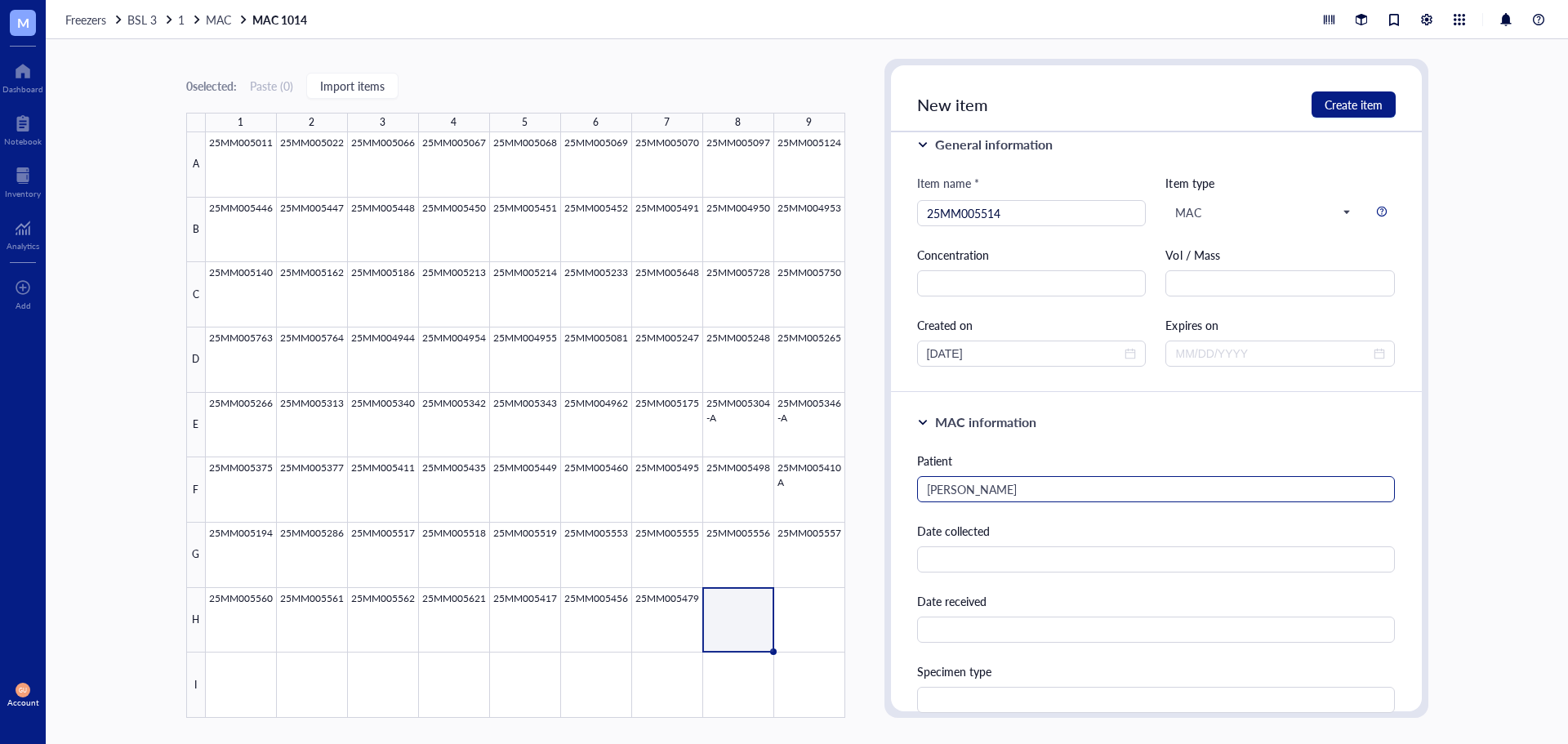
scroll to position [365, 0]
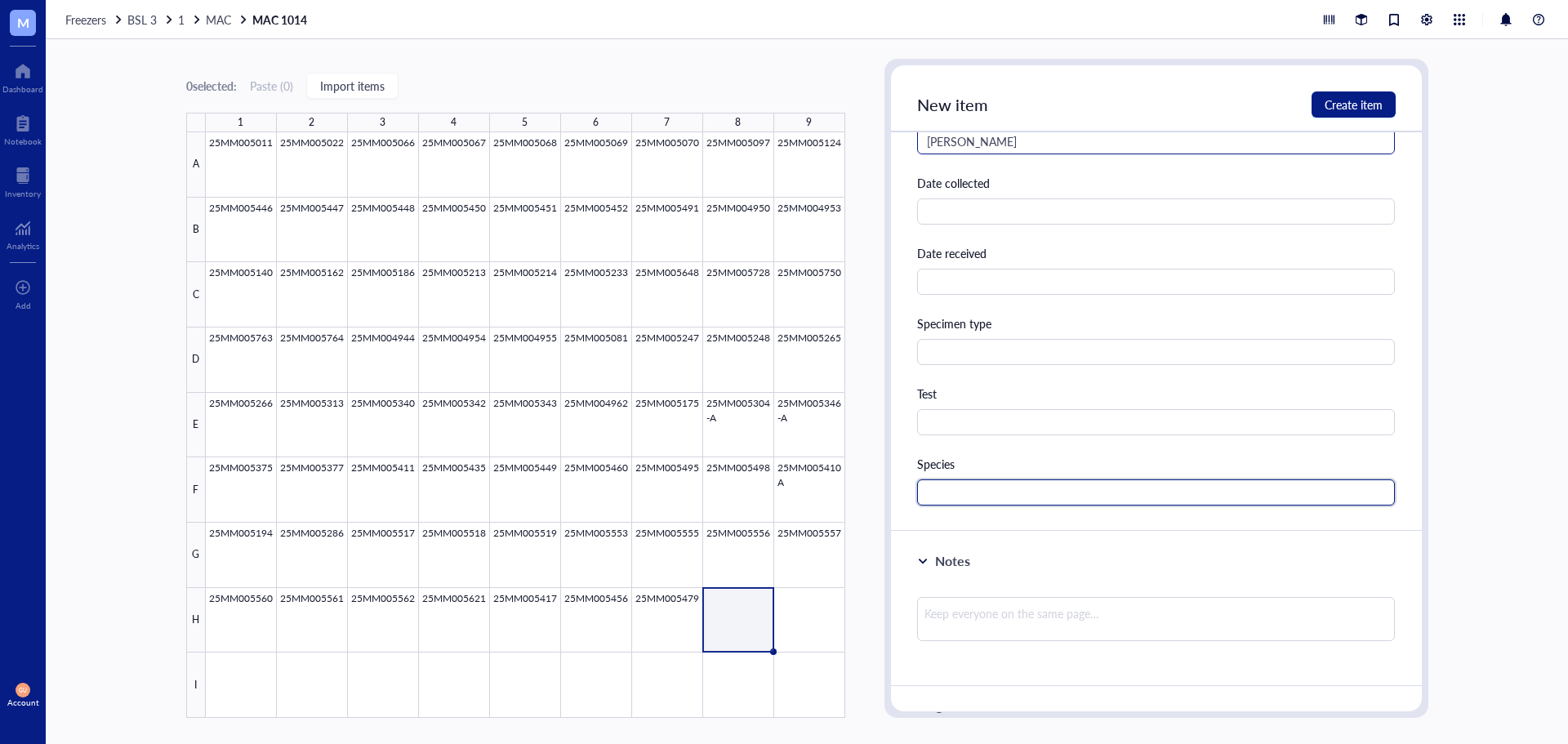
paste input "MAC"
type input "MAC"
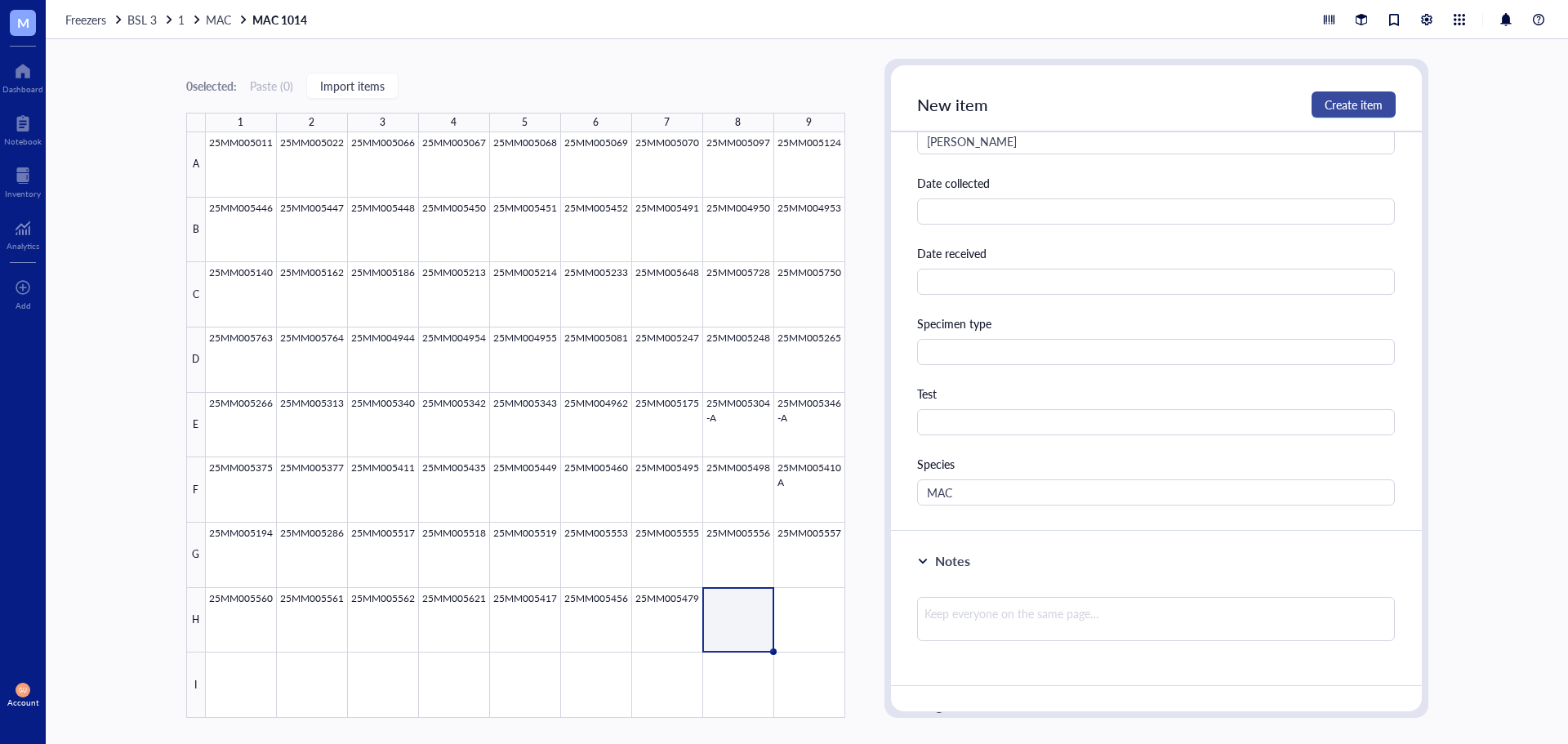
click at [1332, 104] on span "Create item" at bounding box center [1353, 105] width 58 height 13
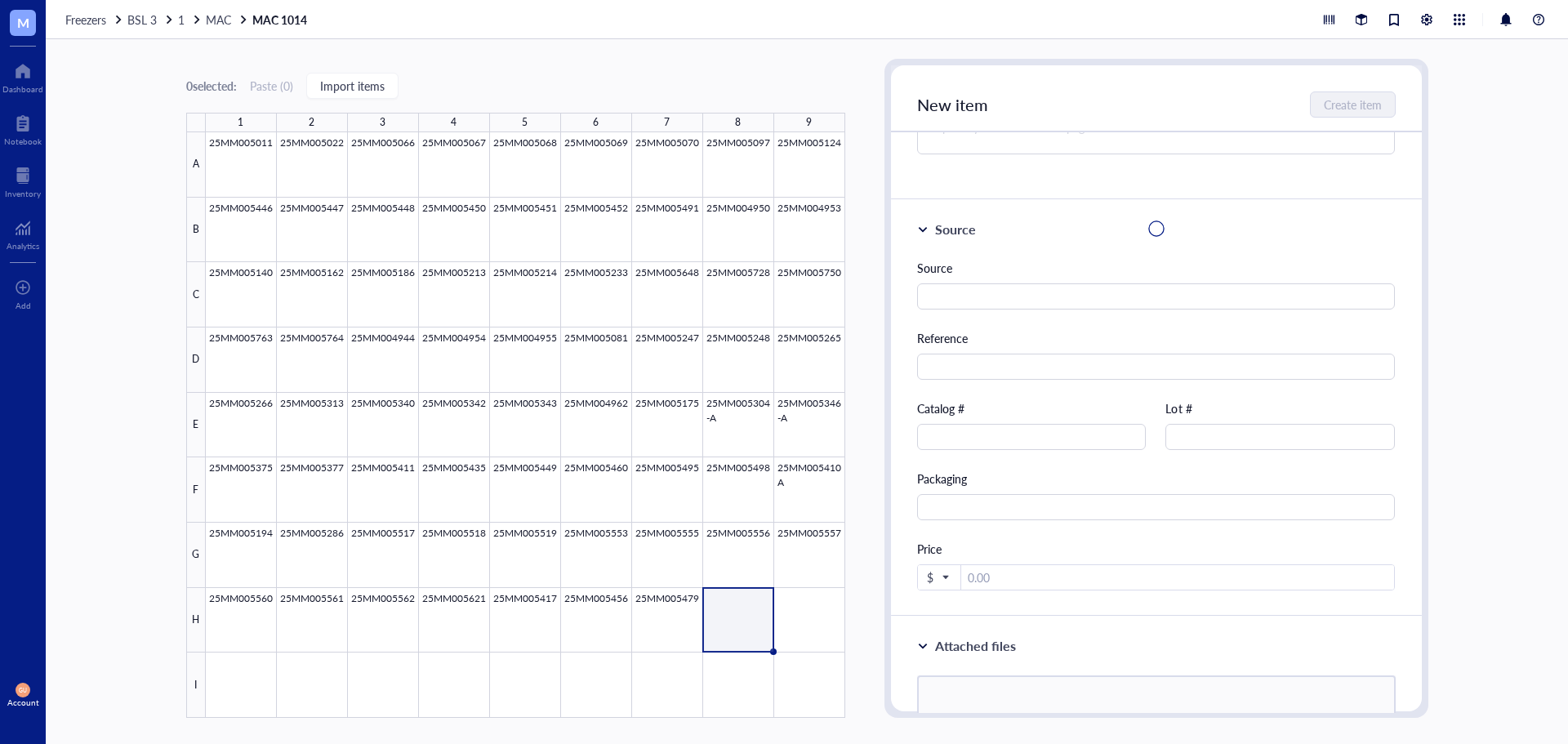
scroll to position [0, 0]
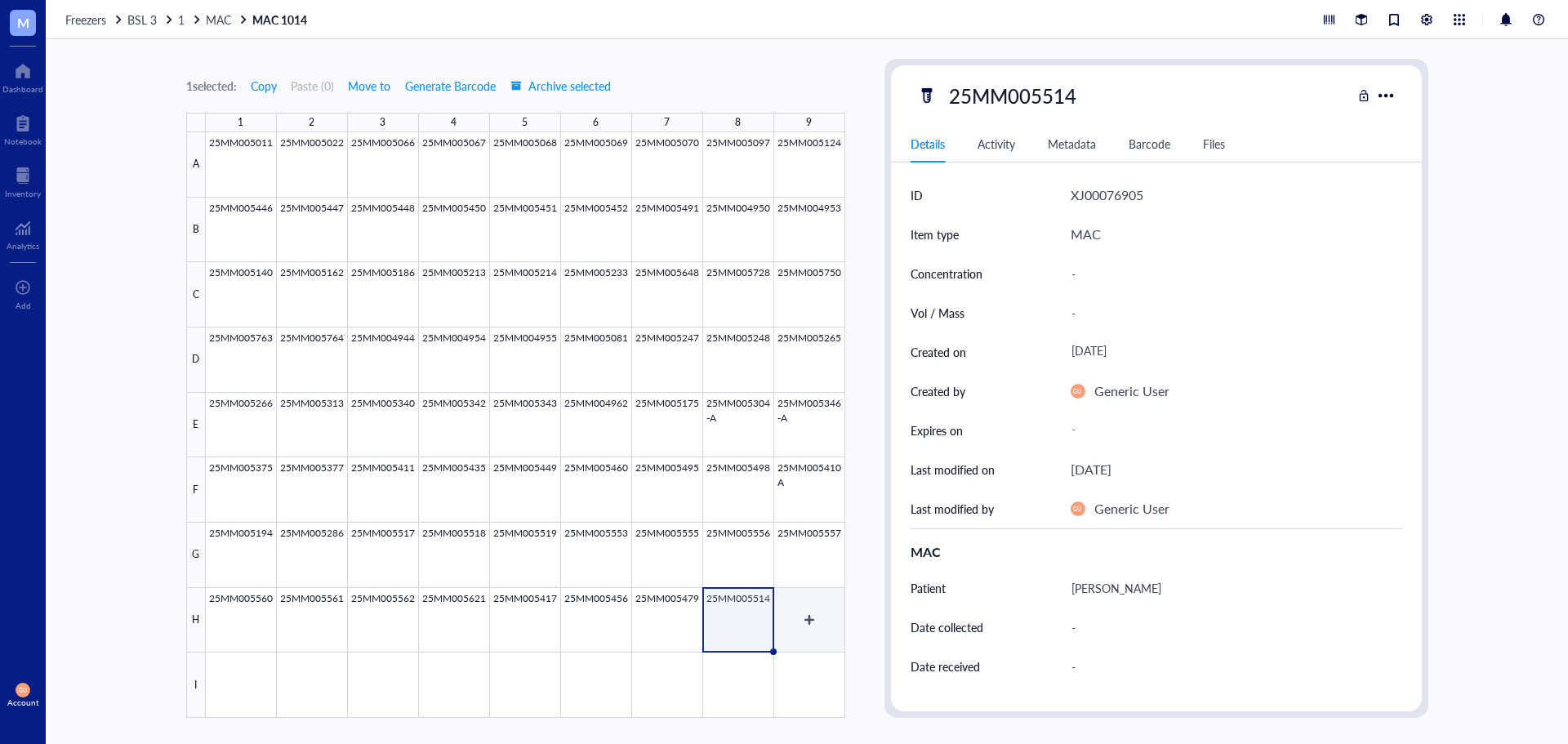
click at [815, 619] on div at bounding box center [525, 425] width 639 height 585
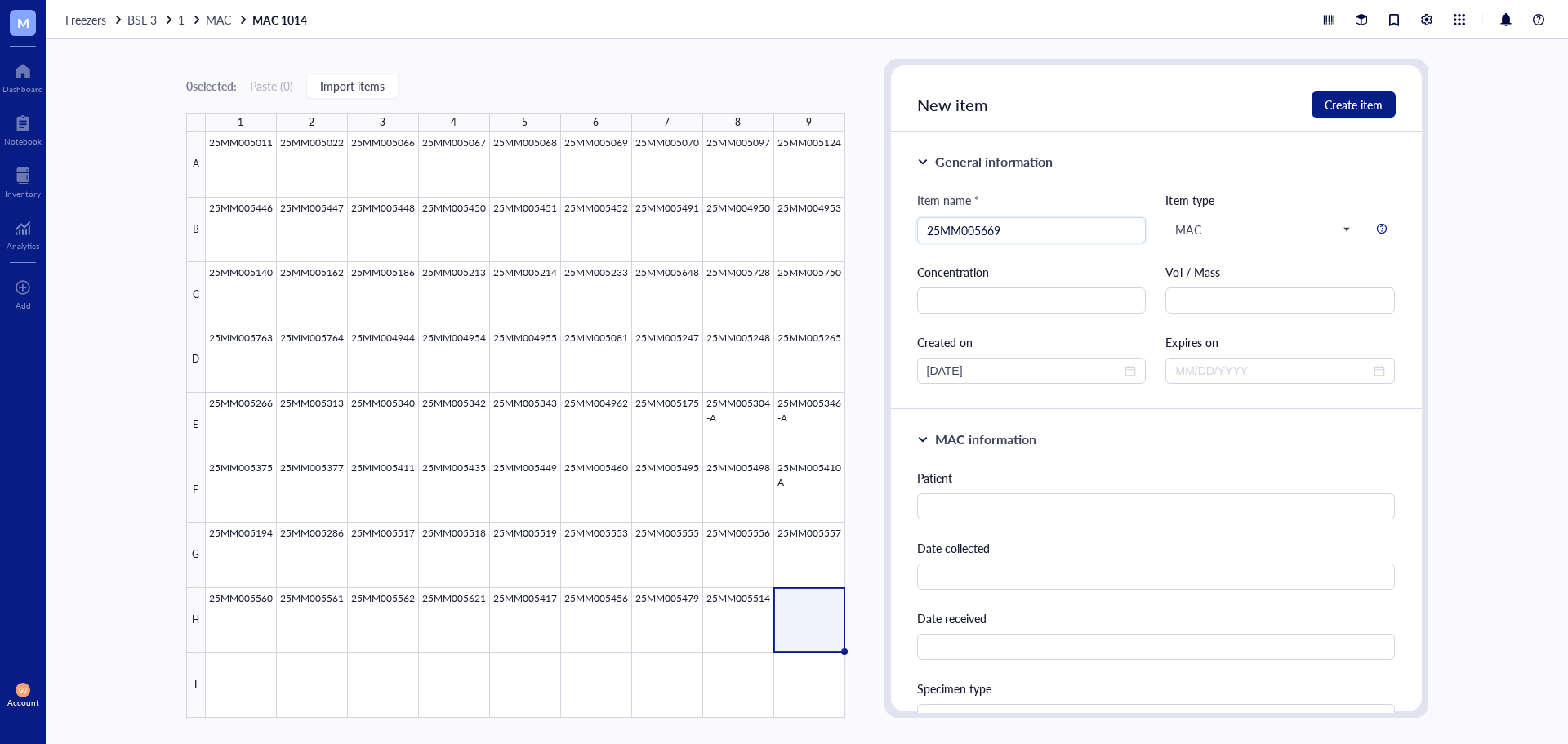
type input "25MM005669"
click at [1082, 490] on div "Patient" at bounding box center [1156, 494] width 478 height 50
click at [1066, 497] on input "text" at bounding box center [1156, 506] width 478 height 26
type input "[PERSON_NAME]"
type input "g"
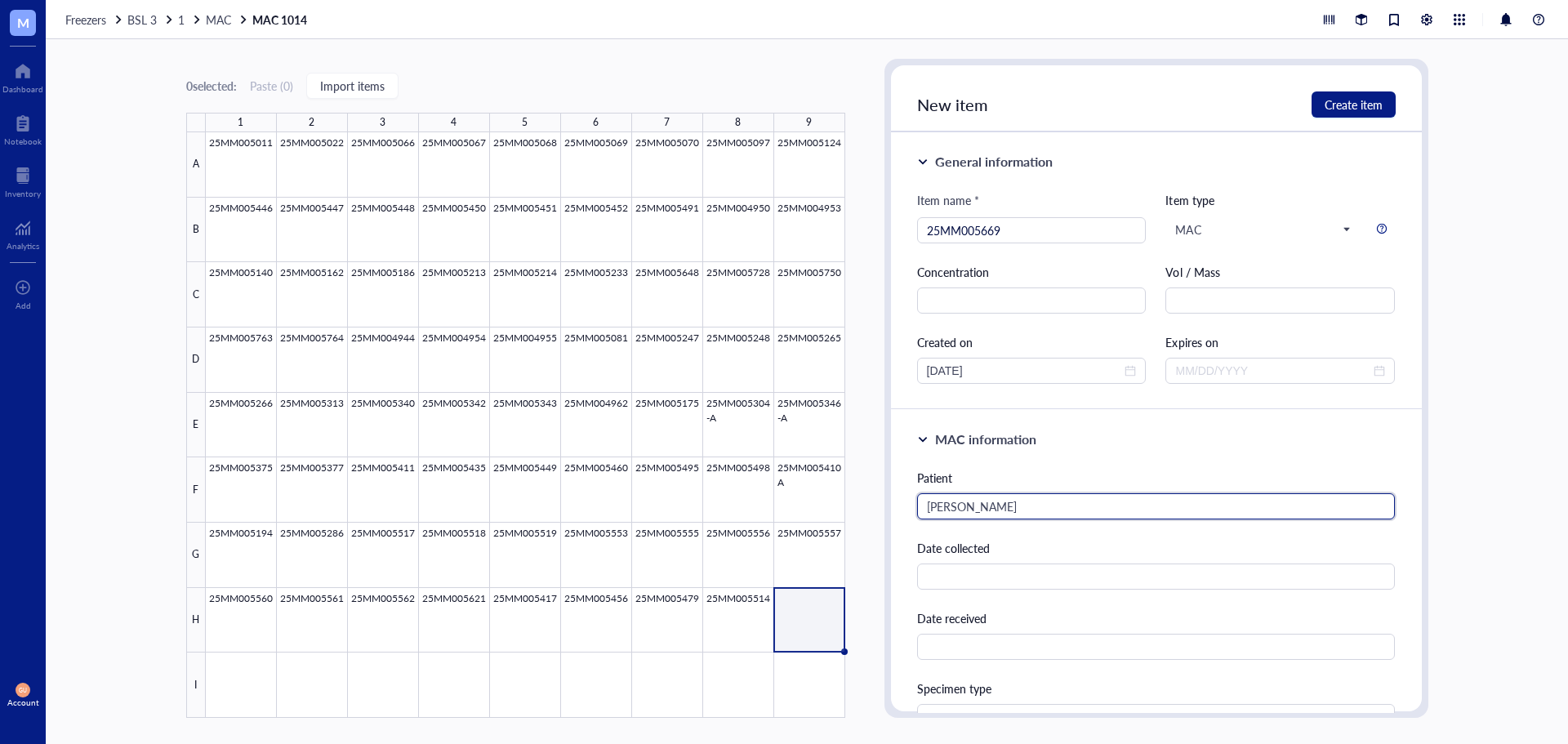
type input "[PERSON_NAME]"
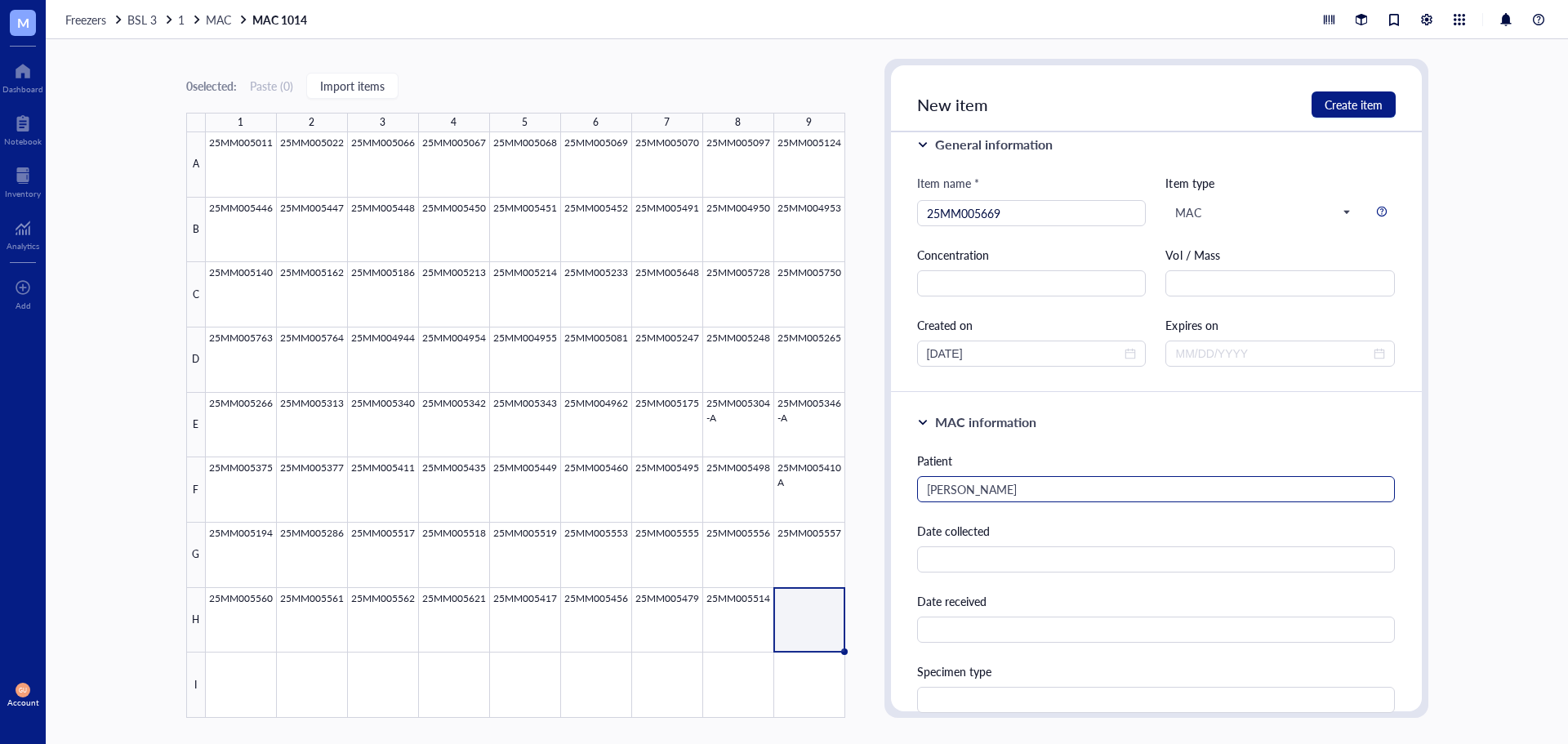
scroll to position [365, 0]
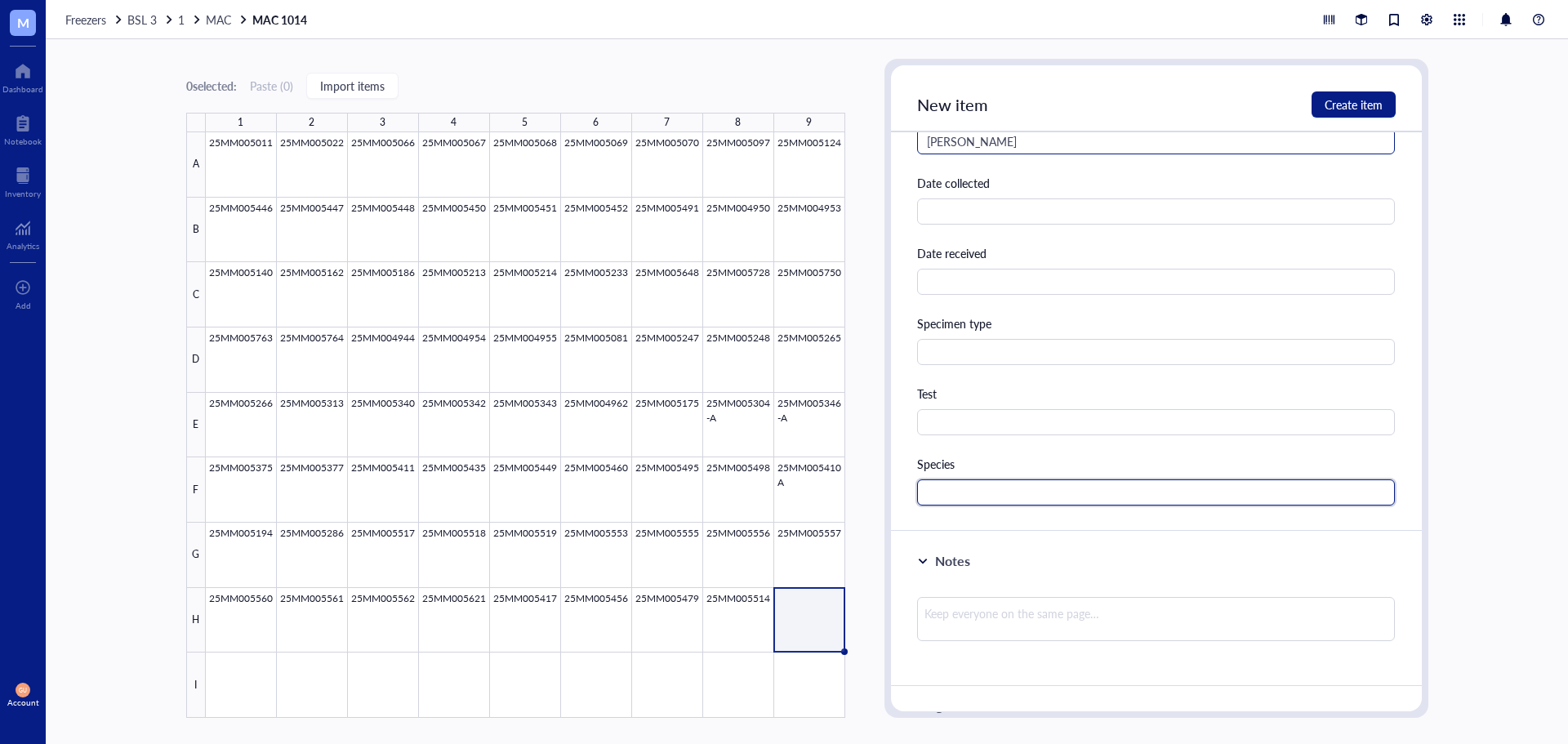
paste input "MAC"
type input "MAC"
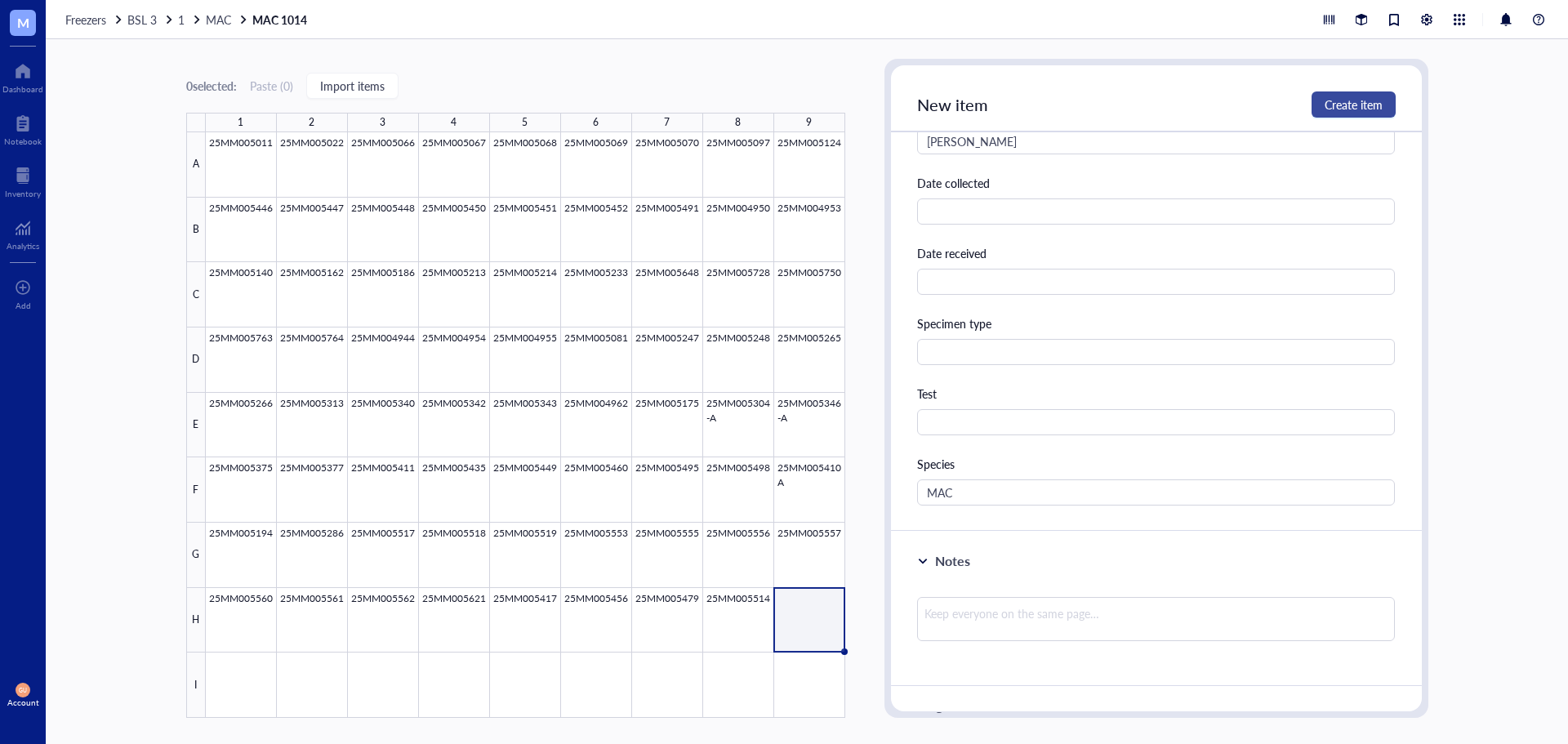
click at [1329, 101] on span "Create item" at bounding box center [1353, 105] width 58 height 13
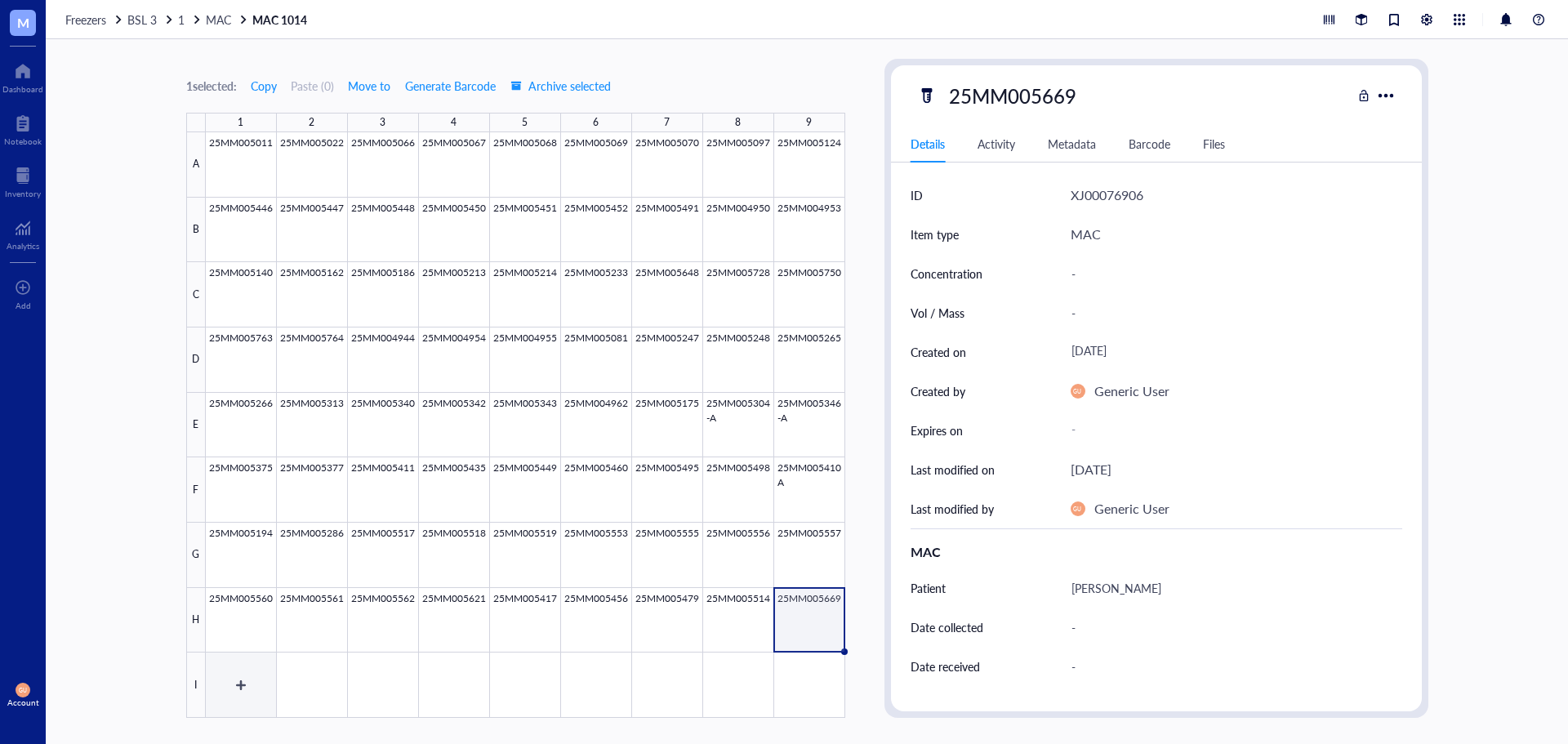
click at [222, 689] on div at bounding box center [525, 425] width 639 height 585
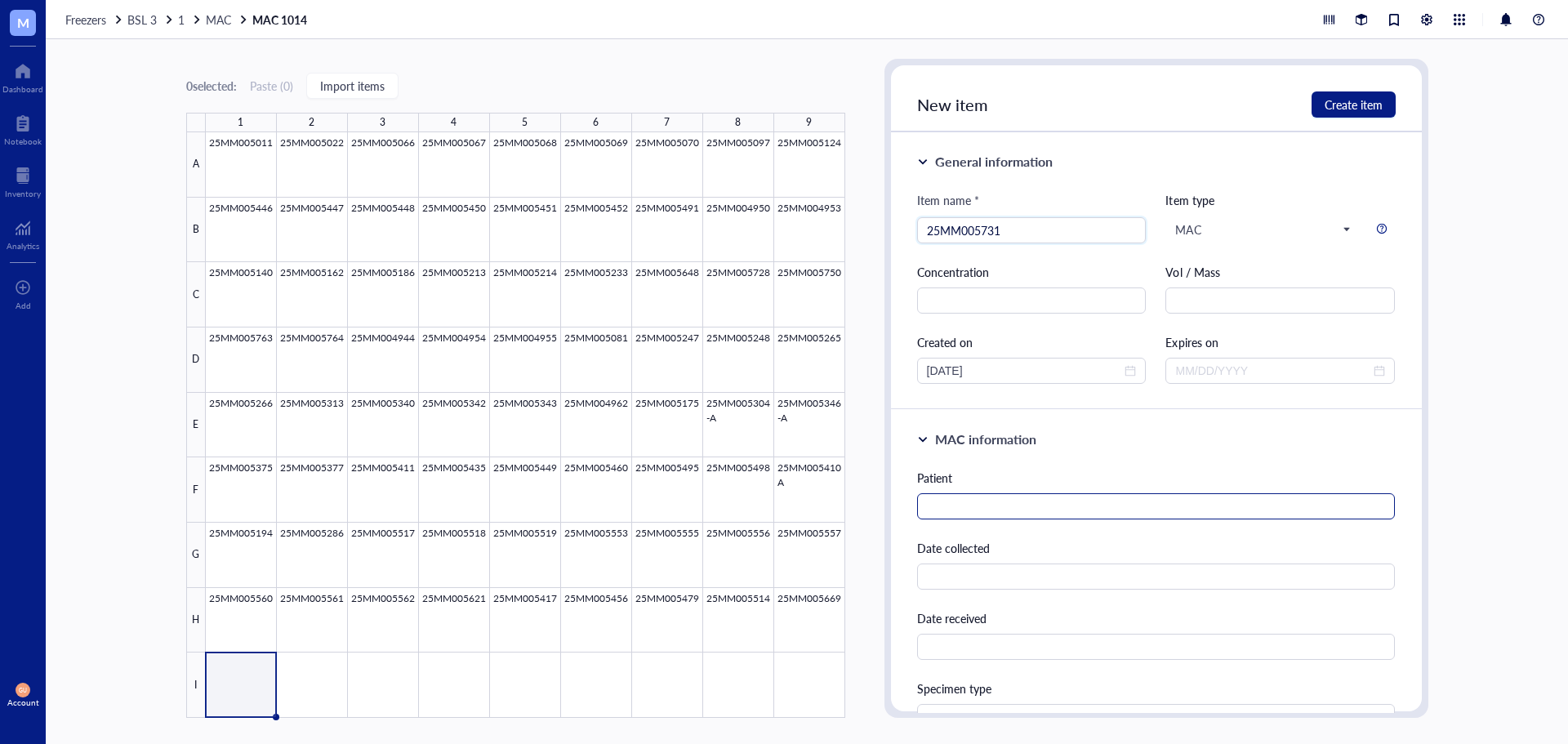
type input "25MM005731"
click at [1023, 509] on input "text" at bounding box center [1156, 506] width 478 height 26
type input "[PERSON_NAME]"
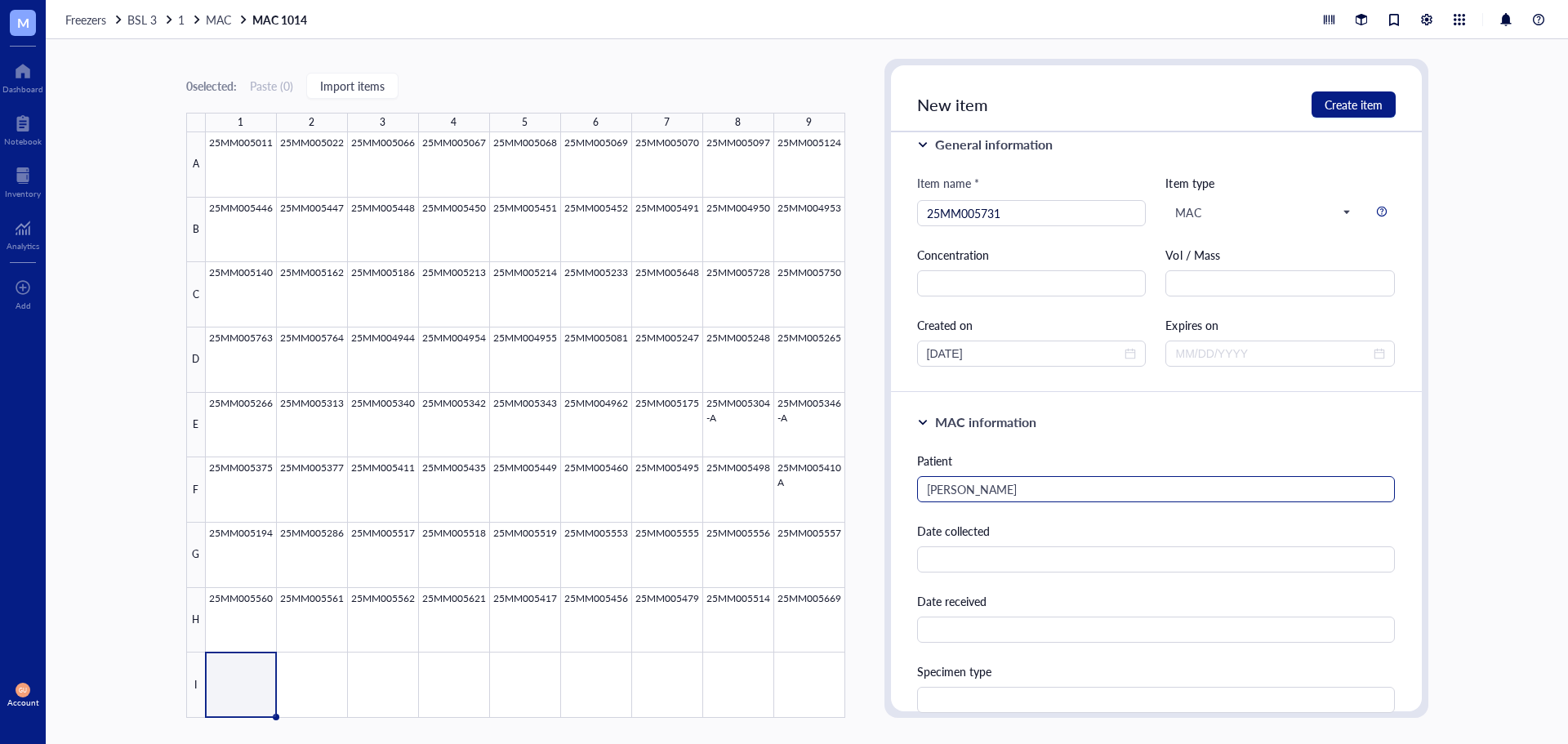
scroll to position [365, 0]
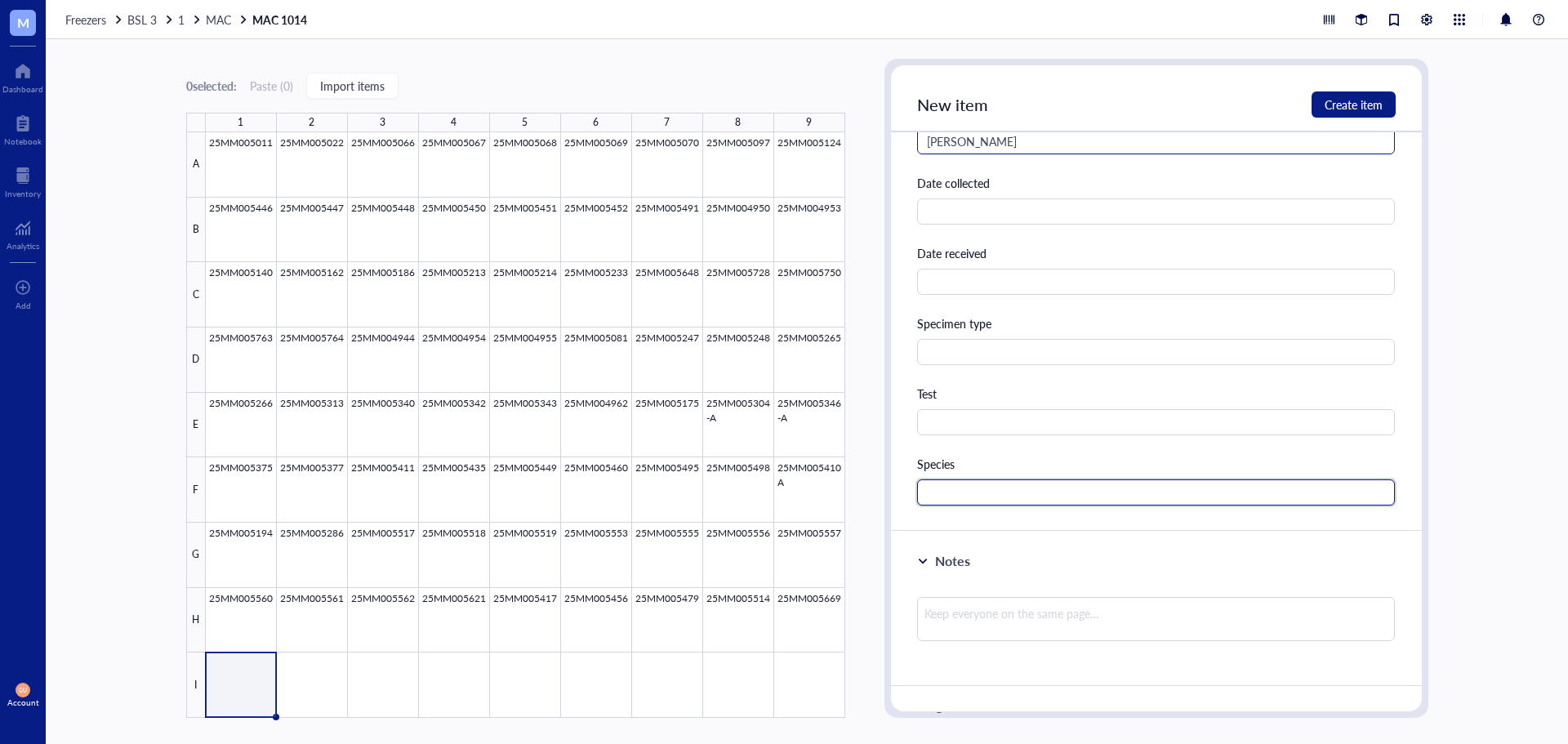
paste input "MAC"
type input "MAC"
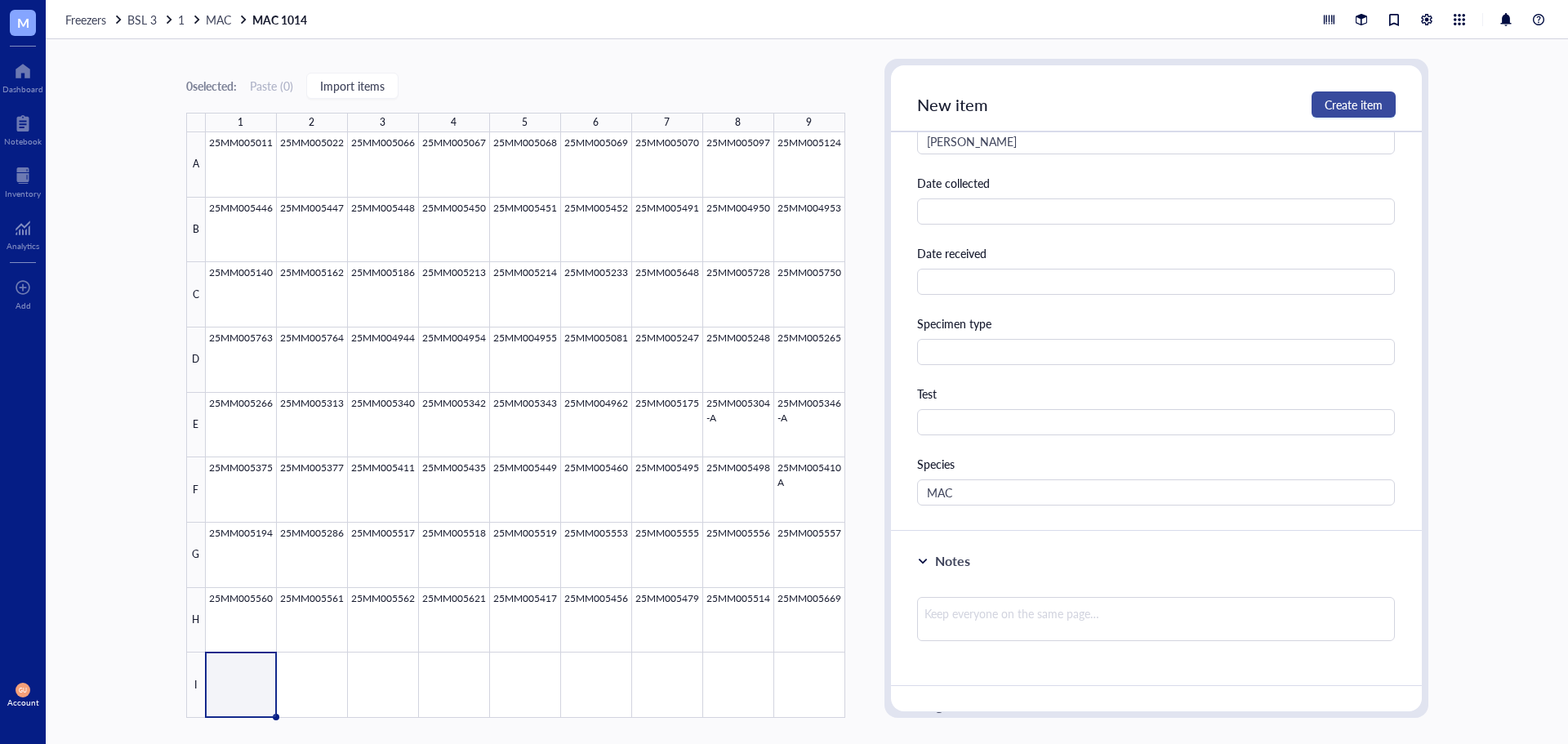
click at [1357, 107] on span "Create item" at bounding box center [1353, 105] width 58 height 13
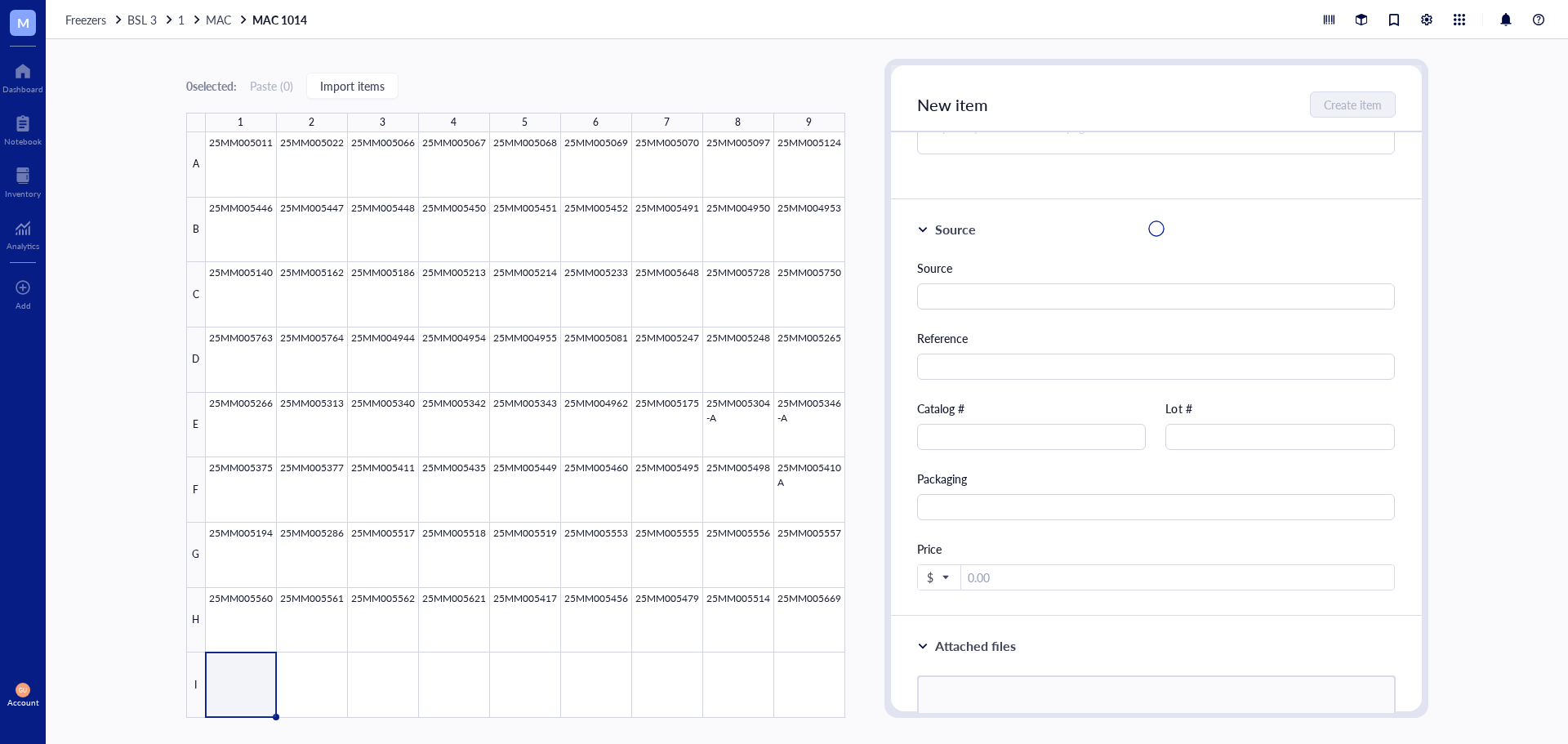
scroll to position [0, 0]
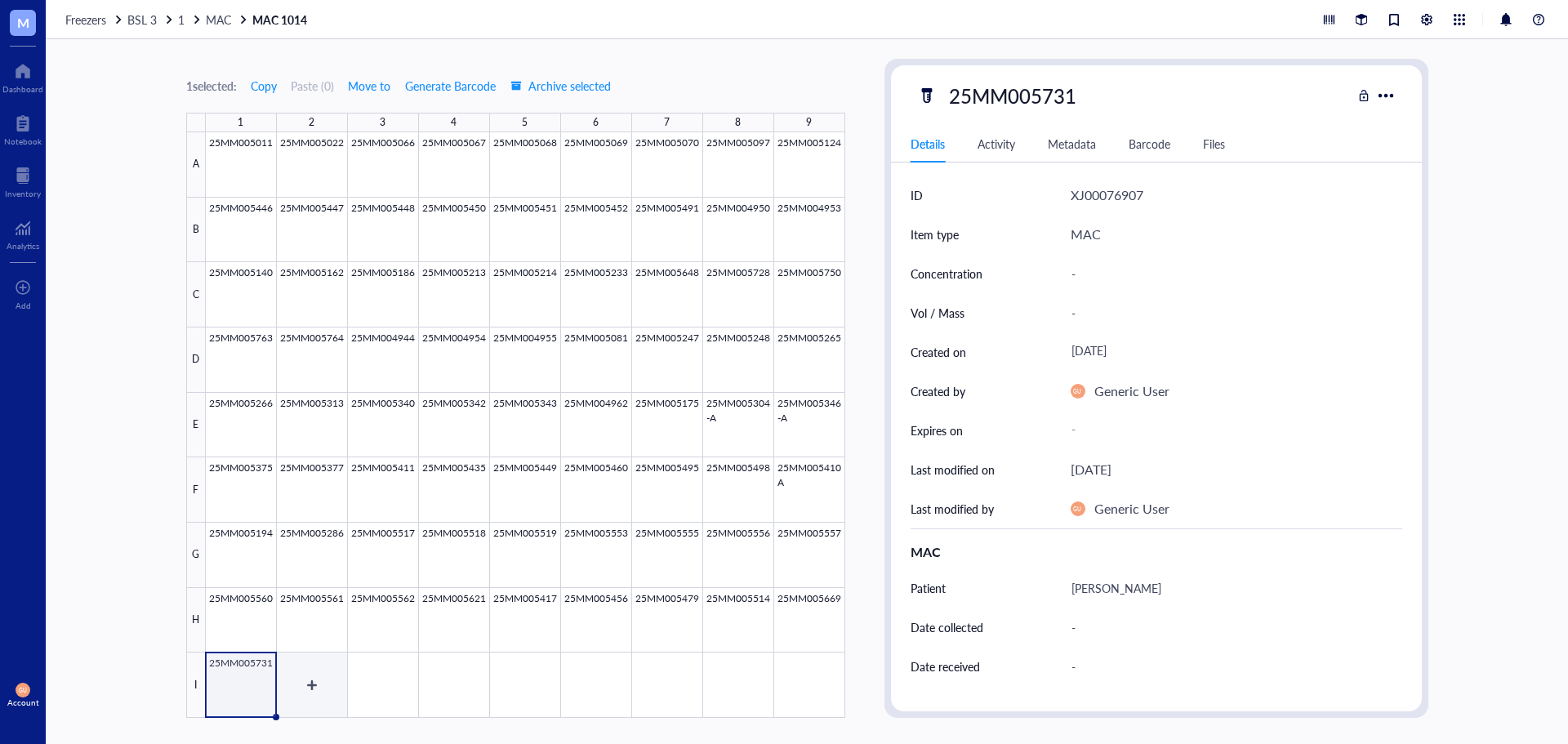
click at [309, 674] on div at bounding box center [525, 425] width 639 height 585
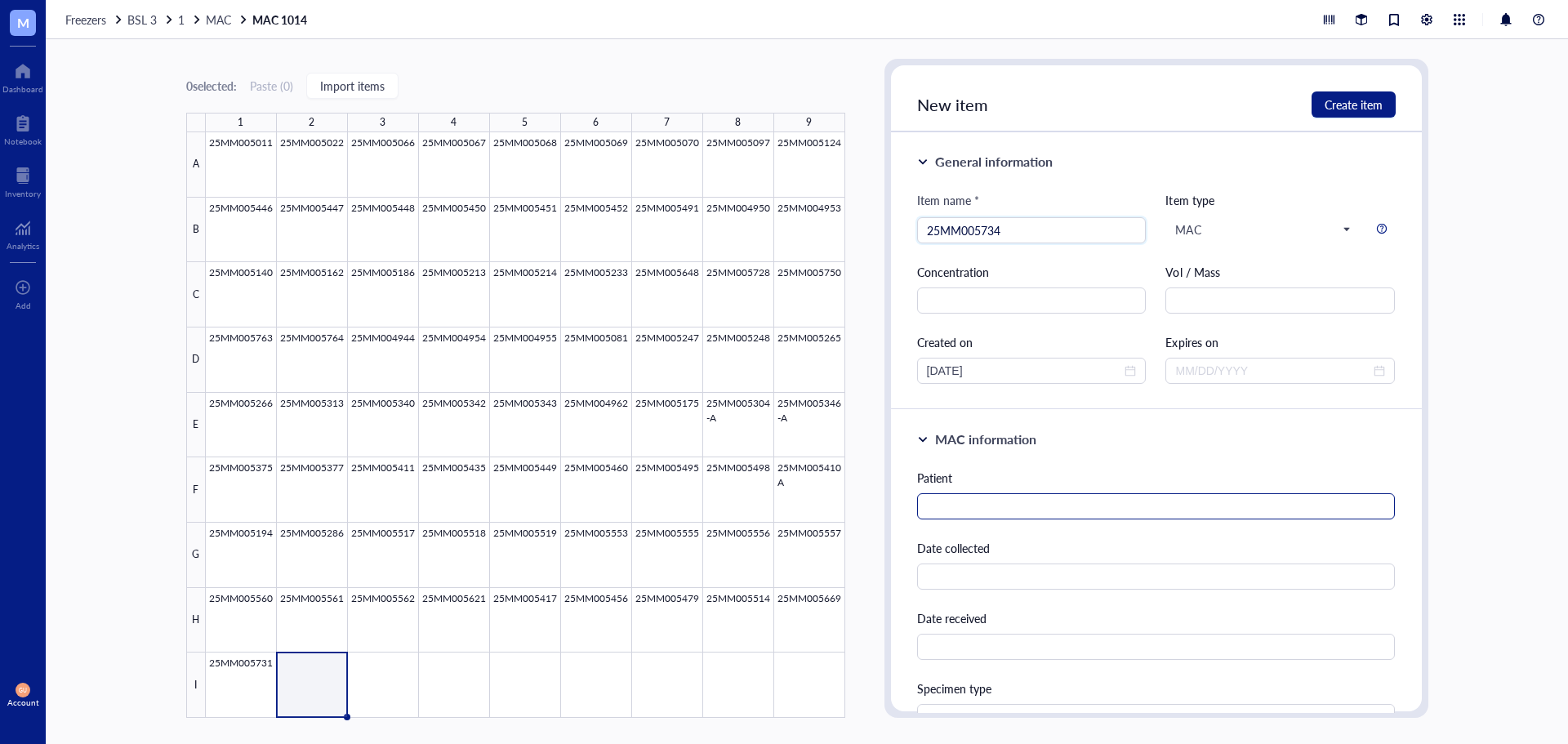
type input "25MM005734"
click at [1085, 503] on input "text" at bounding box center [1156, 506] width 478 height 26
type input "[PERSON_NAME]"
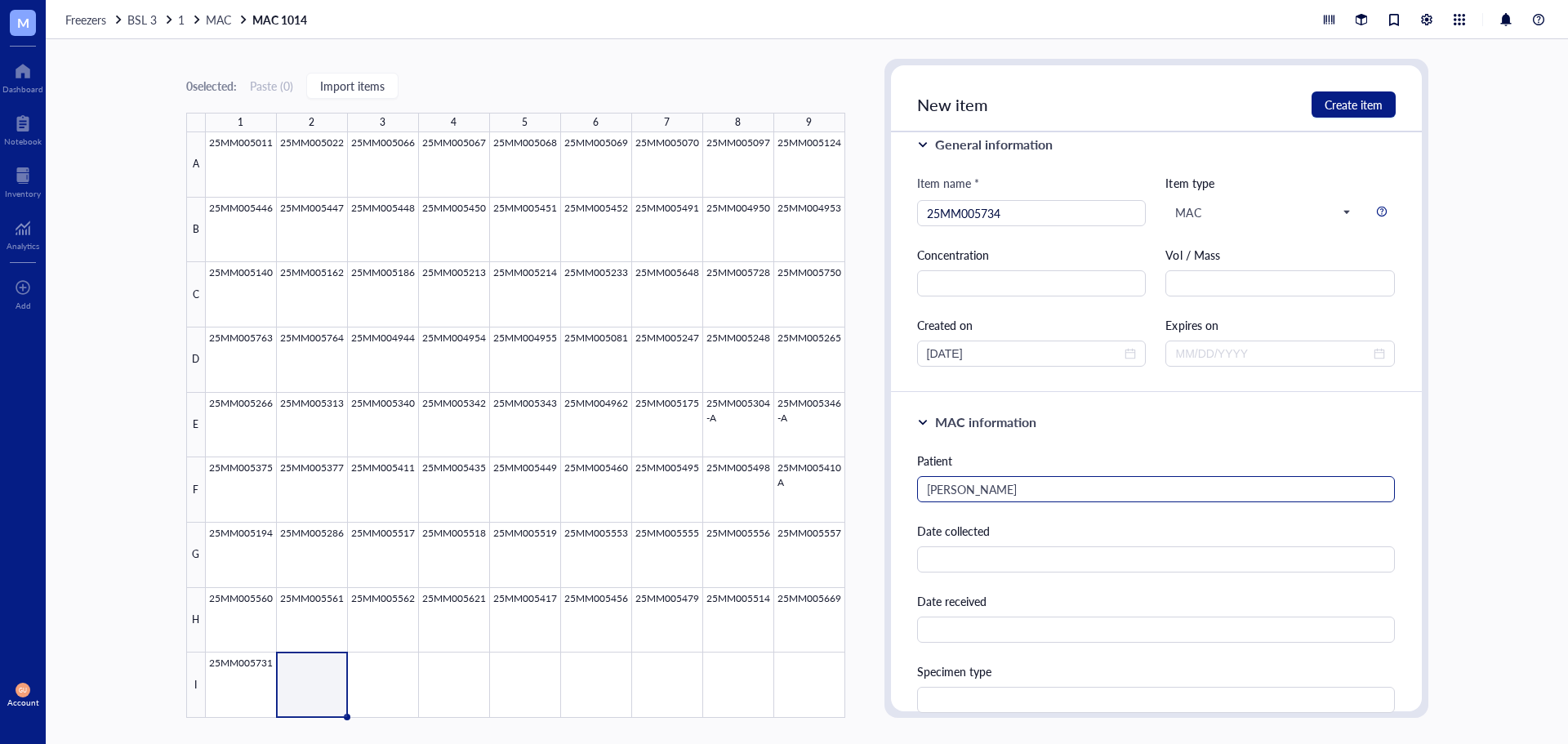
scroll to position [365, 0]
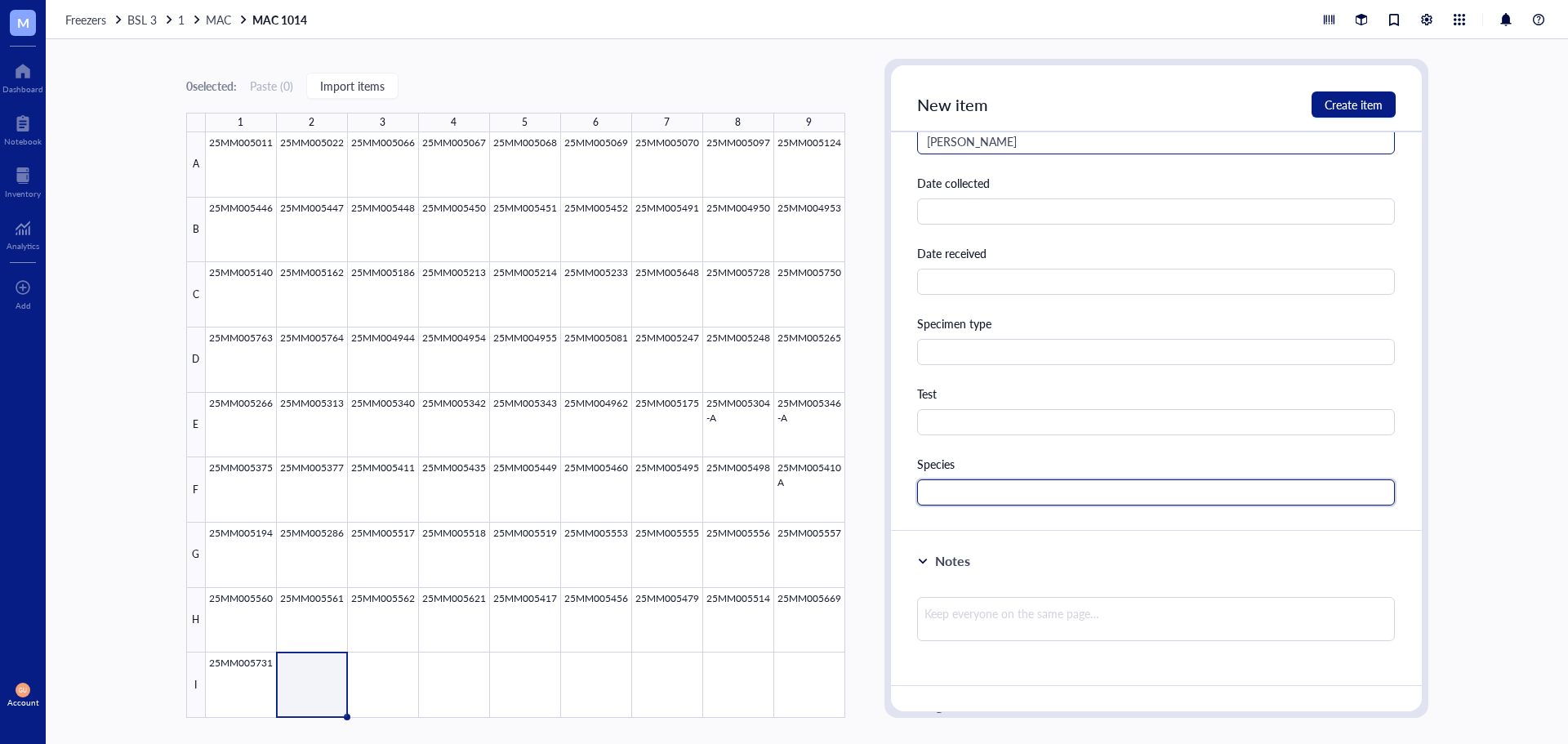
paste input "MAC"
type input "MAC"
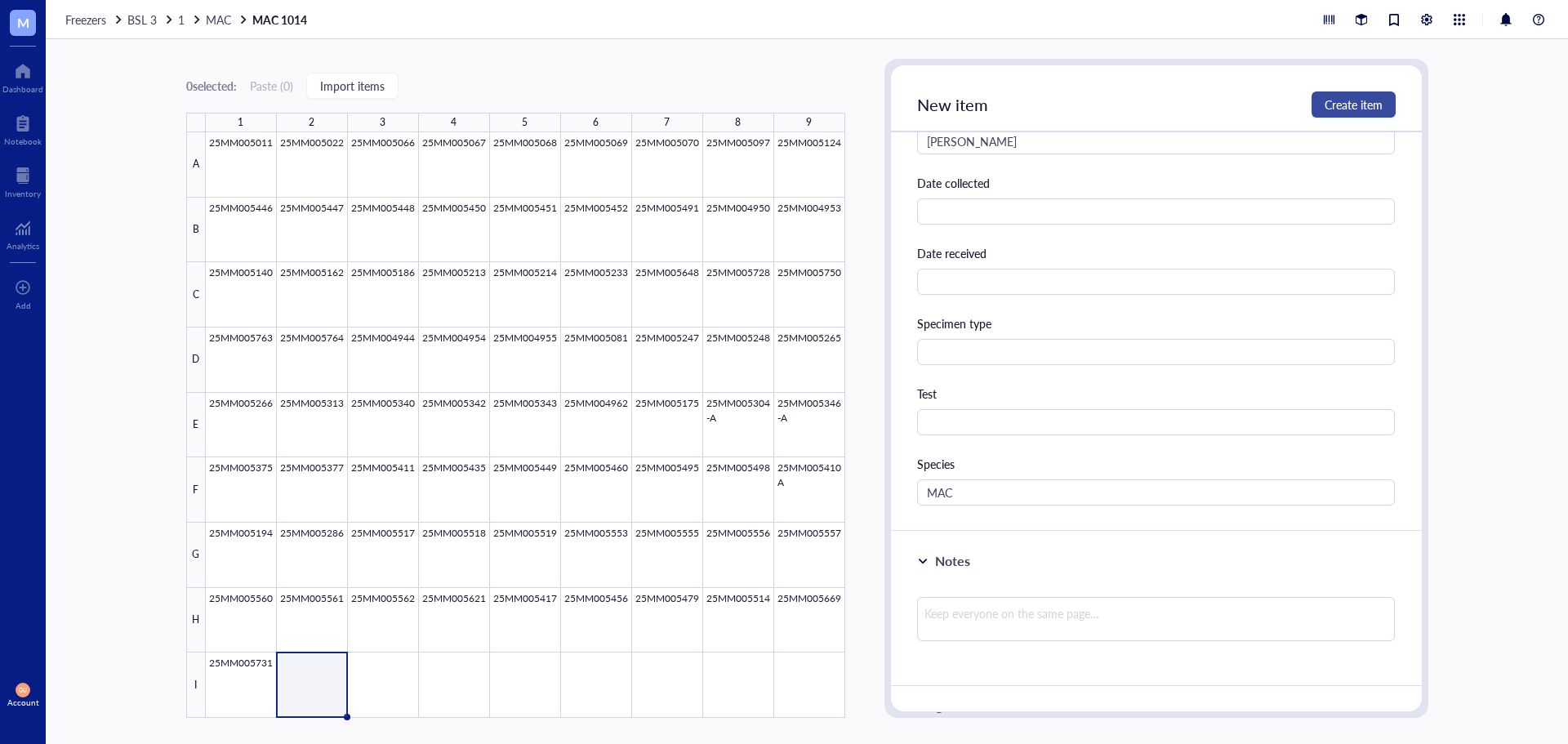
click at [1366, 102] on span "Create item" at bounding box center [1353, 105] width 58 height 13
